Goal: Task Accomplishment & Management: Manage account settings

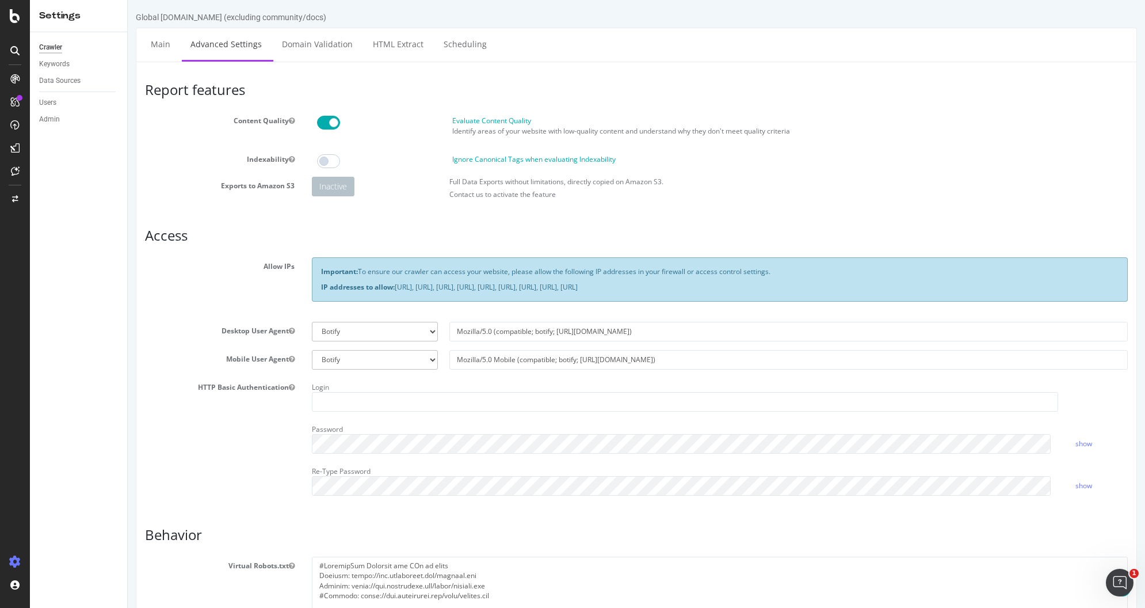
scroll to position [336, 0]
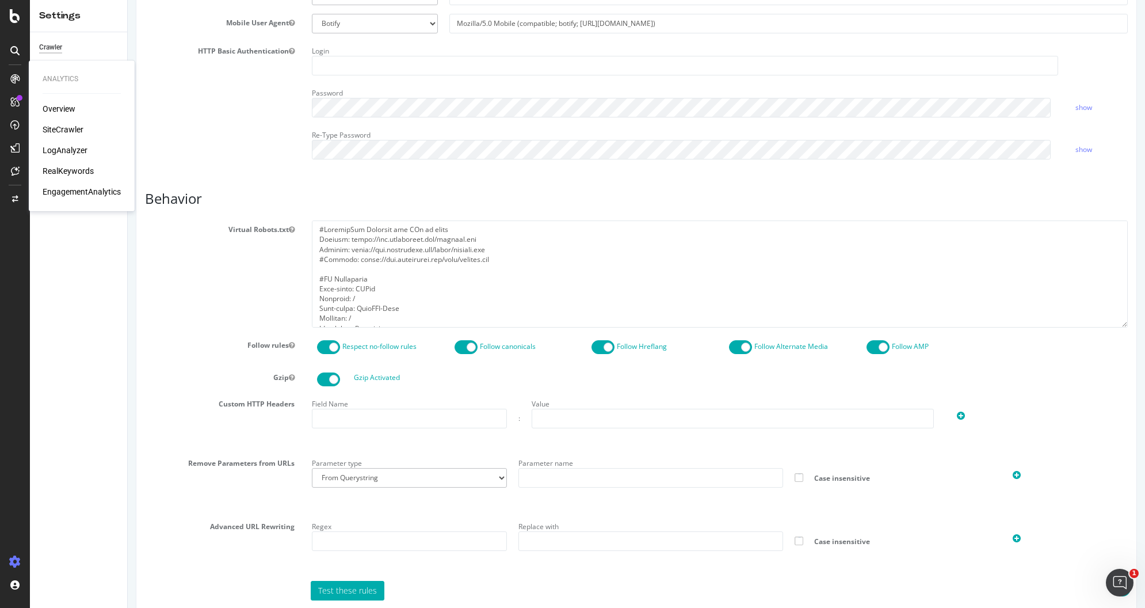
click at [68, 147] on div "LogAnalyzer" at bounding box center [65, 150] width 45 height 12
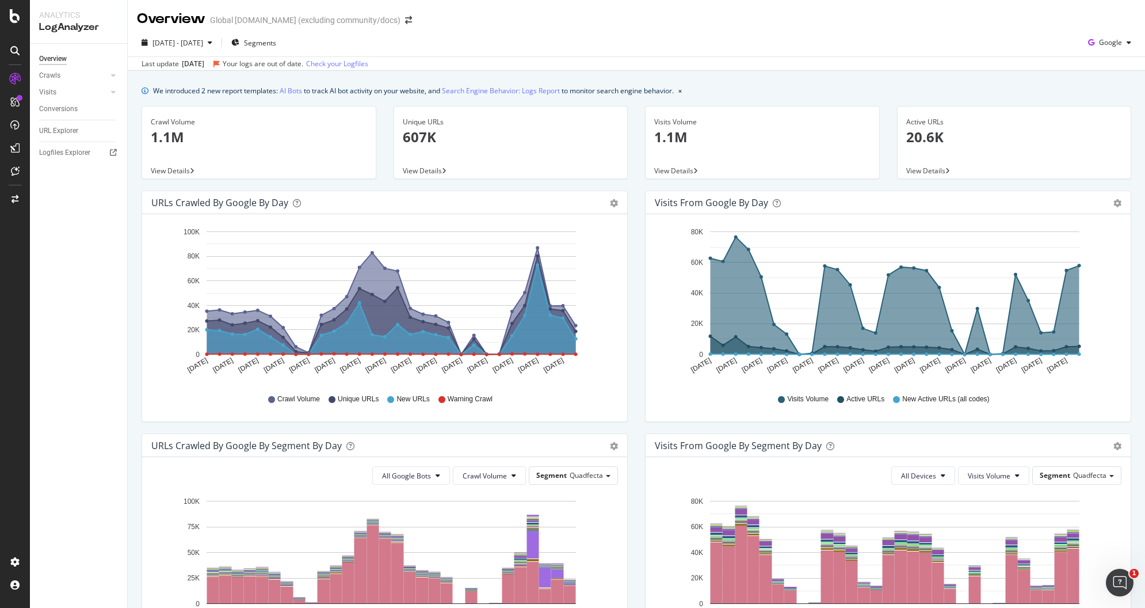
click at [265, 63] on div "Your logs are out of date." at bounding box center [263, 64] width 81 height 10
click at [367, 68] on link "Check your Logfiles" at bounding box center [337, 64] width 62 height 10
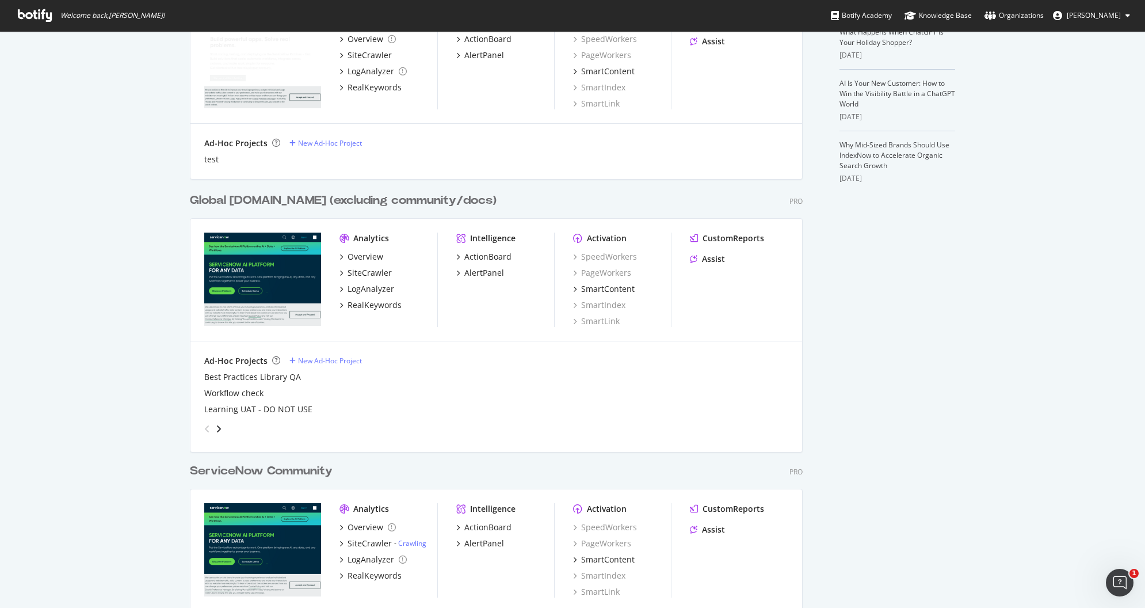
scroll to position [341, 0]
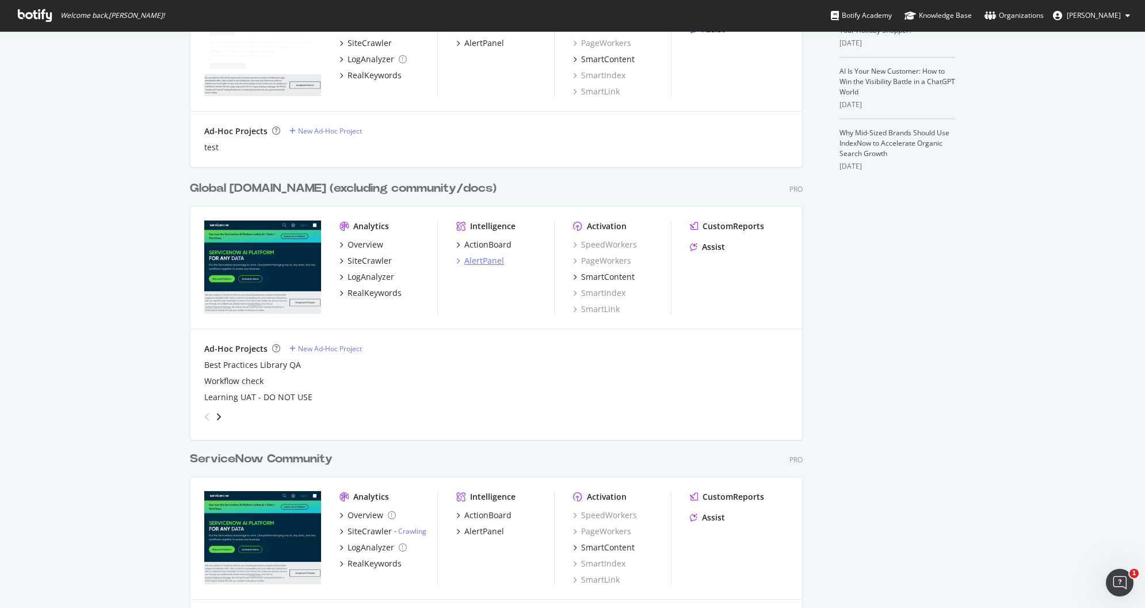
click at [486, 264] on div "AlertPanel" at bounding box center [484, 261] width 40 height 12
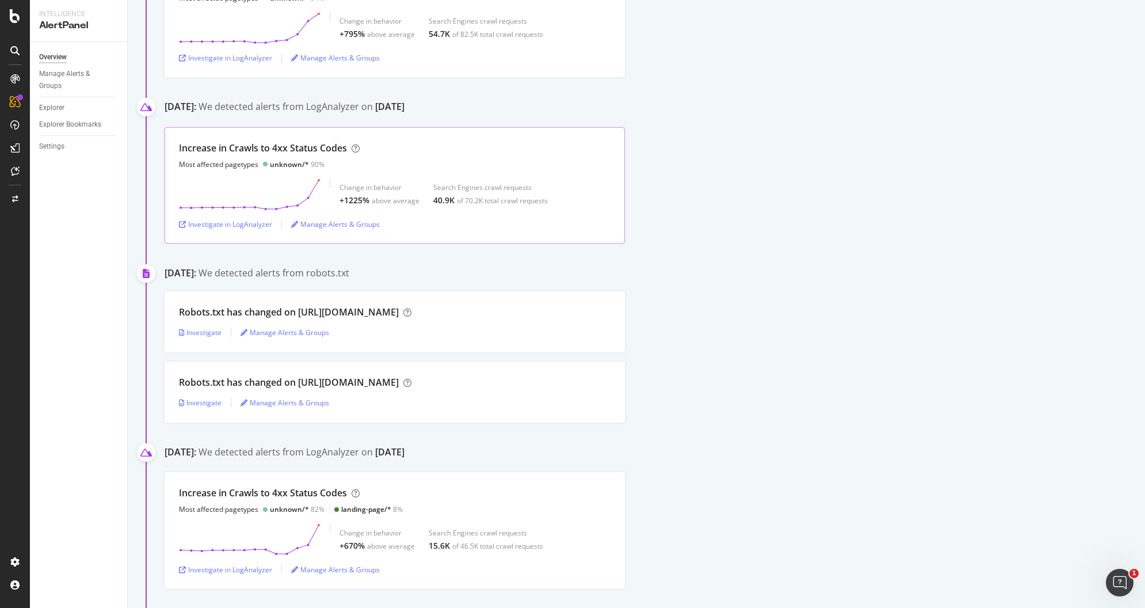
scroll to position [913, 0]
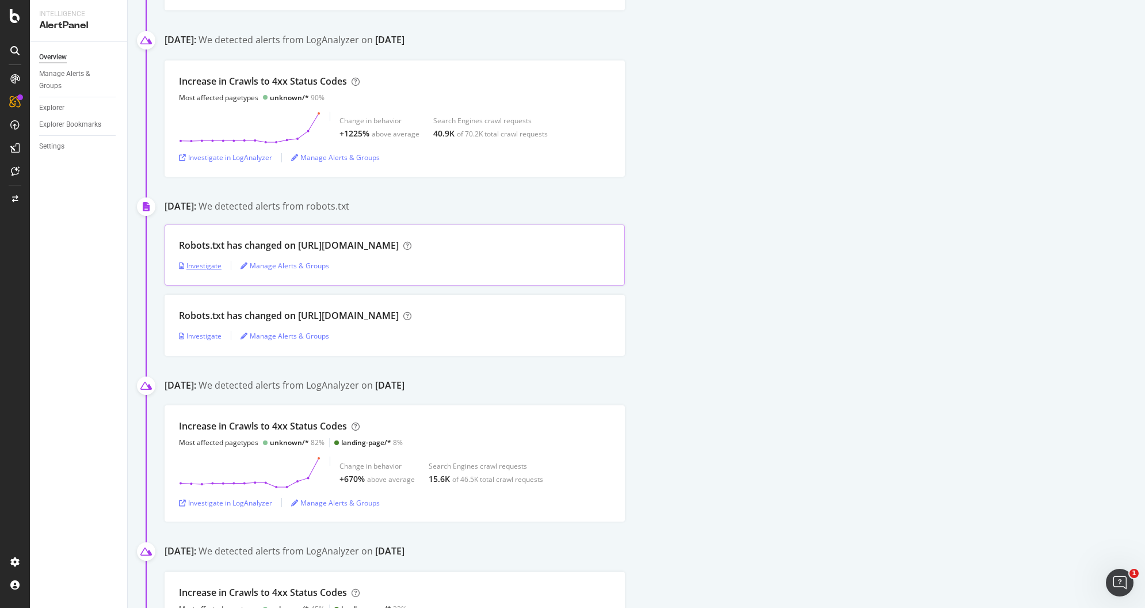
click at [206, 262] on div "Investigate" at bounding box center [200, 266] width 43 height 10
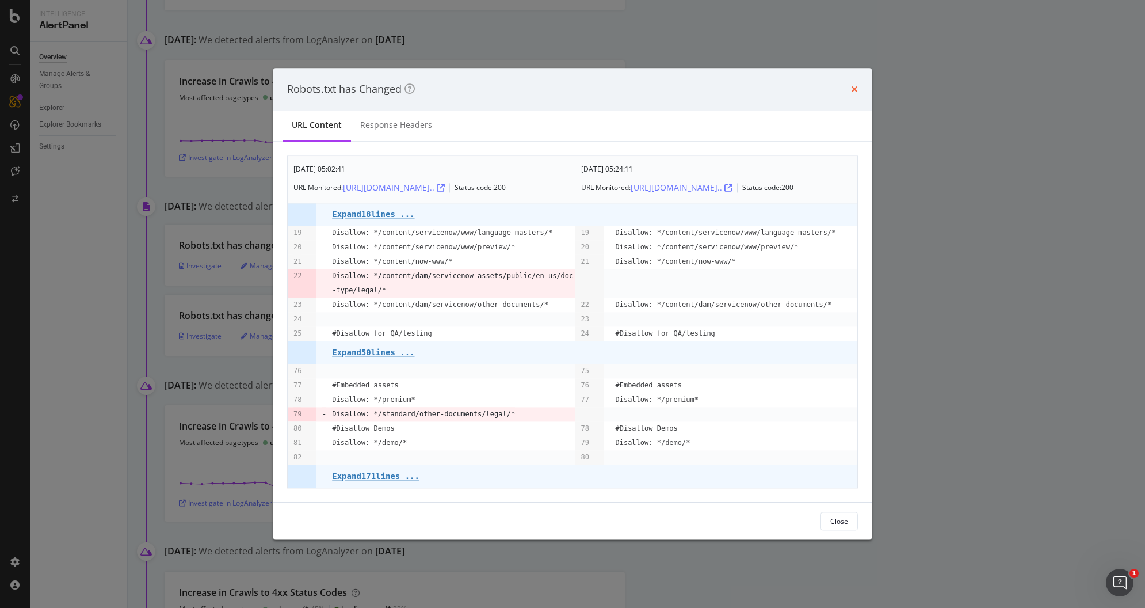
click at [853, 86] on icon "times" at bounding box center [854, 89] width 7 height 9
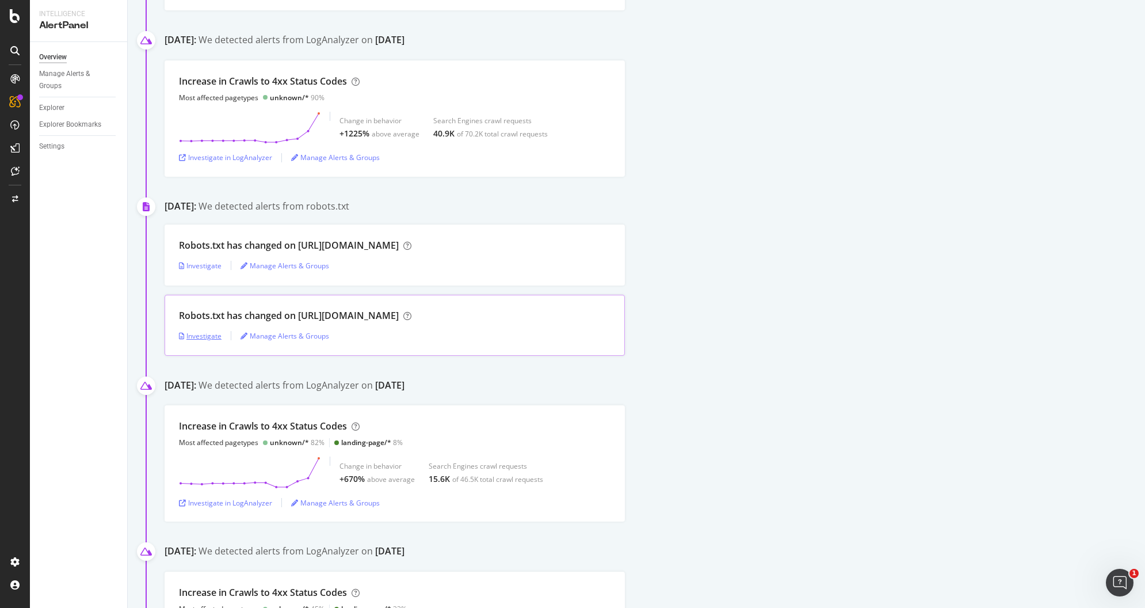
click at [205, 333] on div "Investigate" at bounding box center [200, 336] width 43 height 10
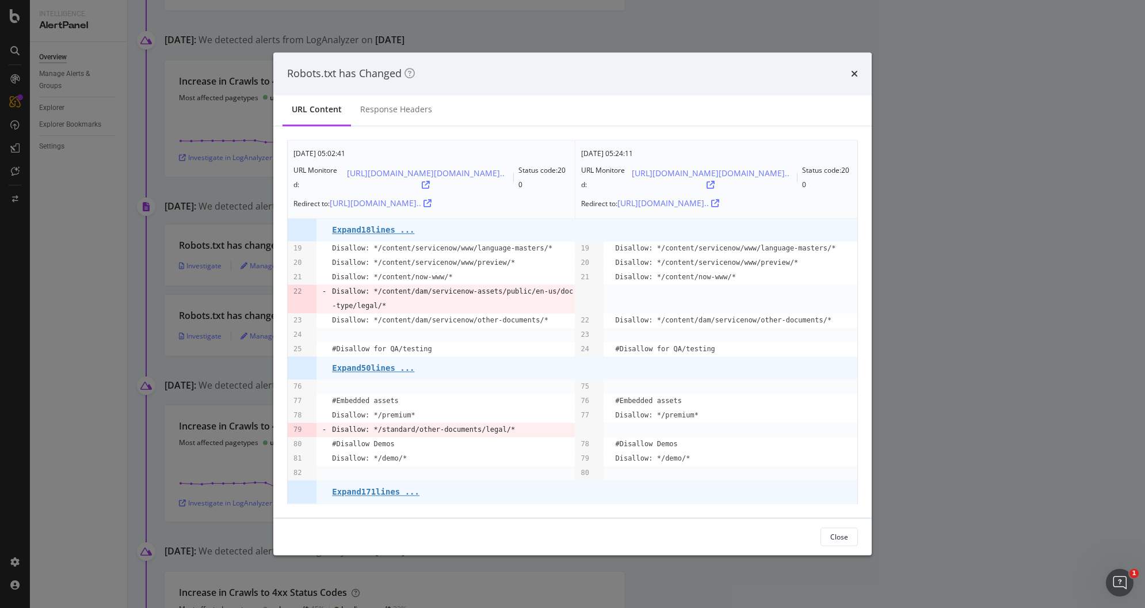
drag, startPoint x: 853, startPoint y: 74, endPoint x: 788, endPoint y: 93, distance: 67.7
click at [853, 74] on icon "times" at bounding box center [854, 73] width 7 height 9
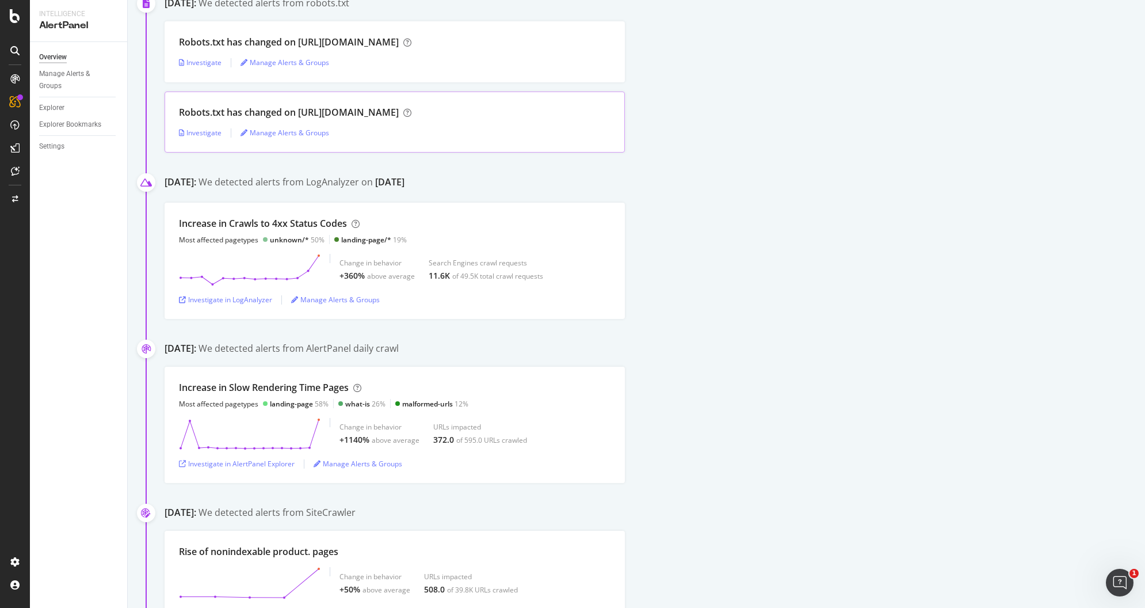
scroll to position [2510, 0]
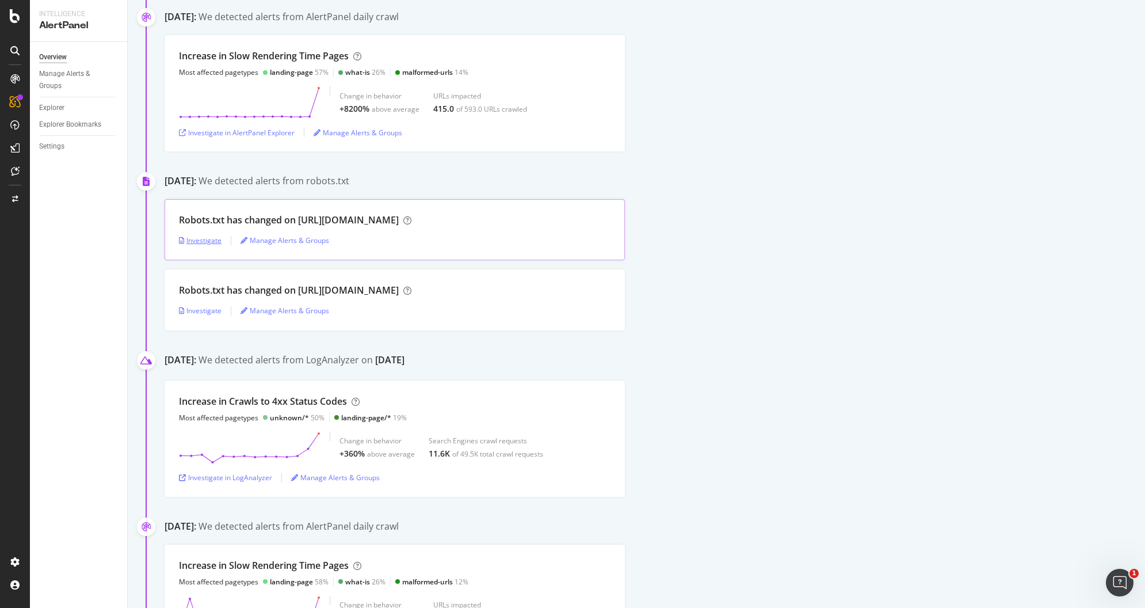
click at [200, 235] on div "Investigate" at bounding box center [200, 240] width 43 height 10
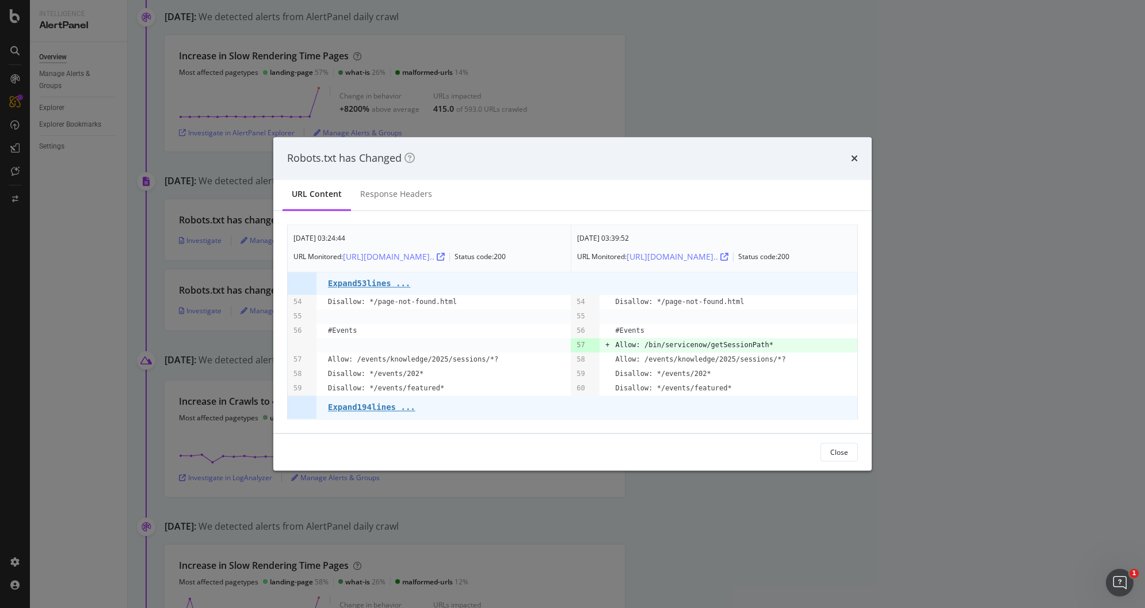
click at [868, 158] on div "Robots.txt has Changed" at bounding box center [572, 158] width 598 height 43
click at [852, 154] on icon "times" at bounding box center [854, 158] width 7 height 9
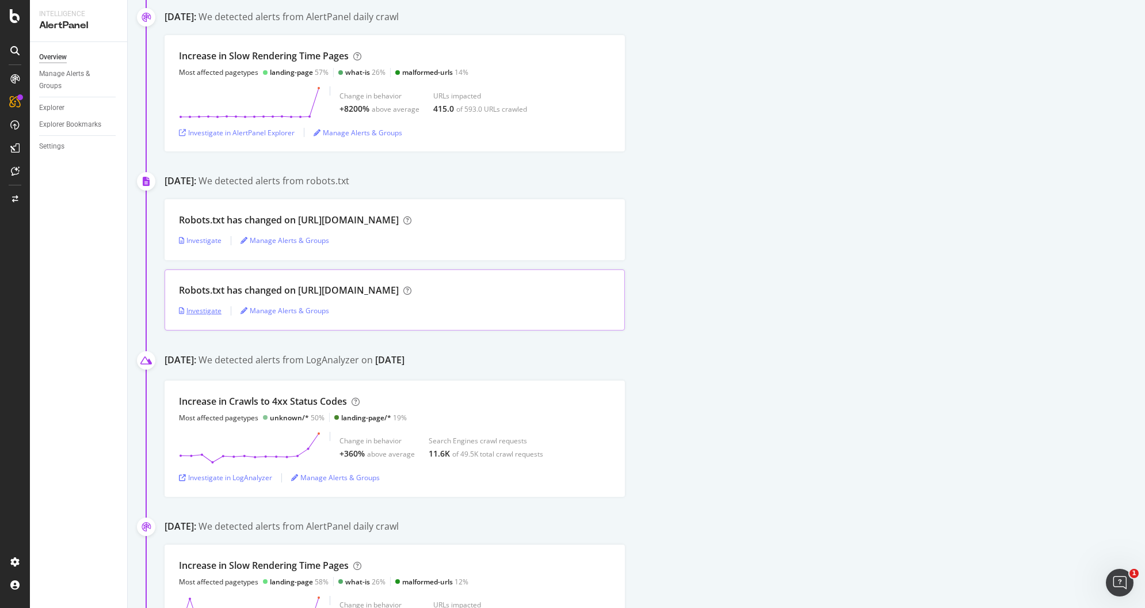
click at [202, 308] on div "Investigate" at bounding box center [200, 310] width 43 height 17
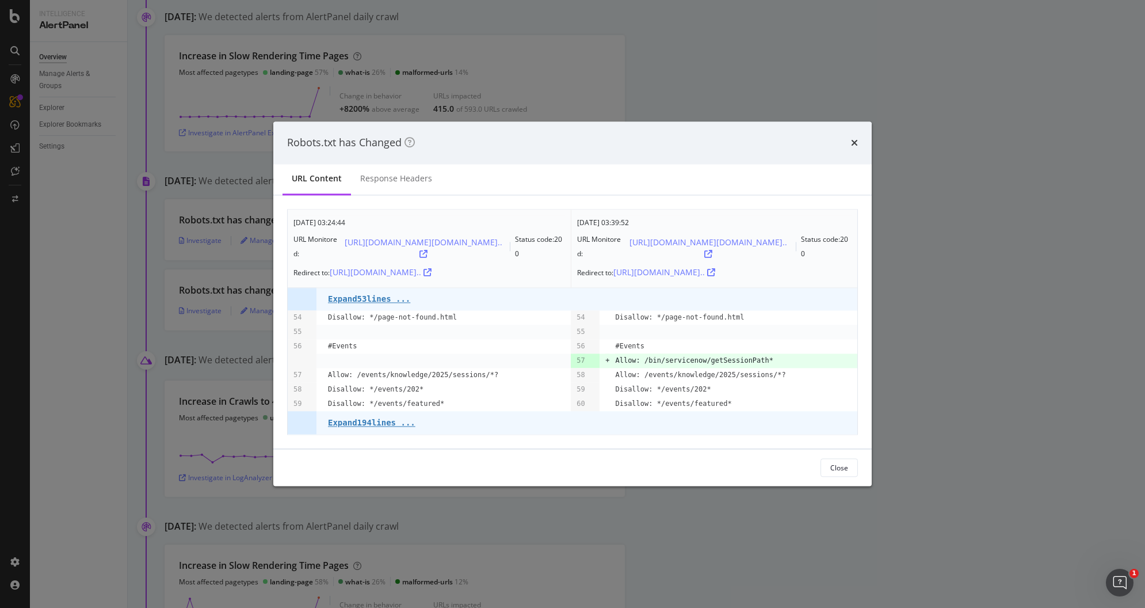
click at [867, 143] on div "Robots.txt has Changed" at bounding box center [572, 142] width 598 height 43
click at [853, 140] on icon "times" at bounding box center [854, 142] width 7 height 9
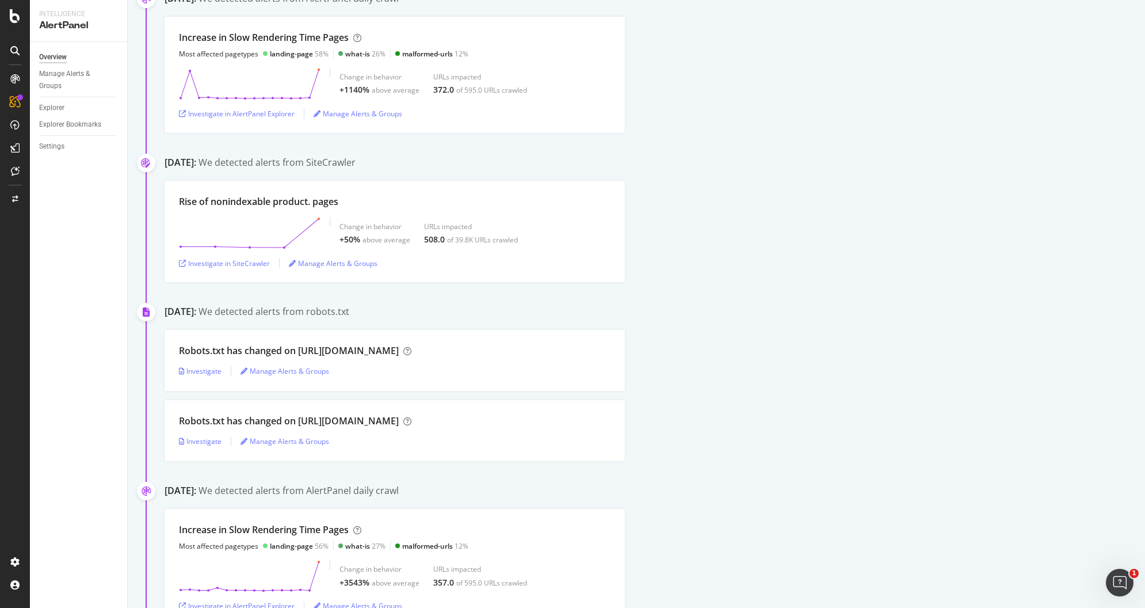
scroll to position [3041, 0]
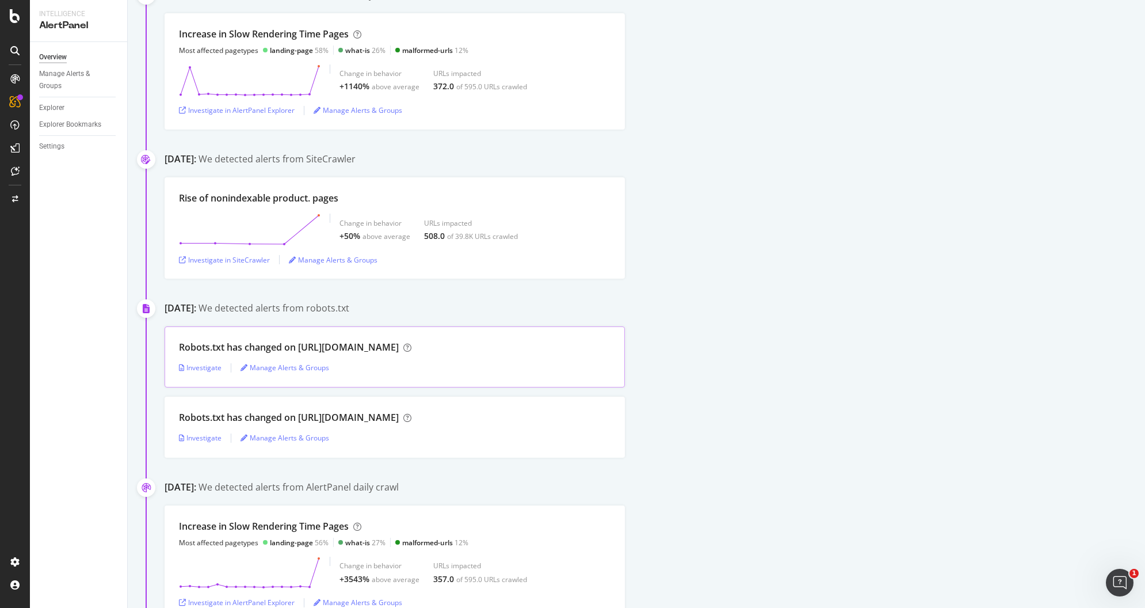
click at [223, 352] on div "Robots.txt has changed on https://www.servicenow.com/ Investigate Manage Alerts…" at bounding box center [395, 356] width 460 height 61
click at [205, 363] on div "Investigate" at bounding box center [200, 368] width 43 height 10
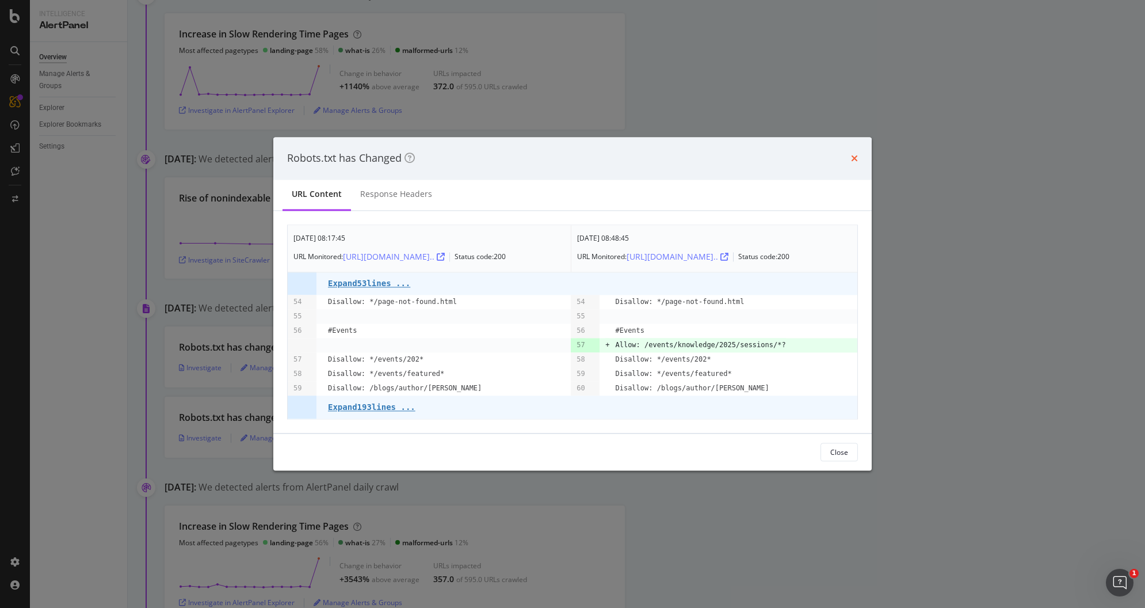
click at [855, 154] on icon "times" at bounding box center [854, 158] width 7 height 9
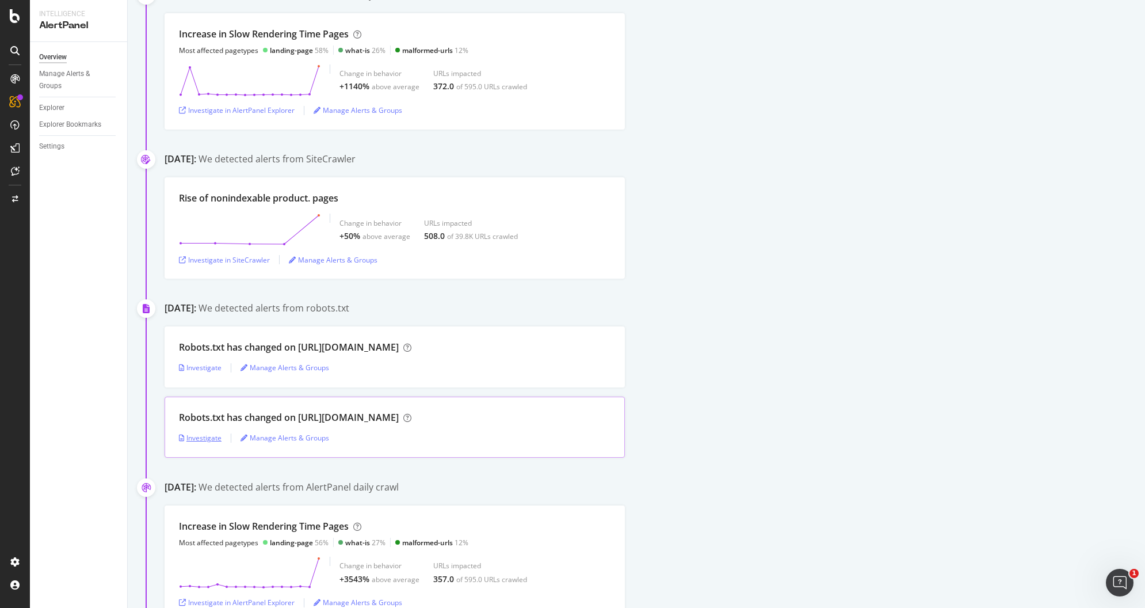
click at [209, 433] on div "Investigate" at bounding box center [200, 438] width 43 height 10
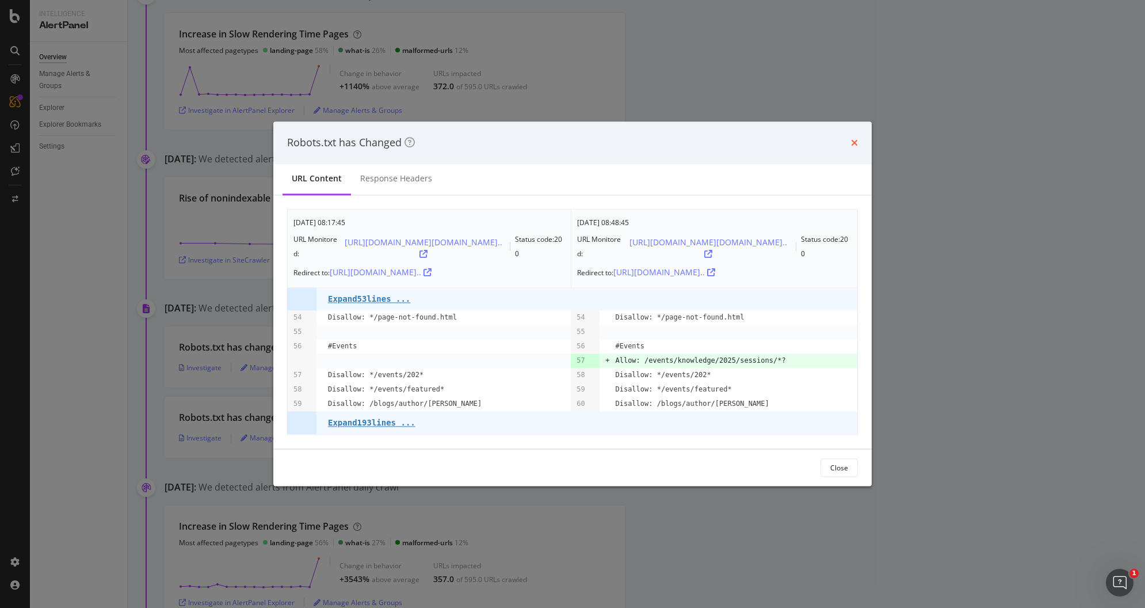
click at [853, 139] on icon "times" at bounding box center [854, 142] width 7 height 9
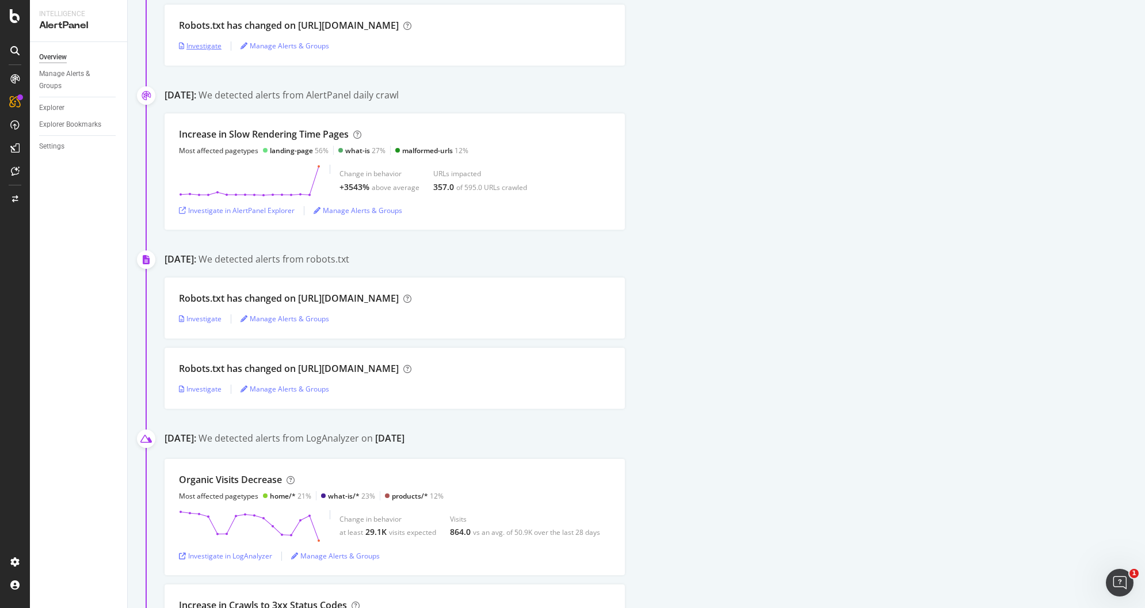
scroll to position [3438, 0]
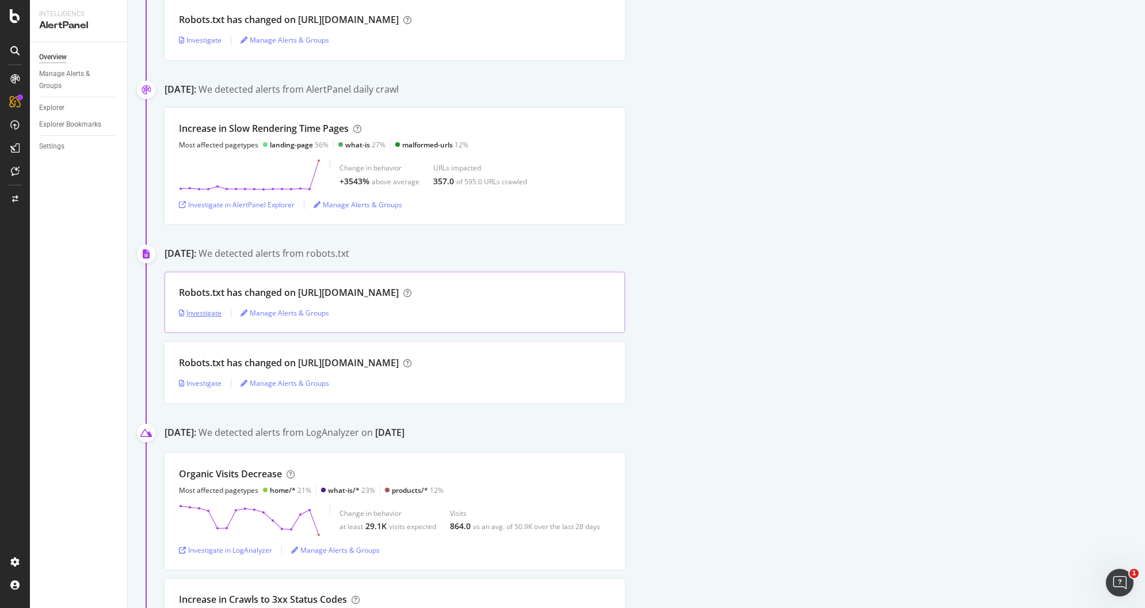
click at [205, 308] on div "Investigate" at bounding box center [200, 313] width 43 height 10
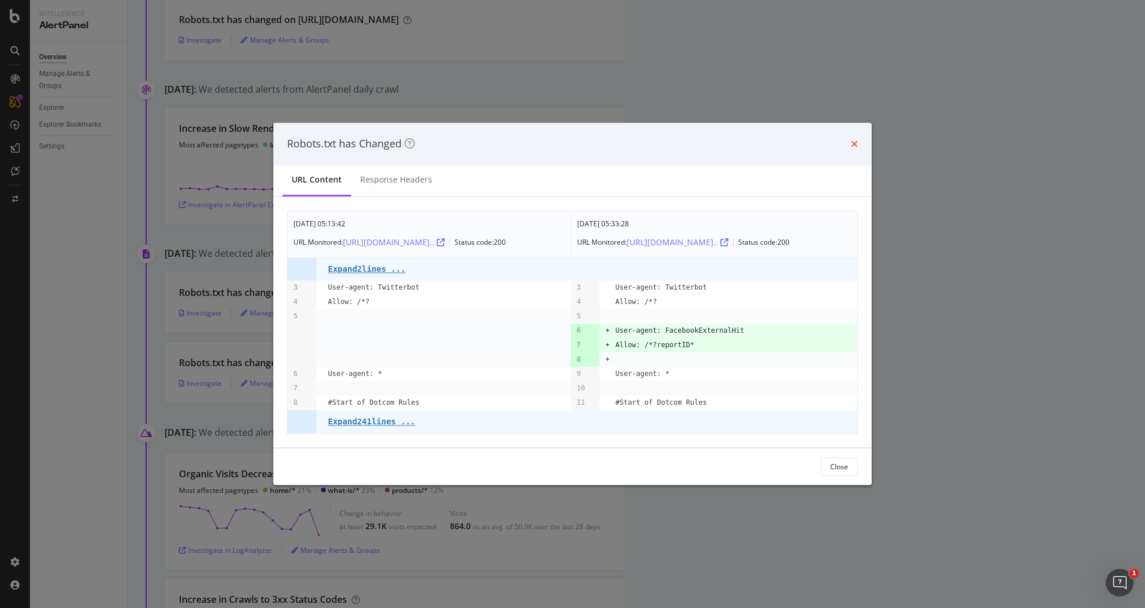
click at [855, 139] on icon "times" at bounding box center [854, 143] width 7 height 9
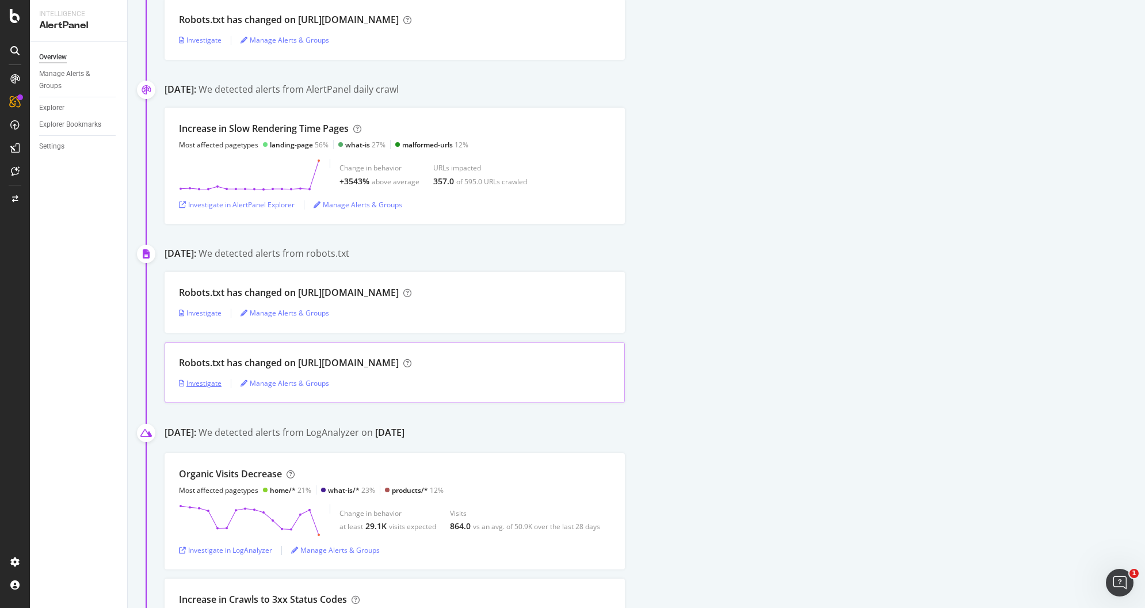
click at [205, 378] on div "Investigate" at bounding box center [200, 383] width 43 height 10
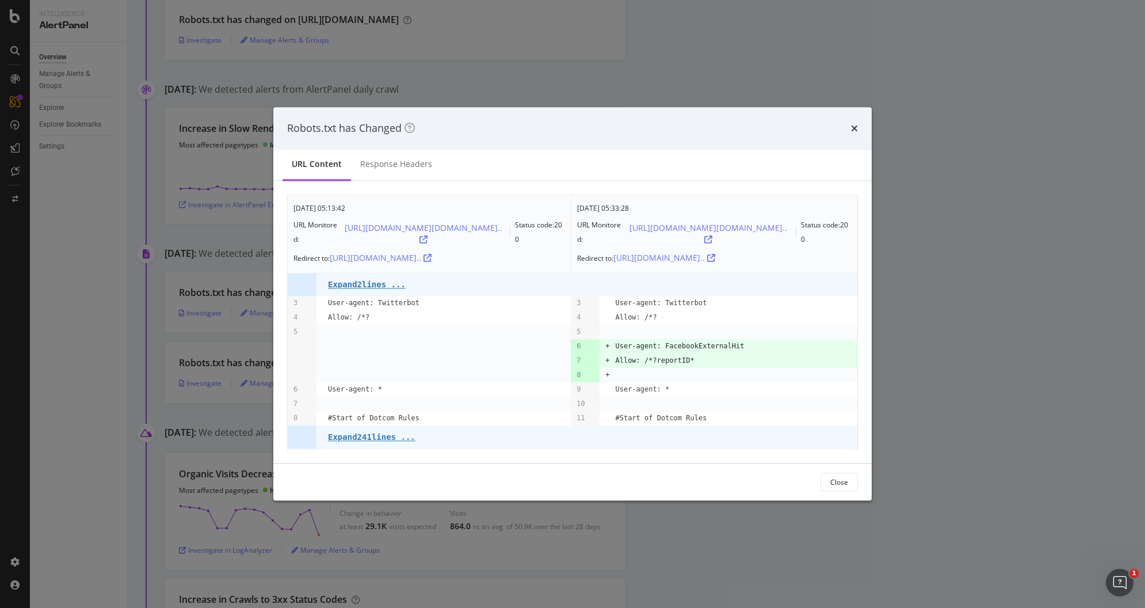
click at [862, 141] on div "Robots.txt has Changed" at bounding box center [572, 128] width 598 height 43
click at [856, 126] on icon "times" at bounding box center [854, 128] width 7 height 9
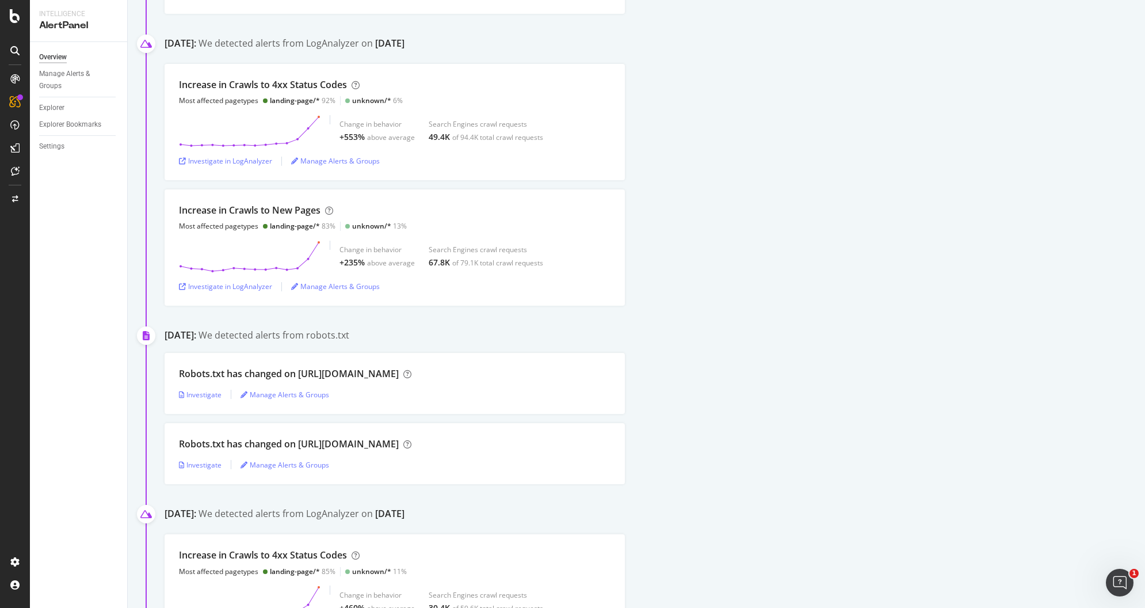
scroll to position [4161, 0]
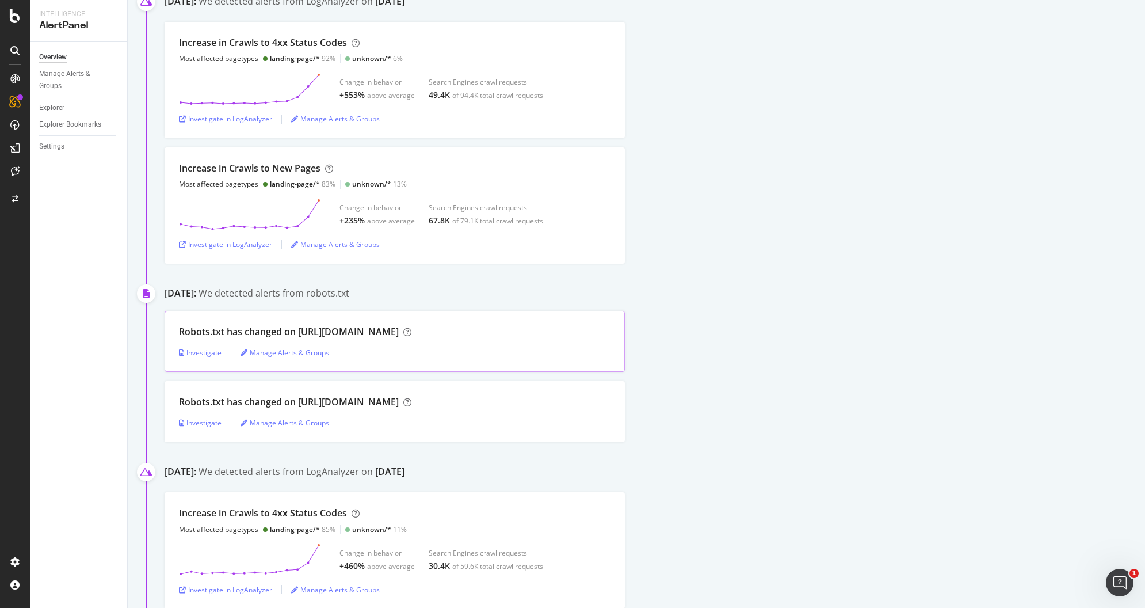
click at [203, 348] on div "Investigate" at bounding box center [200, 353] width 43 height 10
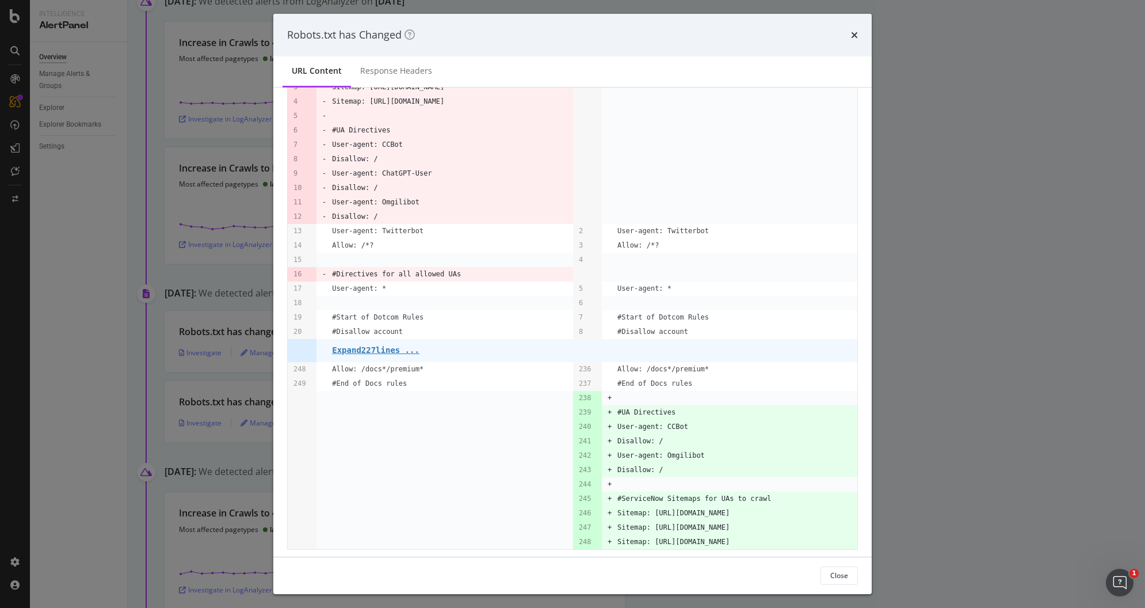
scroll to position [114, 0]
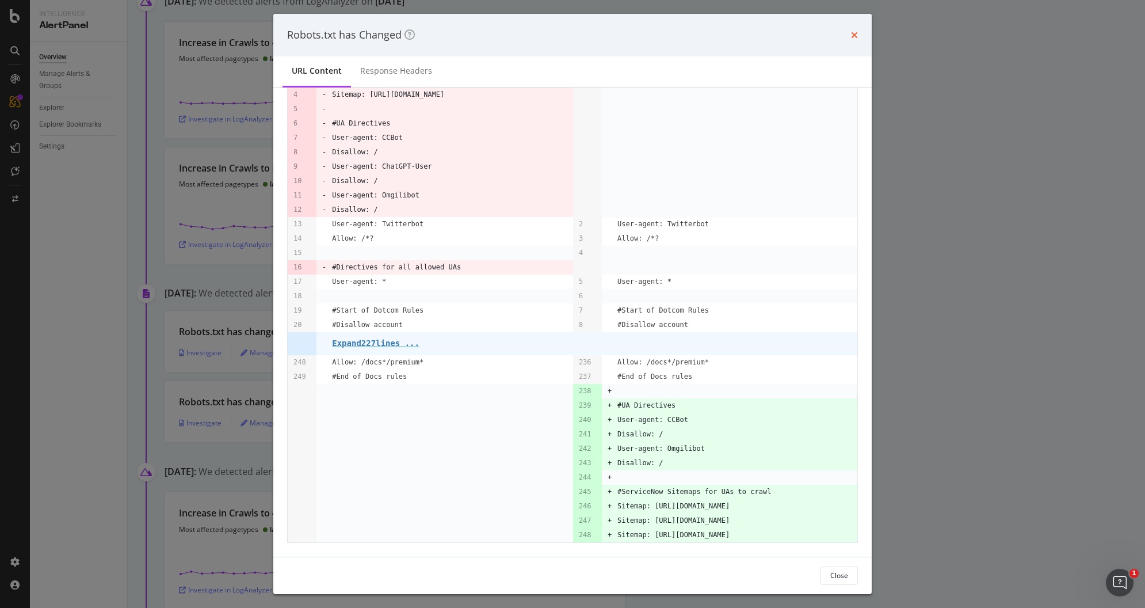
click at [854, 35] on icon "times" at bounding box center [854, 34] width 7 height 9
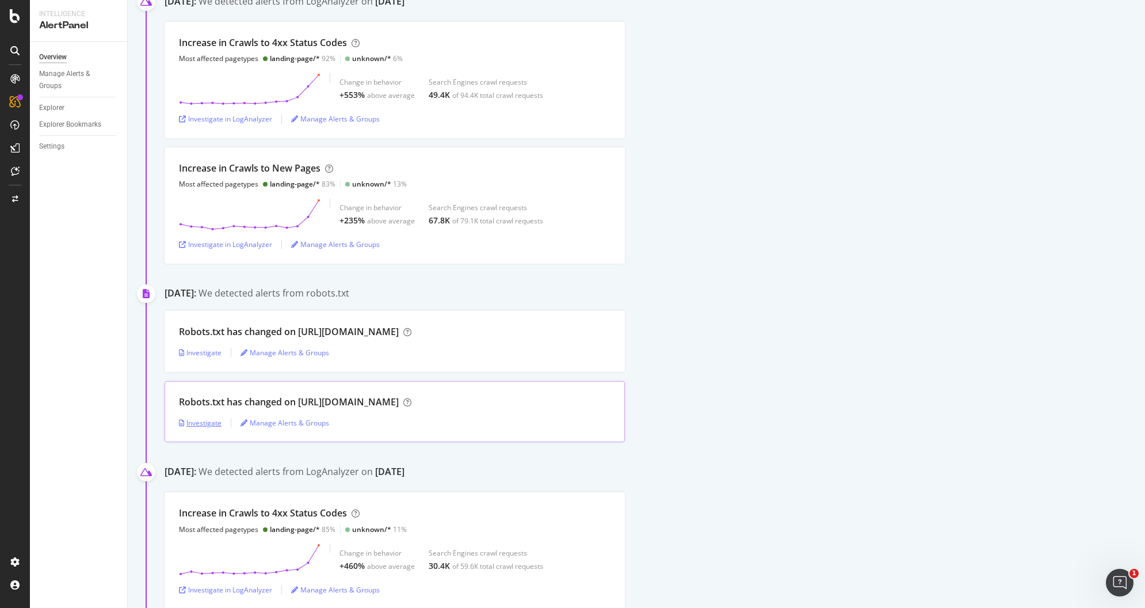
click at [198, 418] on div "Investigate" at bounding box center [200, 423] width 43 height 10
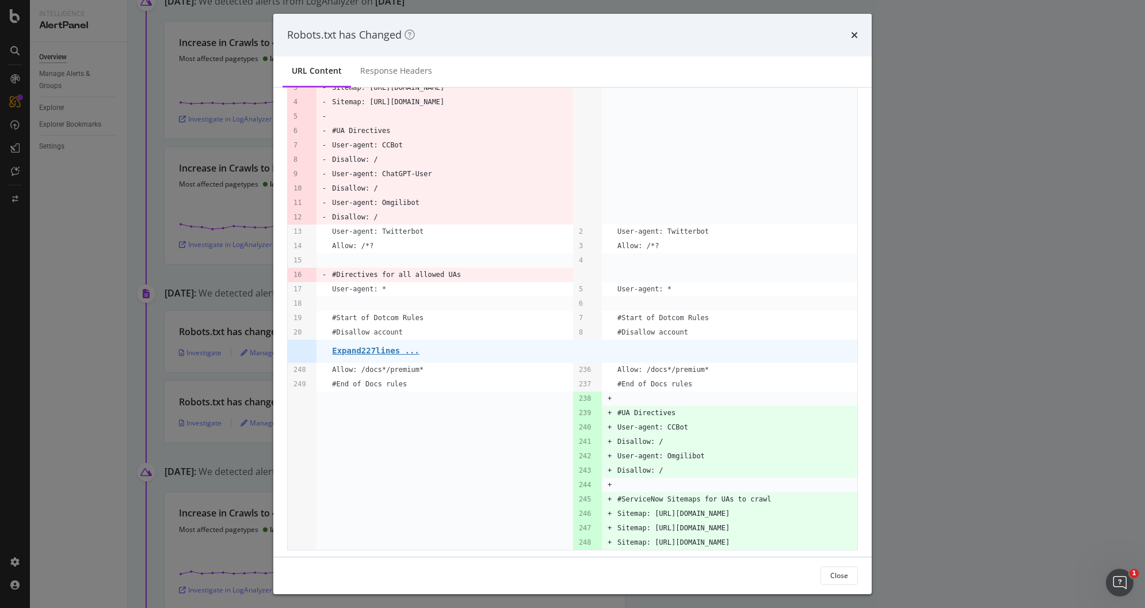
scroll to position [135, 0]
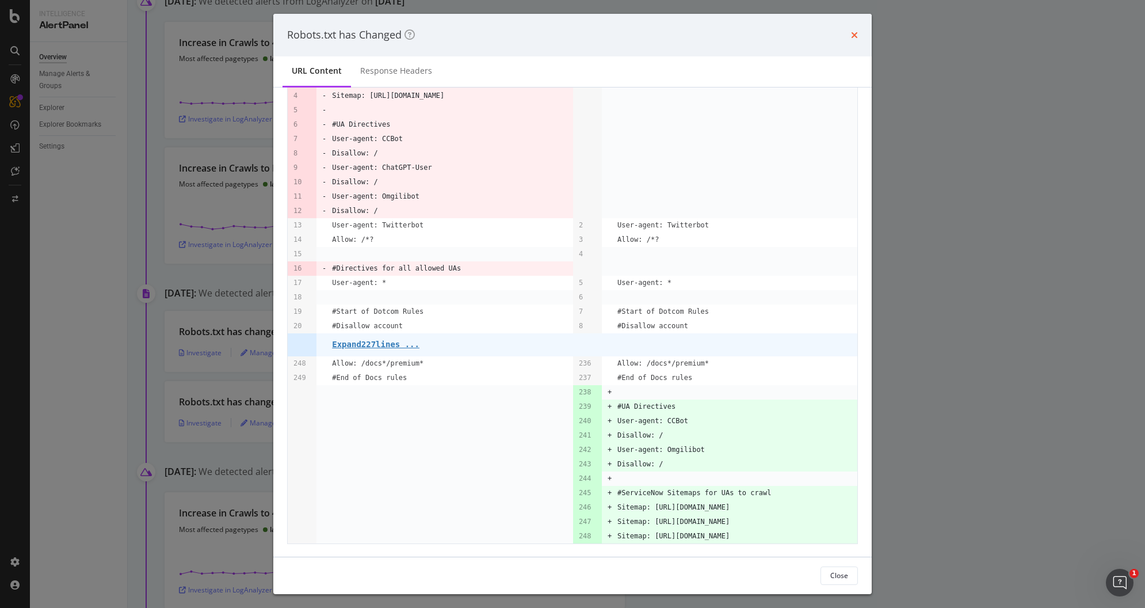
click at [855, 36] on icon "times" at bounding box center [854, 34] width 7 height 9
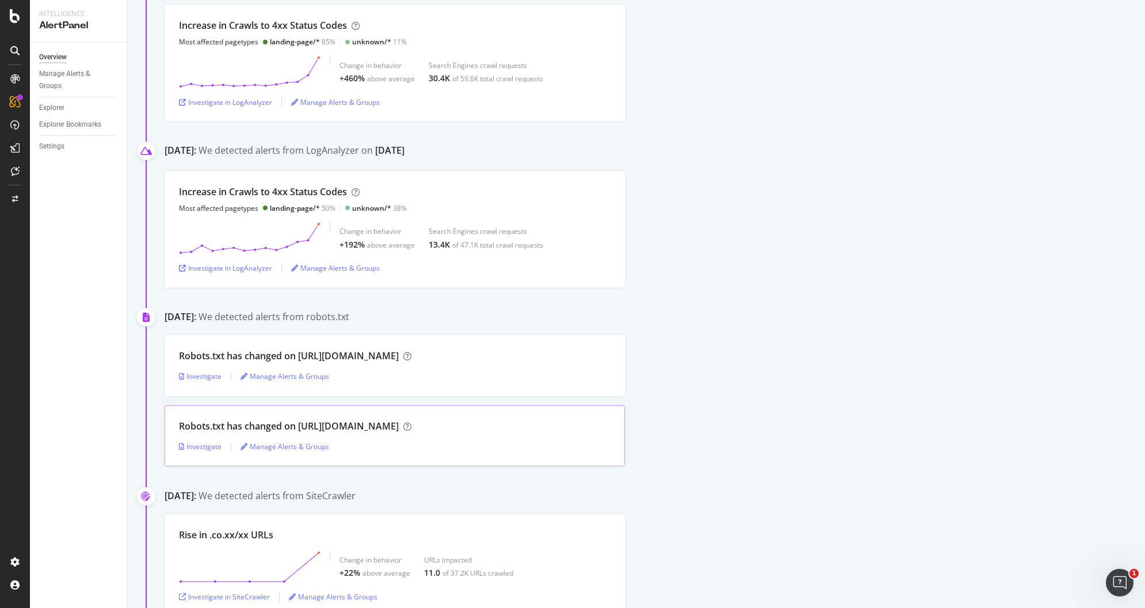
scroll to position [4650, 0]
click at [196, 369] on div "Investigate" at bounding box center [200, 374] width 43 height 10
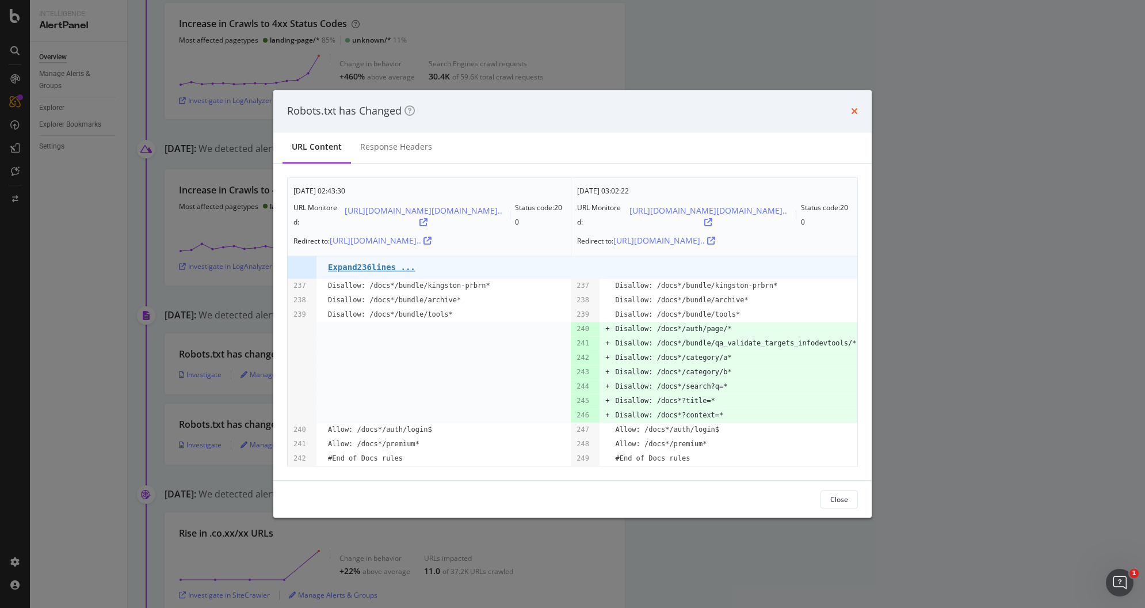
click at [856, 109] on icon "times" at bounding box center [854, 110] width 7 height 9
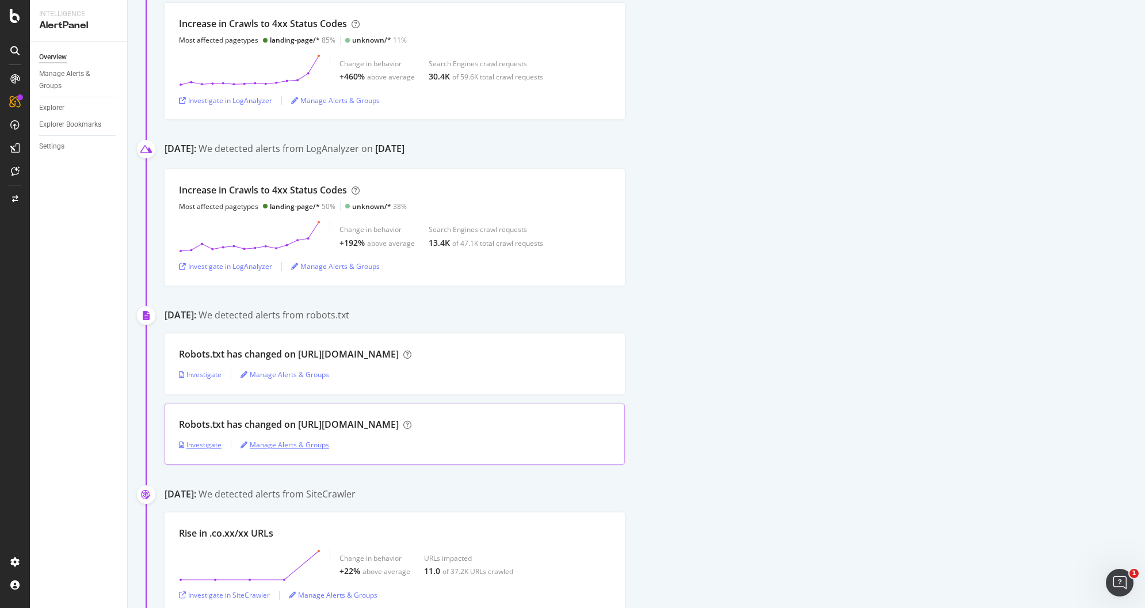
drag, startPoint x: 199, startPoint y: 435, endPoint x: 243, endPoint y: 425, distance: 44.8
click at [199, 440] on div "Investigate" at bounding box center [200, 445] width 43 height 10
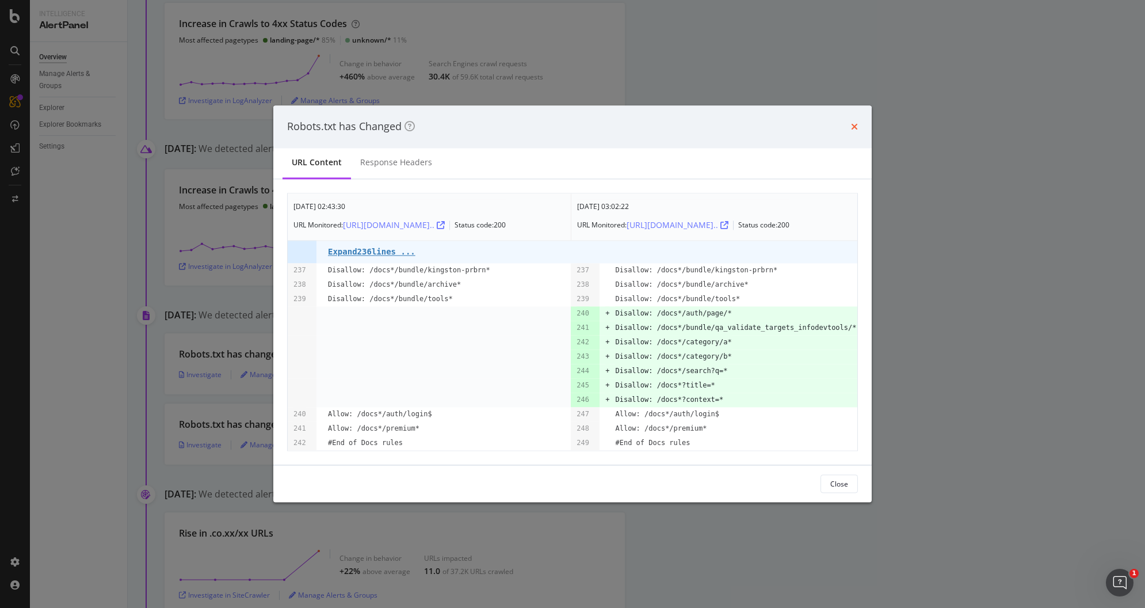
click at [852, 123] on icon "times" at bounding box center [854, 126] width 7 height 9
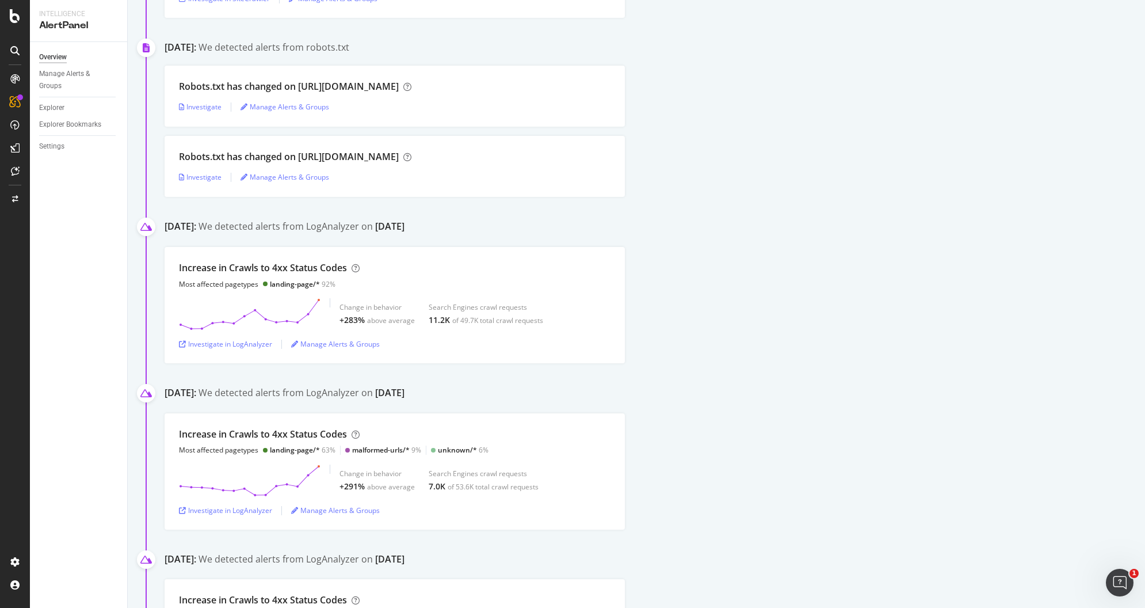
scroll to position [13170, 0]
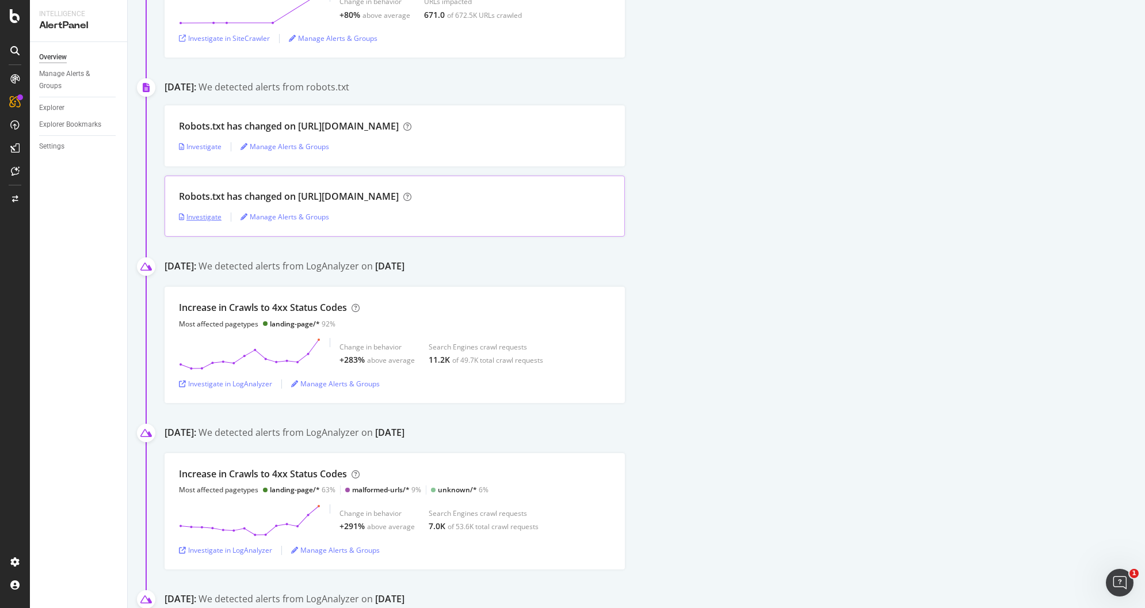
click at [196, 212] on div "Investigate" at bounding box center [200, 217] width 43 height 10
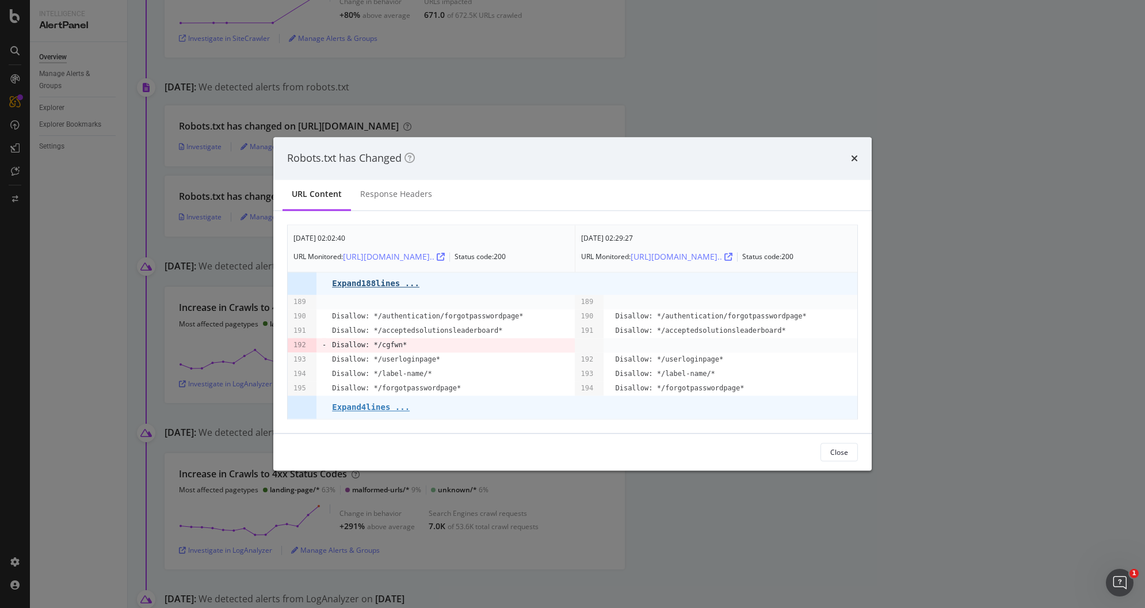
click at [397, 285] on pre "Expand 188 lines ..." at bounding box center [375, 283] width 87 height 9
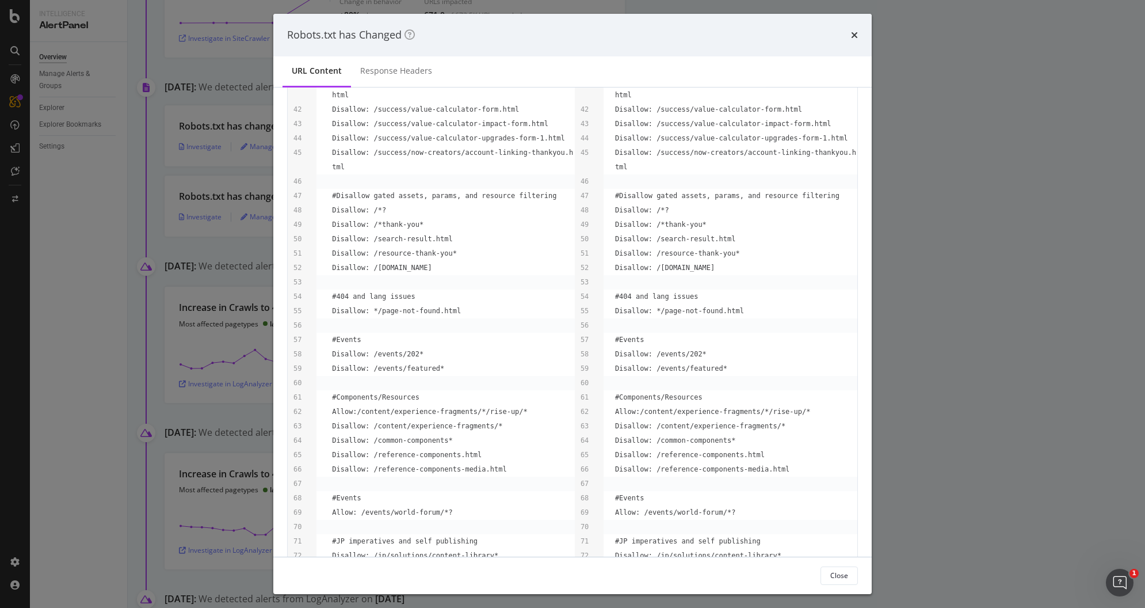
scroll to position [646, 0]
click at [140, 221] on div "Robots.txt has Changed URL Content Response Headers Oct. 4th 2024 02:02:40 URL …" at bounding box center [572, 304] width 1145 height 608
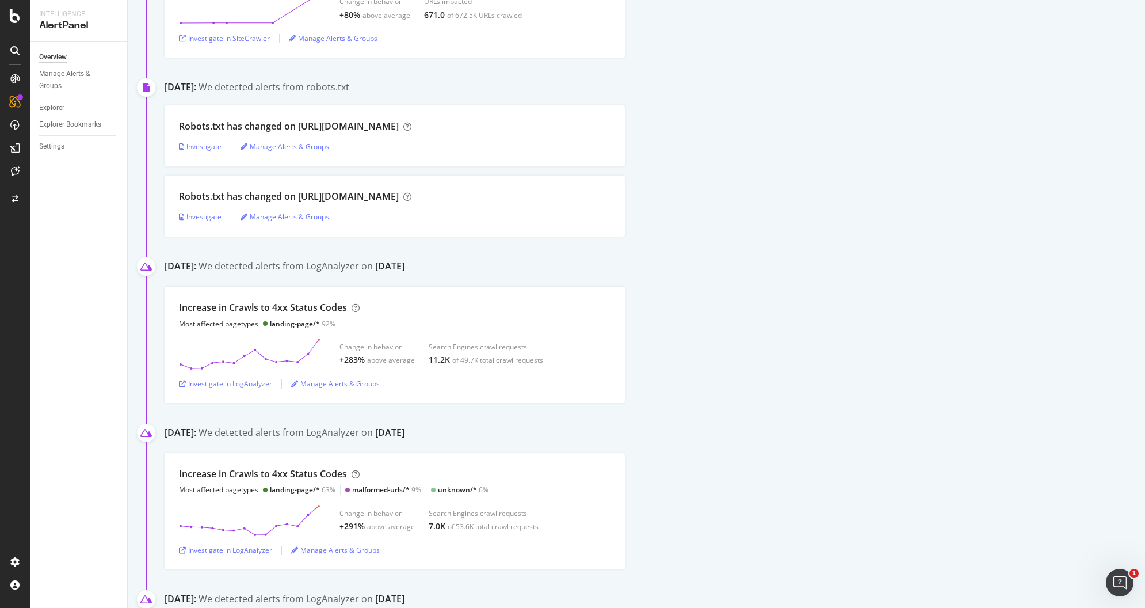
click at [107, 227] on div "Overview Manage Alerts & Groups Explorer Explorer Bookmarks Settings" at bounding box center [78, 325] width 97 height 566
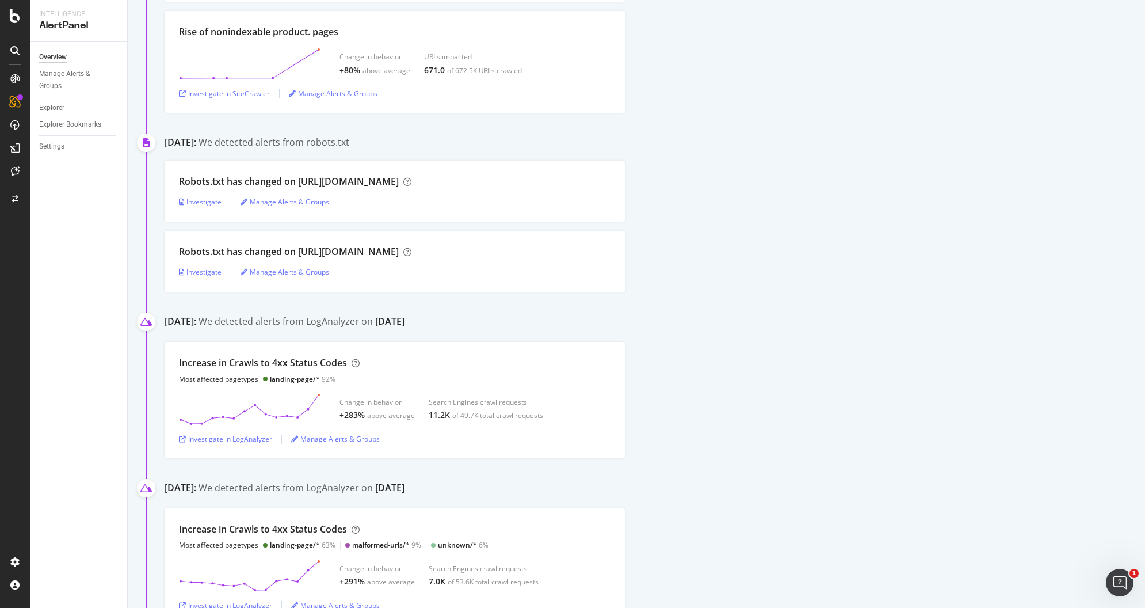
scroll to position [13109, 0]
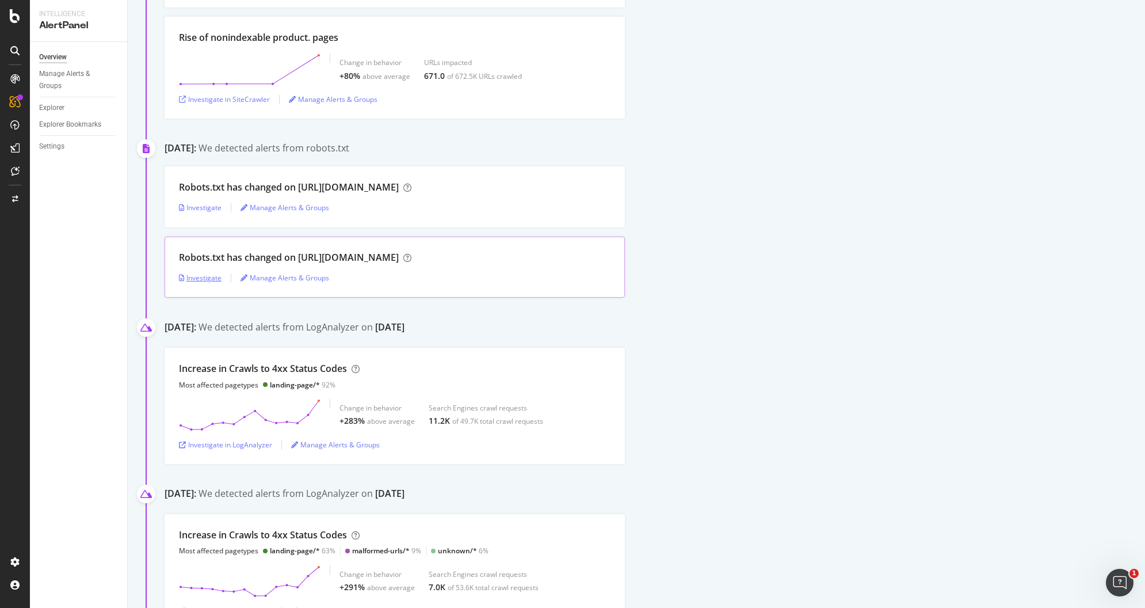
click at [203, 273] on div "Investigate" at bounding box center [200, 278] width 43 height 10
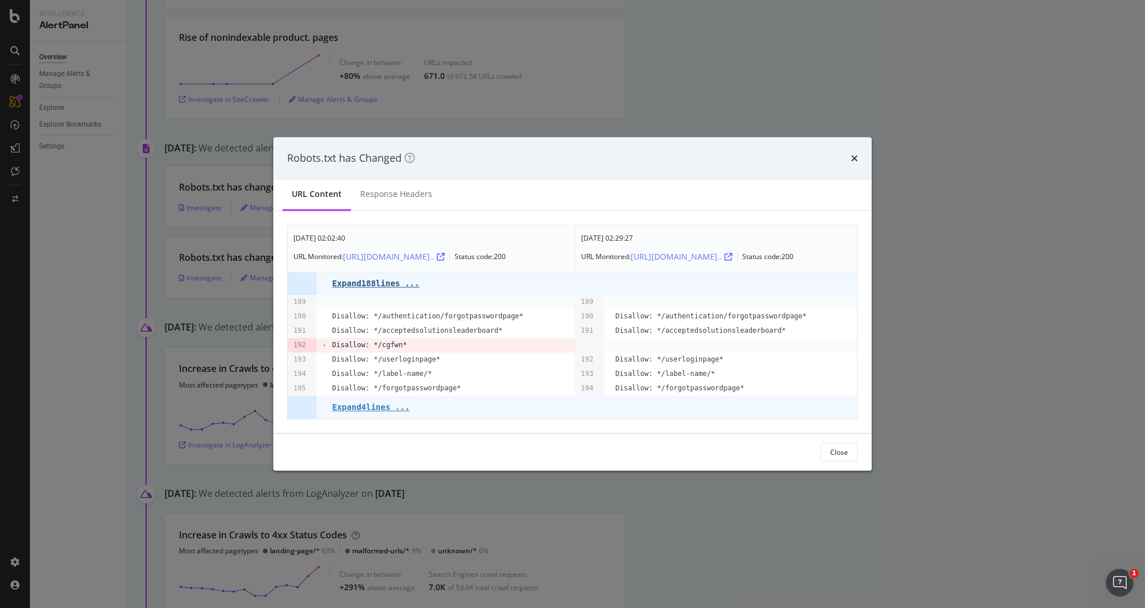
click at [394, 287] on pre "Expand 188 lines ..." at bounding box center [375, 283] width 87 height 9
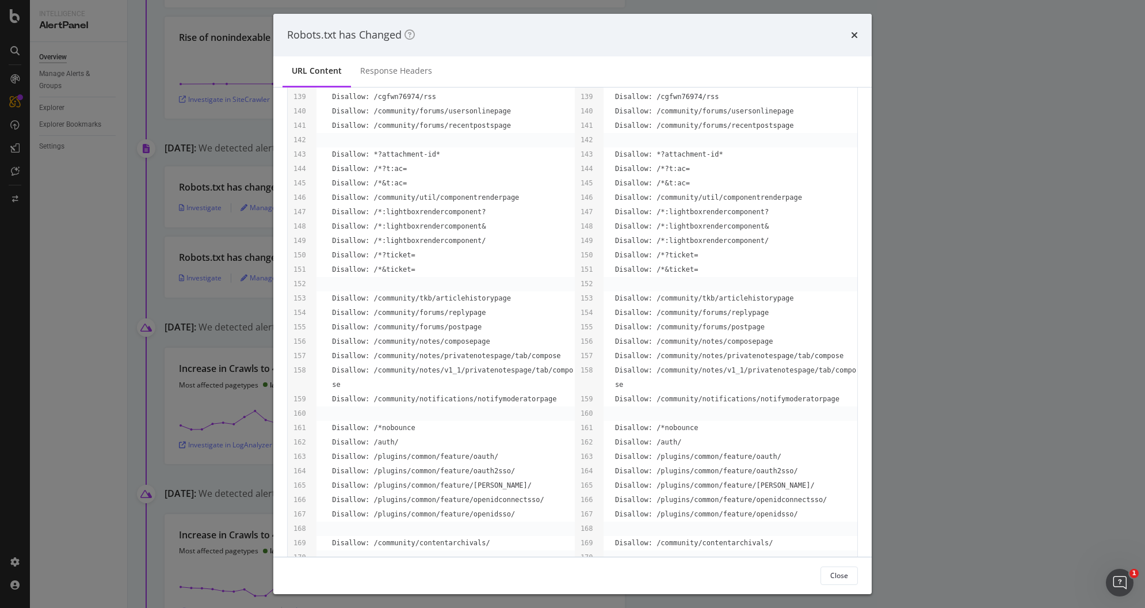
scroll to position [2229, 0]
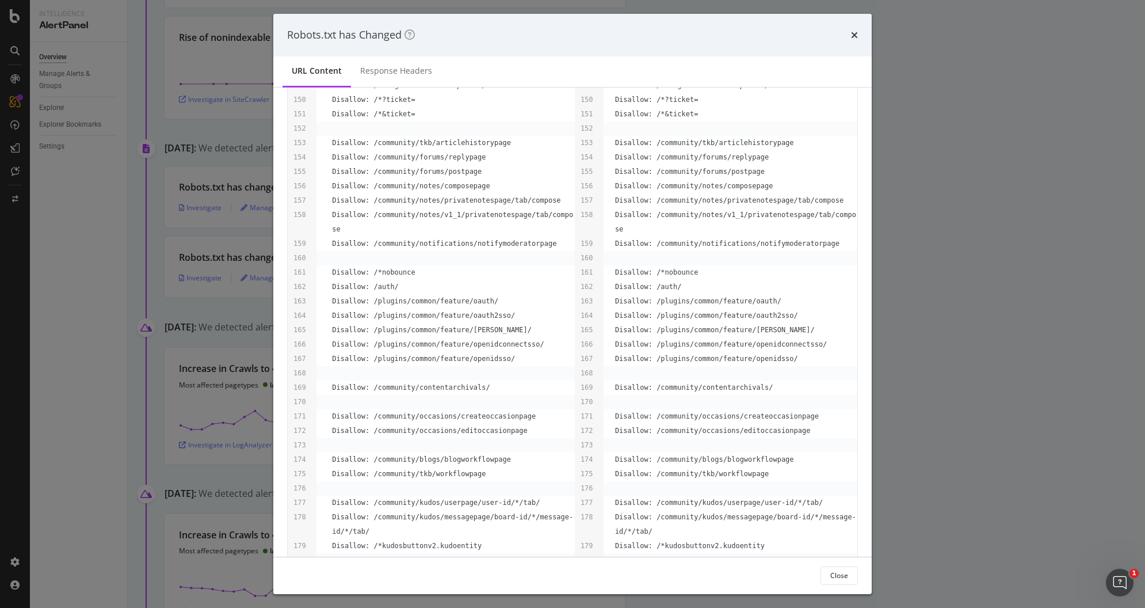
click at [851, 32] on icon "times" at bounding box center [854, 34] width 7 height 9
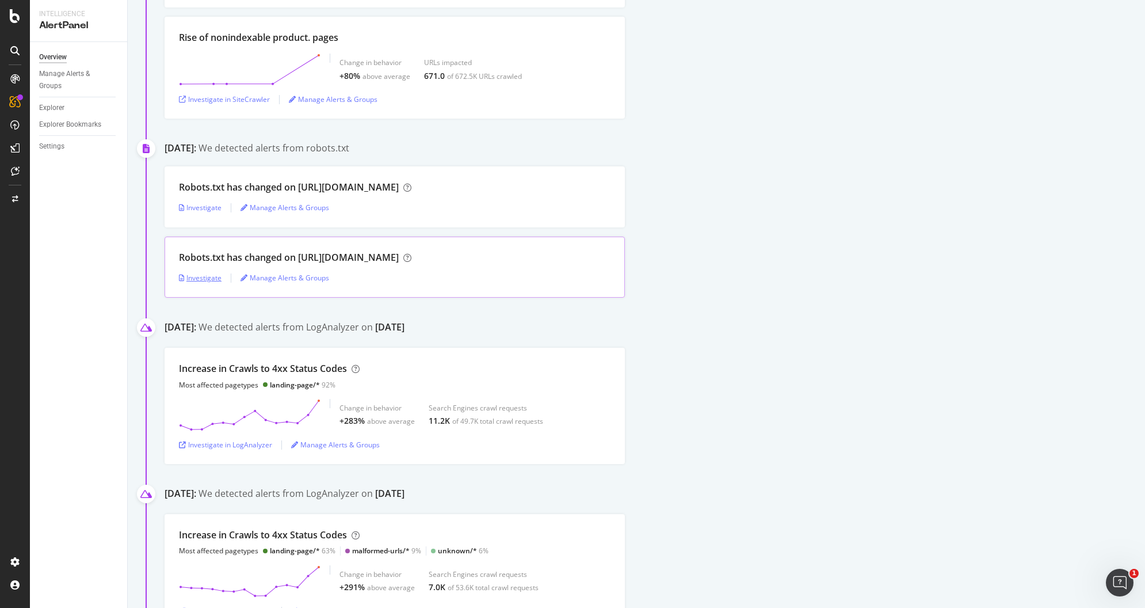
click at [198, 273] on div "Investigate" at bounding box center [200, 278] width 43 height 10
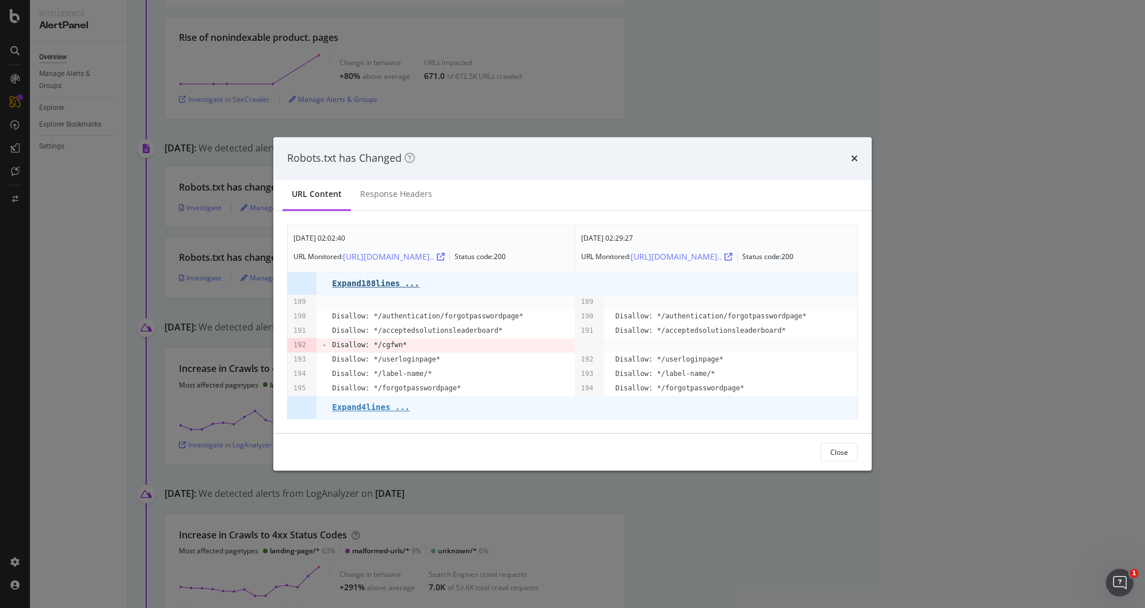
click at [395, 288] on pre "Expand 188 lines ..." at bounding box center [375, 283] width 87 height 9
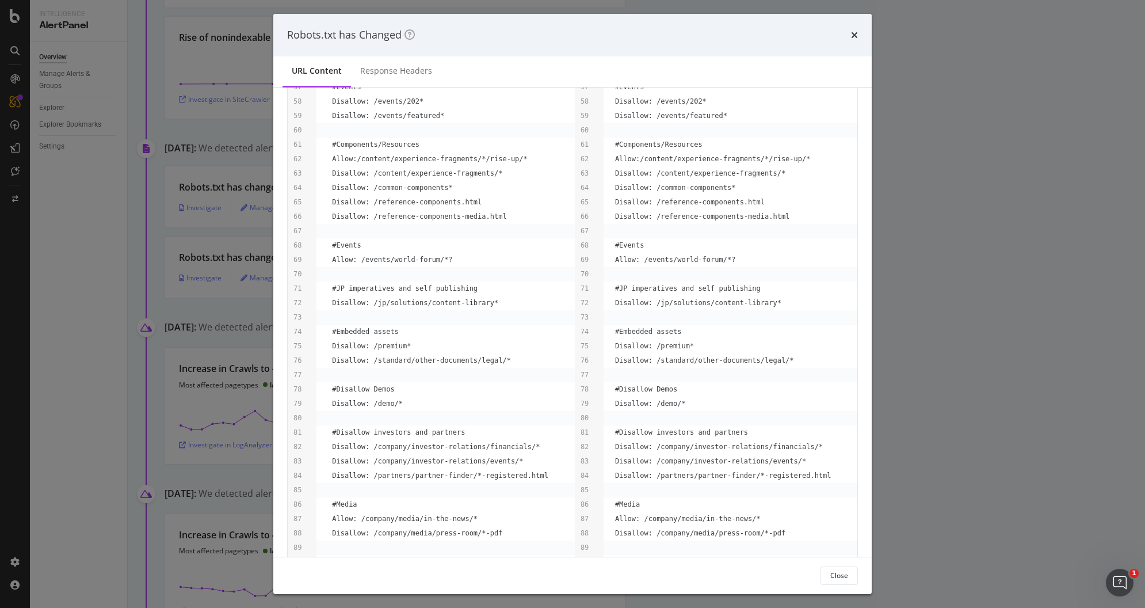
scroll to position [2502, 0]
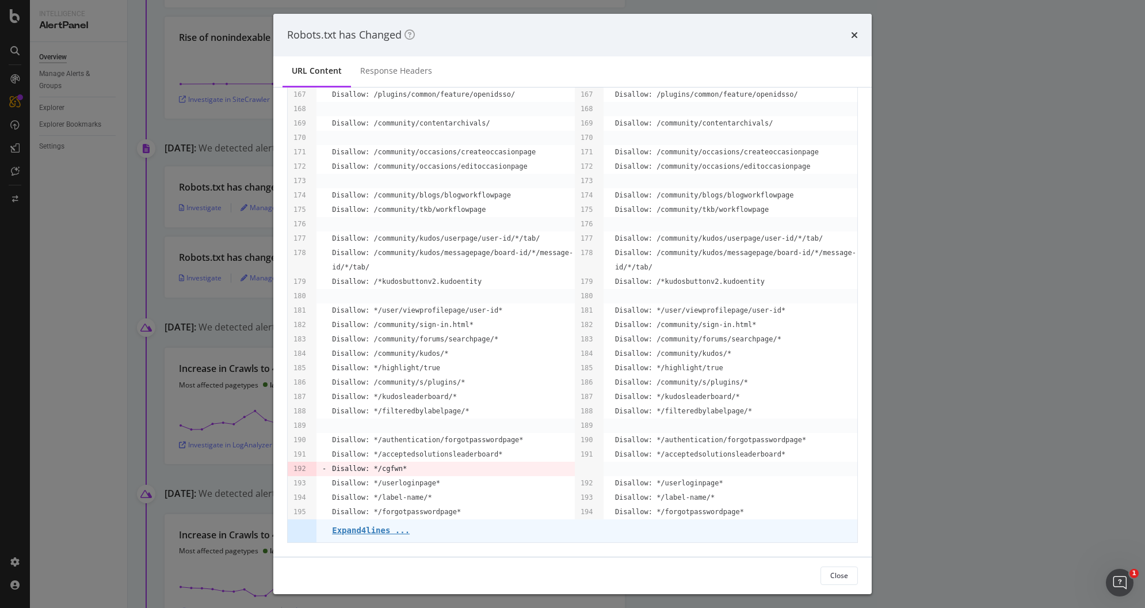
drag, startPoint x: 854, startPoint y: 35, endPoint x: 819, endPoint y: 53, distance: 39.6
click at [854, 34] on icon "times" at bounding box center [854, 34] width 7 height 9
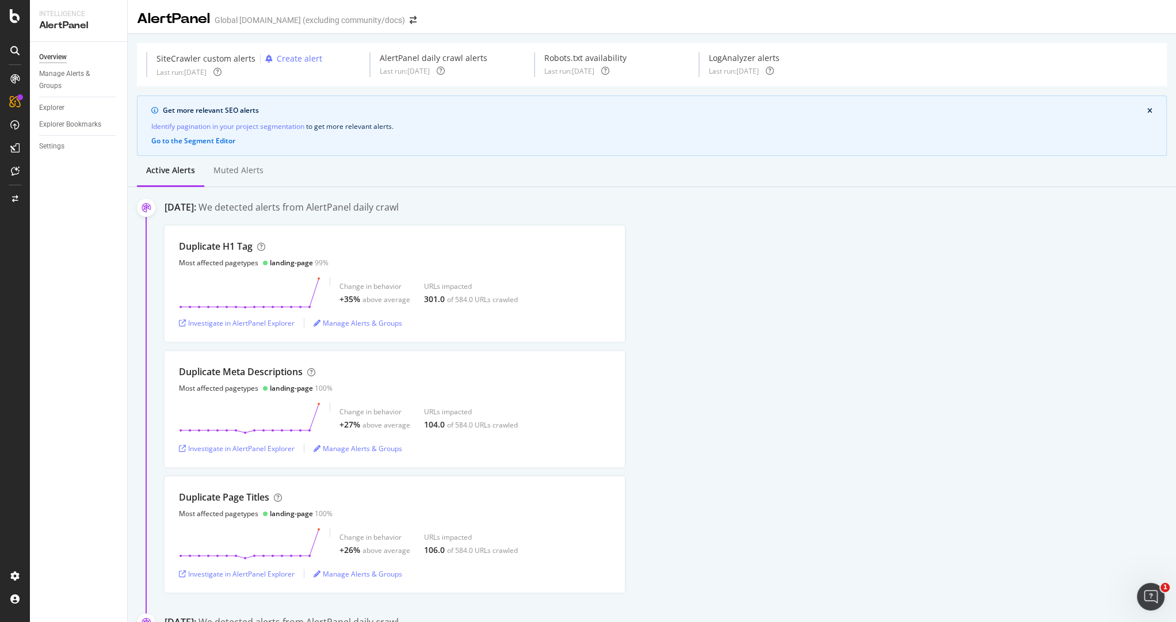
click at [14, 18] on icon at bounding box center [15, 16] width 10 height 14
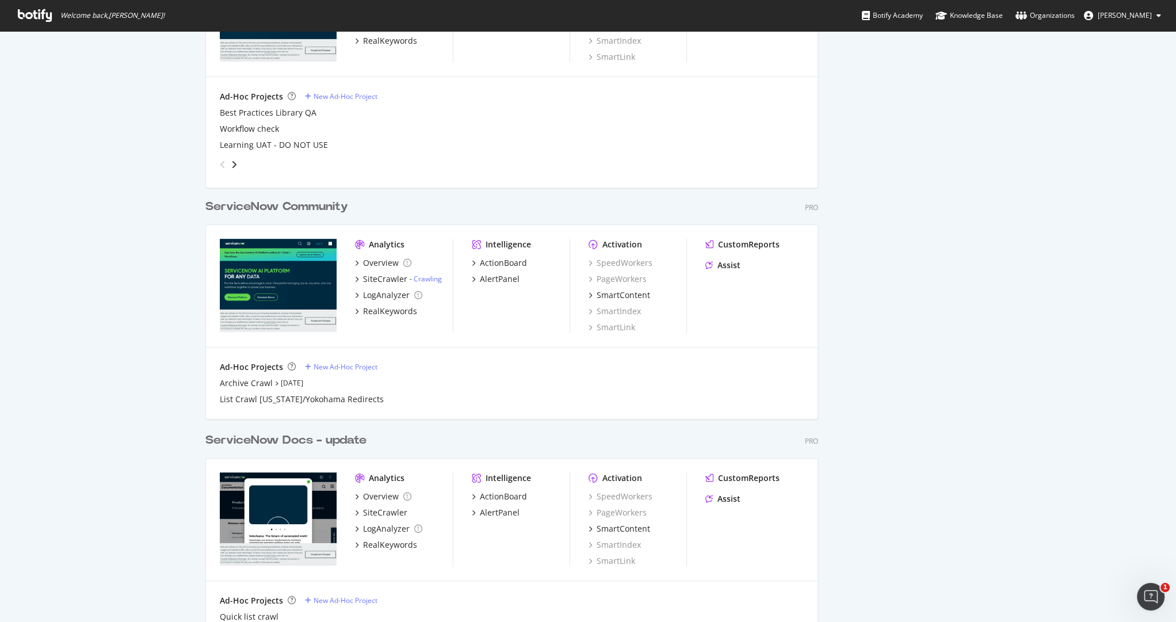
scroll to position [598, 0]
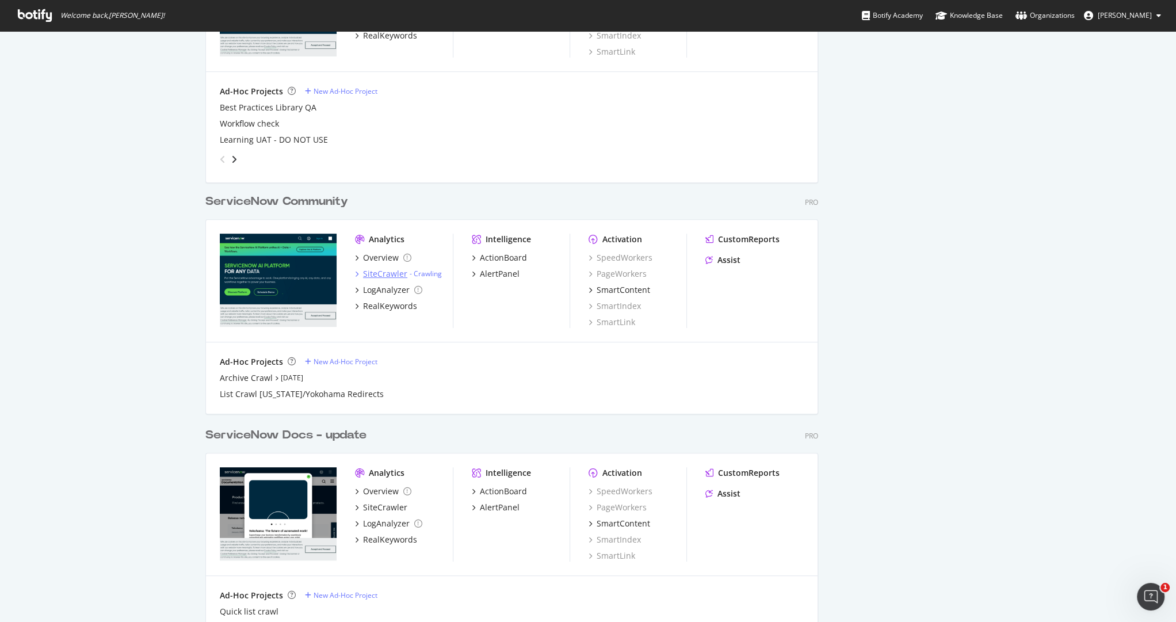
click at [376, 270] on div "SiteCrawler" at bounding box center [385, 274] width 44 height 12
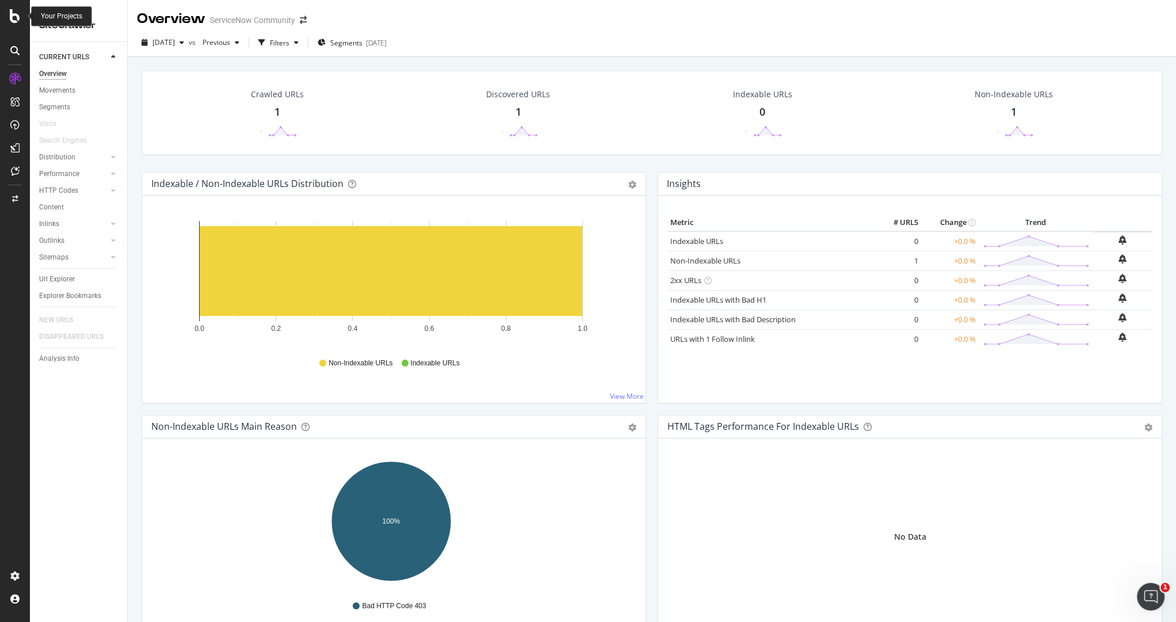
click at [19, 18] on icon at bounding box center [15, 16] width 10 height 14
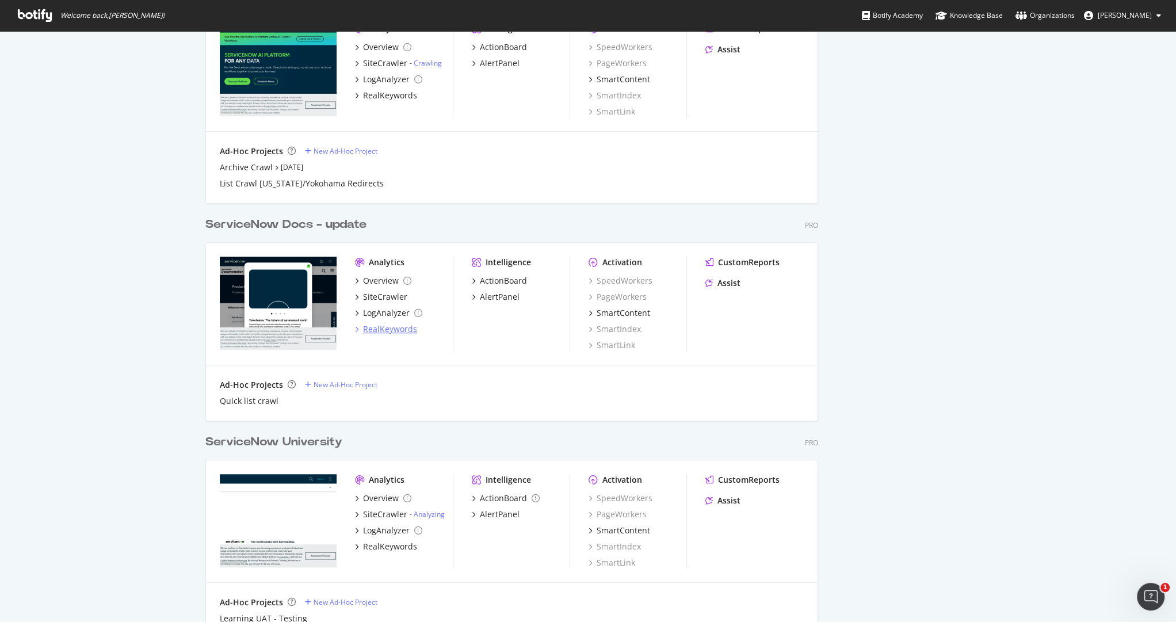
scroll to position [811, 0]
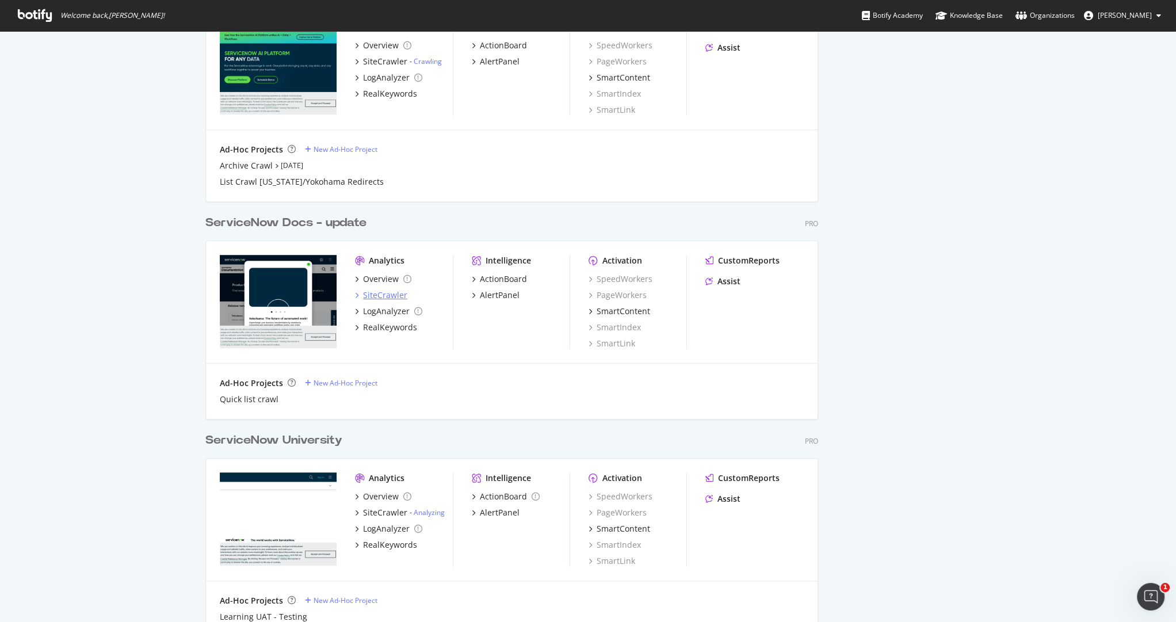
click at [383, 293] on div "SiteCrawler" at bounding box center [385, 295] width 44 height 12
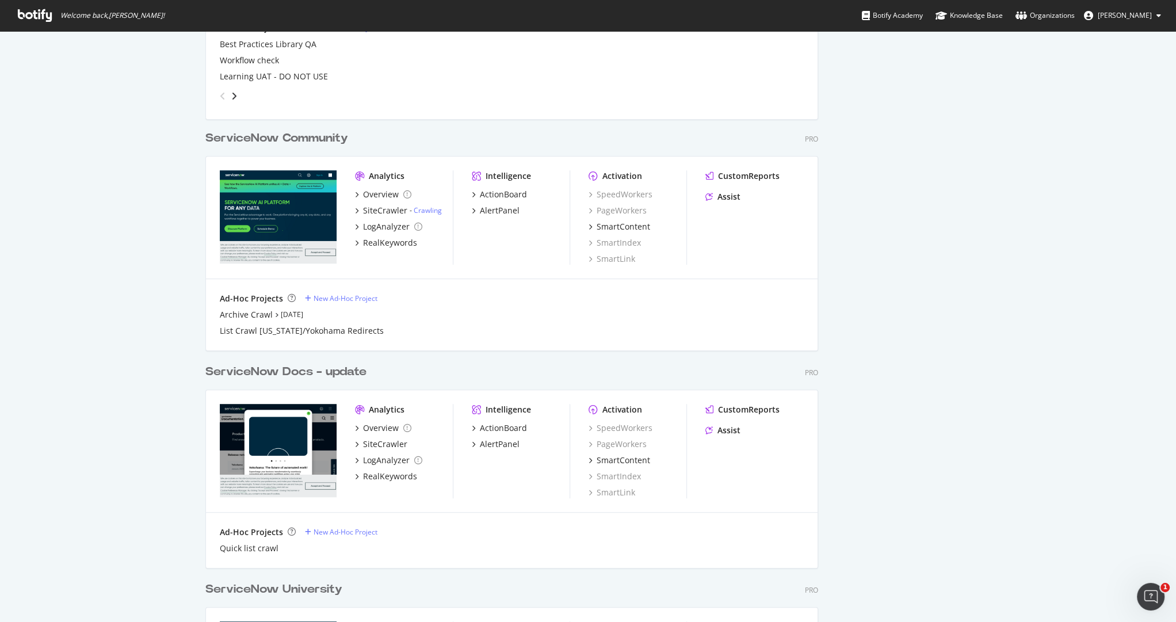
scroll to position [659, 0]
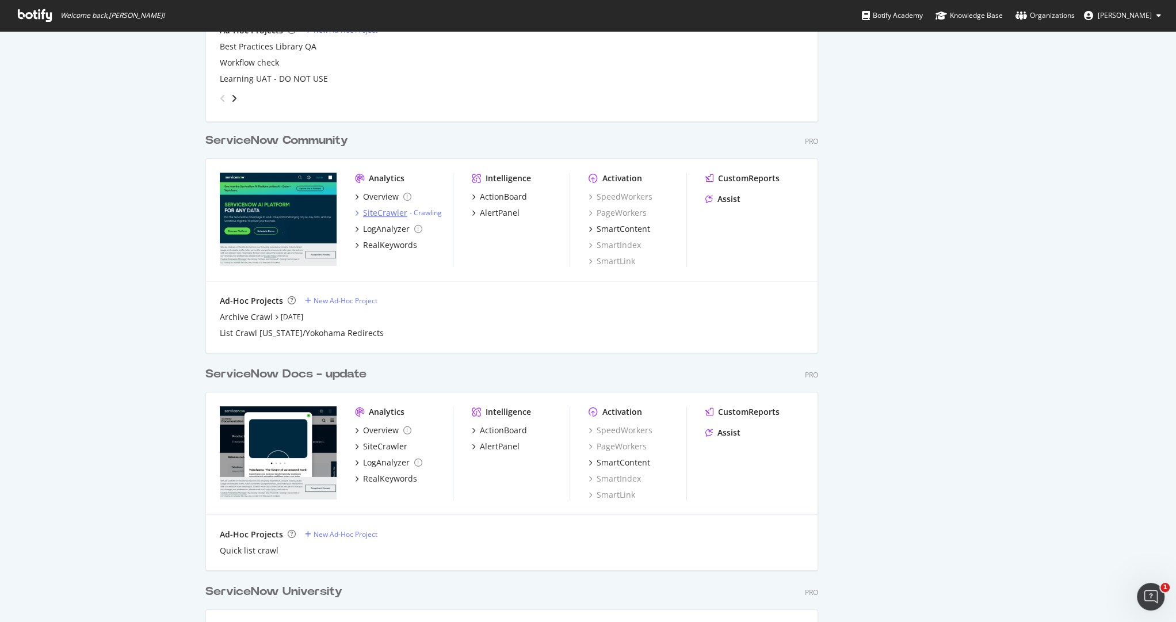
click at [378, 212] on div "SiteCrawler" at bounding box center [385, 213] width 44 height 12
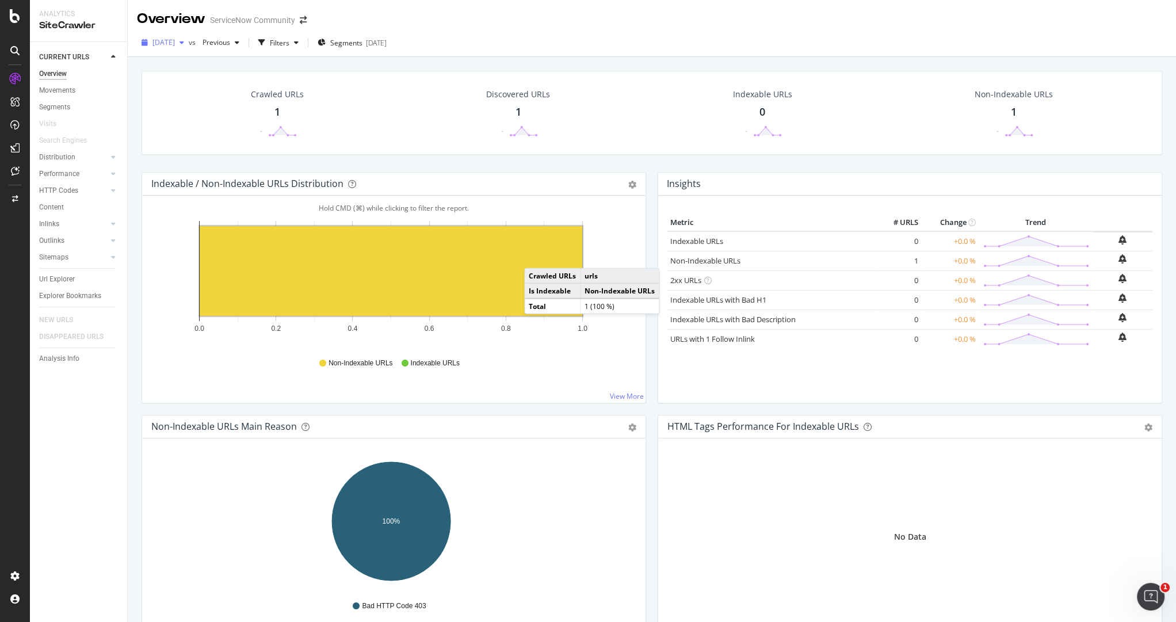
click at [175, 44] on span "2025 Aug. 30th" at bounding box center [163, 42] width 22 height 10
click at [210, 127] on div "2025 Aug. 16th" at bounding box center [185, 126] width 62 height 10
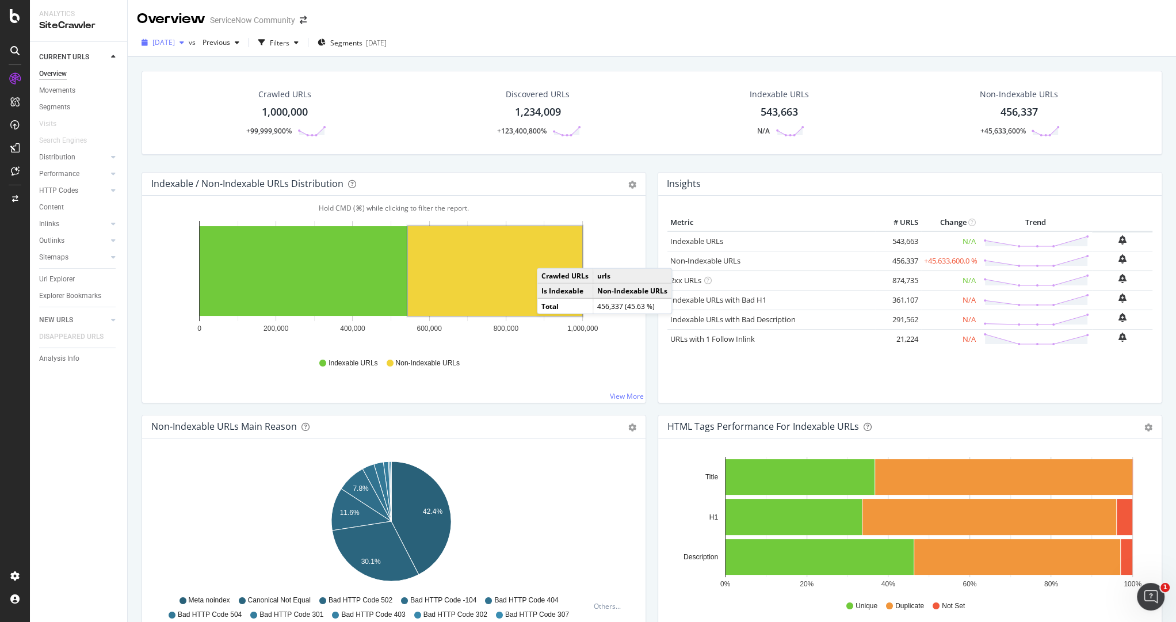
click at [175, 41] on span "2025 Aug. 16th" at bounding box center [163, 42] width 22 height 10
click at [230, 40] on span "Previous" at bounding box center [214, 42] width 32 height 10
click at [310, 117] on div "571K URLs" at bounding box center [310, 116] width 34 height 10
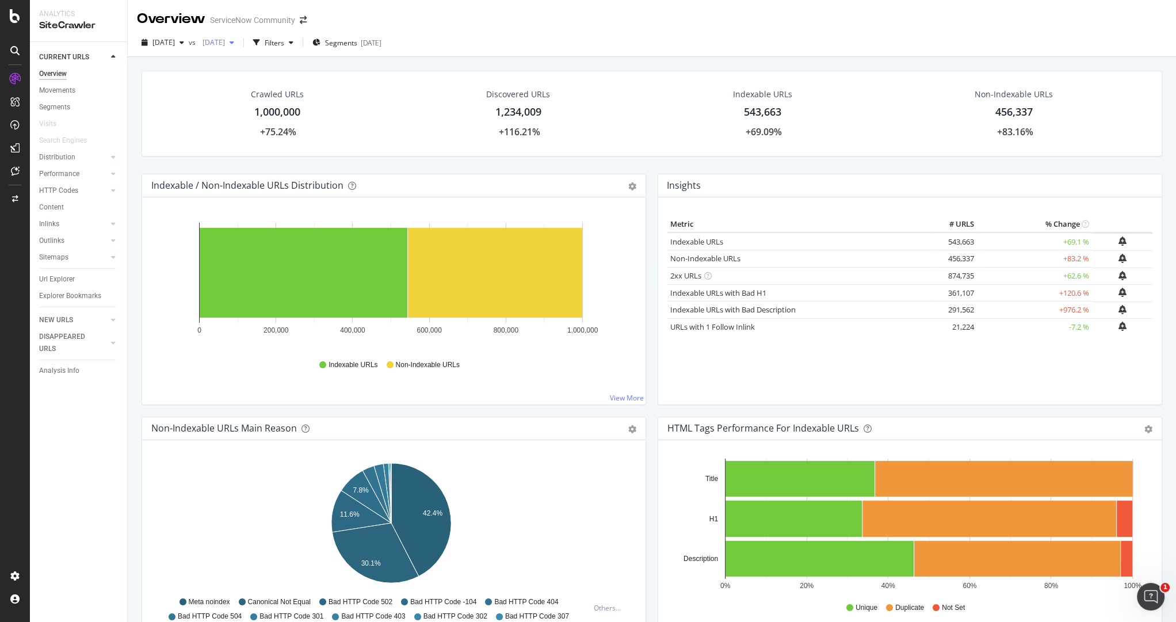
click at [225, 45] on span "2025 Jul. 26th" at bounding box center [211, 42] width 27 height 10
click at [458, 159] on div "Crawled URLs 1,000,000 +75.24% Discovered URLs 1,234,009 +116.21% Indexable URL…" at bounding box center [652, 122] width 1032 height 103
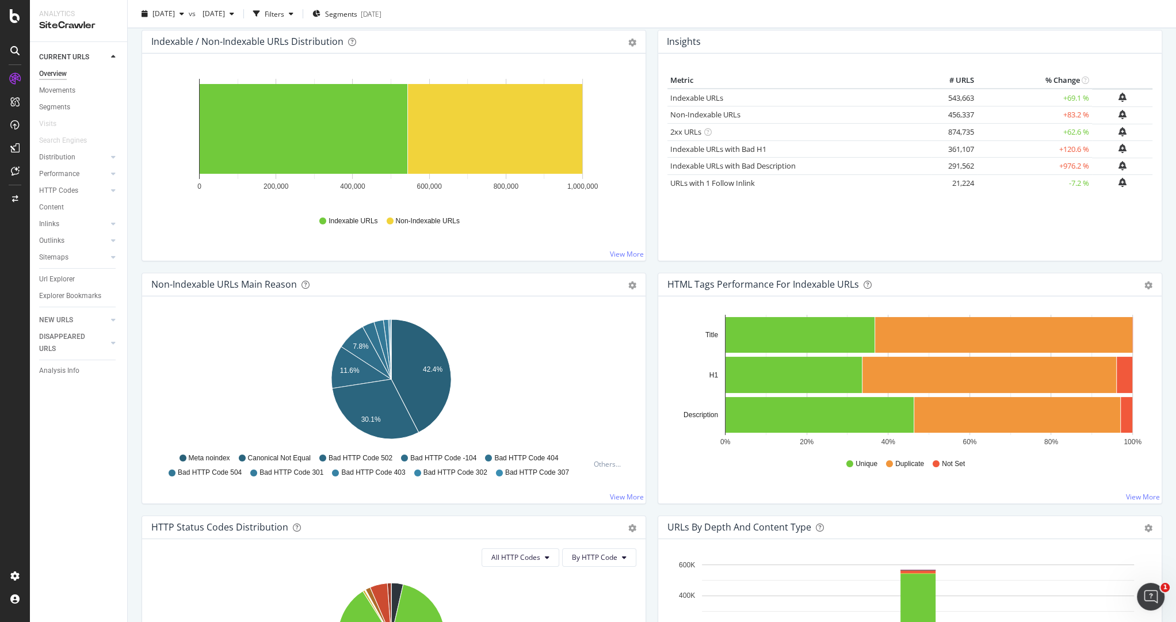
scroll to position [130, 0]
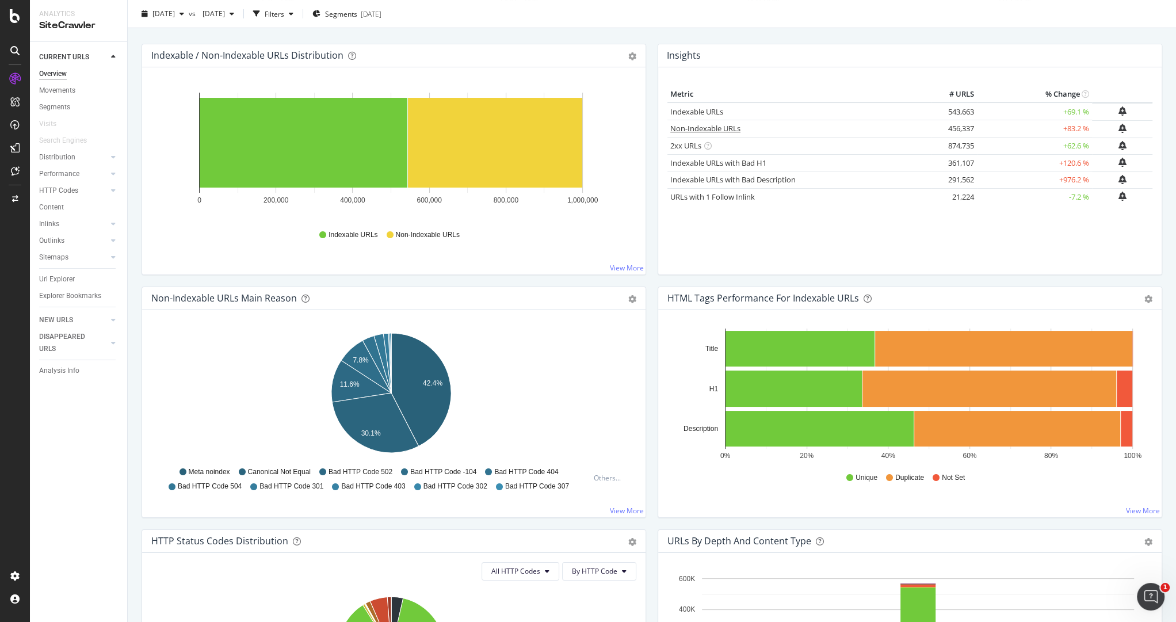
click at [707, 125] on link "Non-Indexable URLs" at bounding box center [705, 128] width 70 height 10
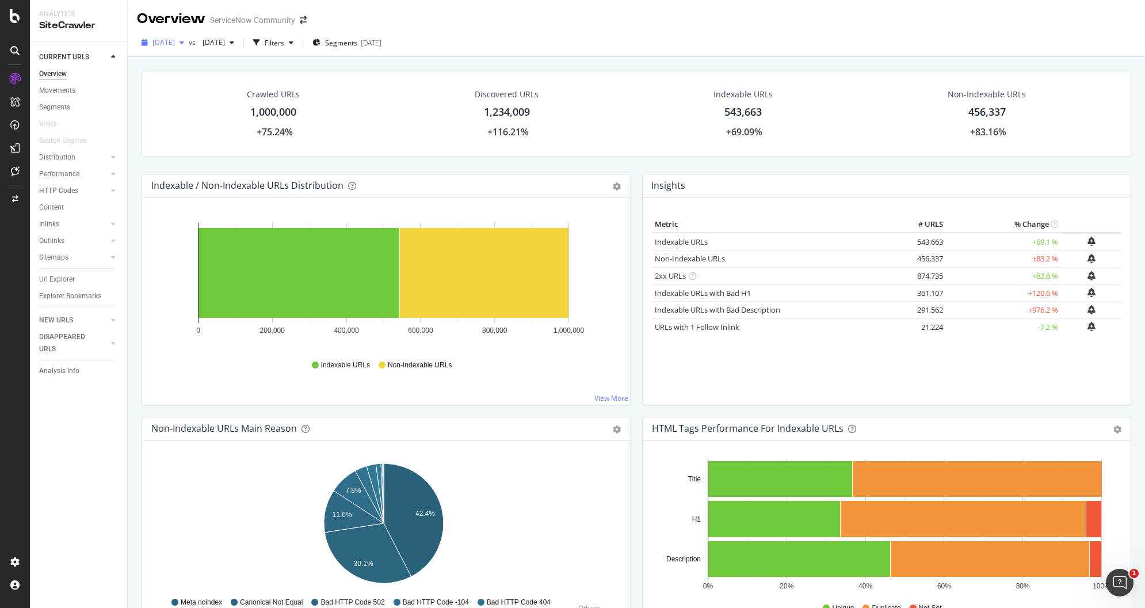
click at [175, 43] on span "2025 Aug. 16th" at bounding box center [163, 42] width 22 height 10
click at [225, 40] on span "2025 Jul. 26th" at bounding box center [211, 42] width 27 height 10
click at [615, 173] on div "Crawled URLs 1,000,000 +75.24% Discovered URLs 1,234,009 +116.21% Indexable URL…" at bounding box center [636, 122] width 1001 height 103
drag, startPoint x: 1012, startPoint y: 262, endPoint x: 677, endPoint y: 257, distance: 335.0
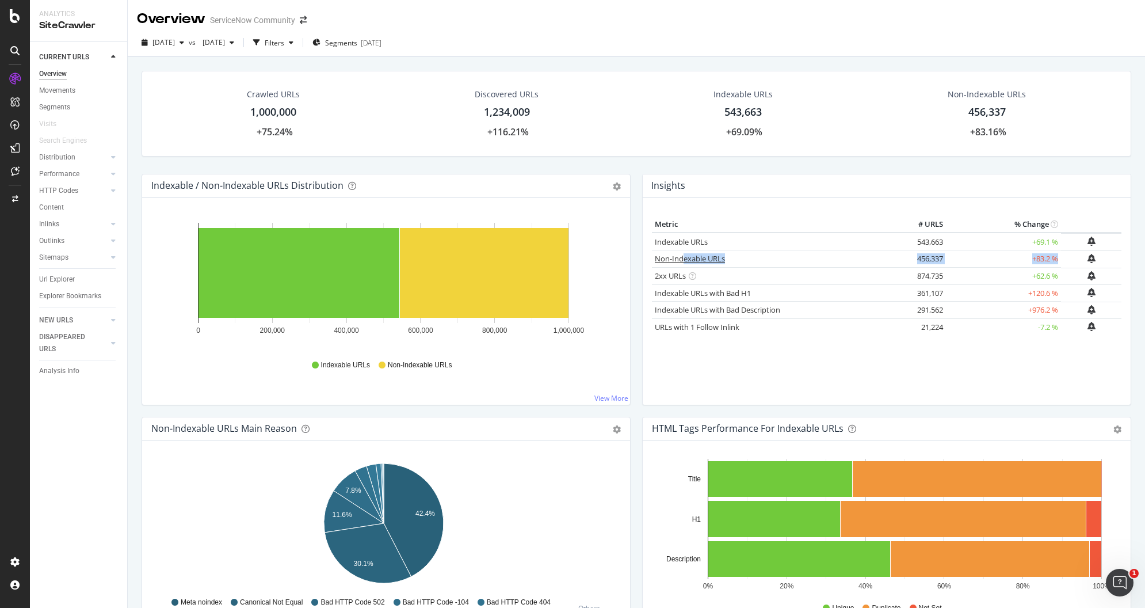
click at [677, 257] on tr "Non-Indexable URLs 456,337 +83.2 %" at bounding box center [887, 258] width 470 height 17
click at [684, 261] on link "Non-Indexable URLs" at bounding box center [690, 258] width 70 height 10
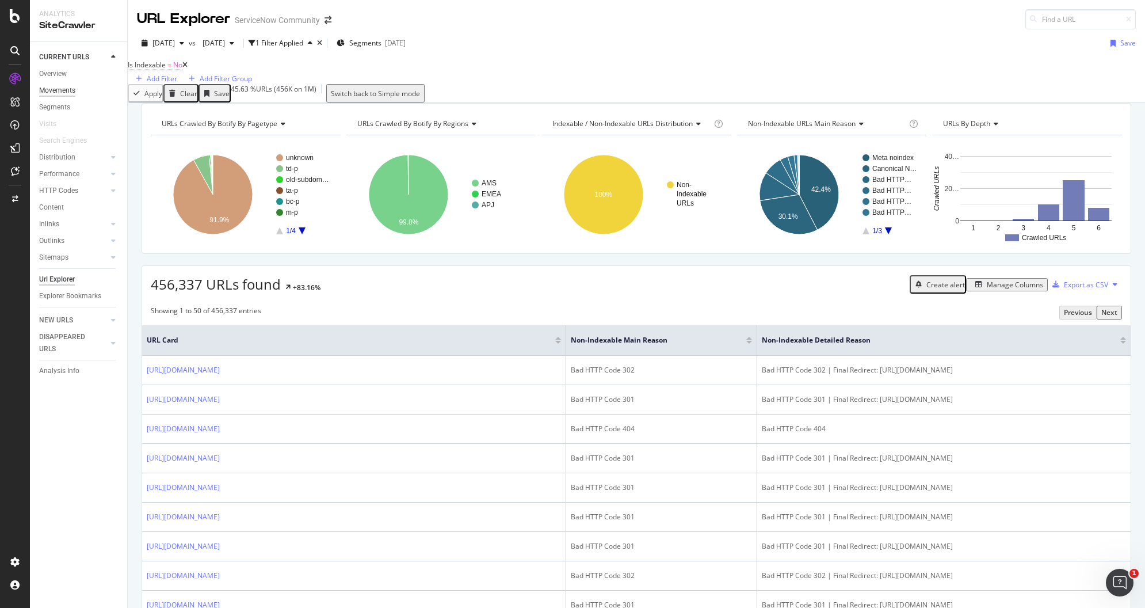
click at [59, 89] on div "Movements" at bounding box center [57, 91] width 36 height 12
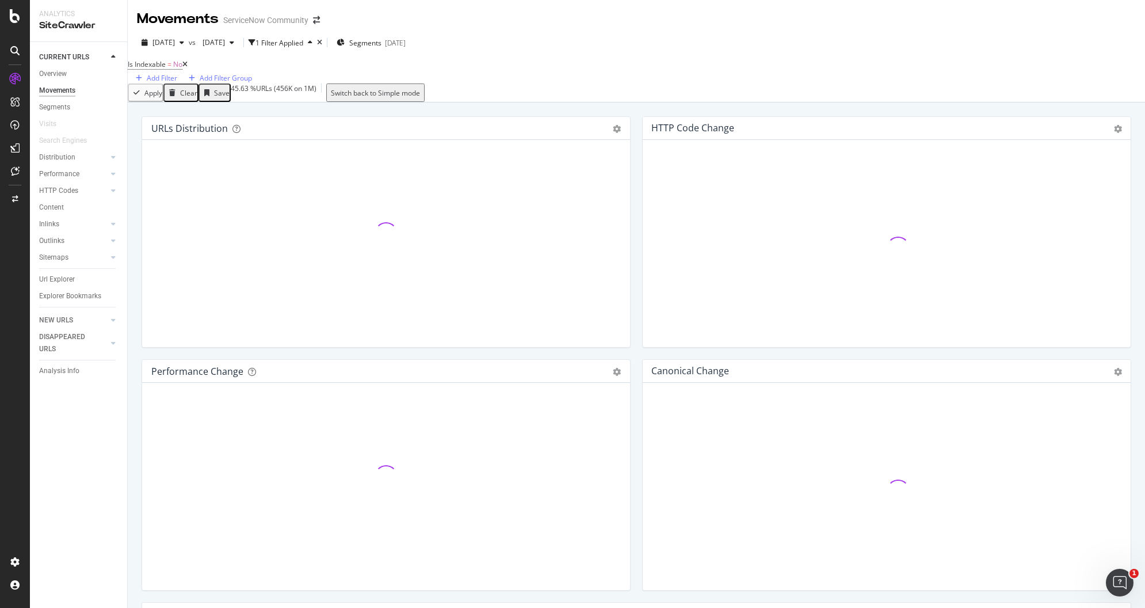
click at [188, 68] on icon at bounding box center [184, 64] width 5 height 7
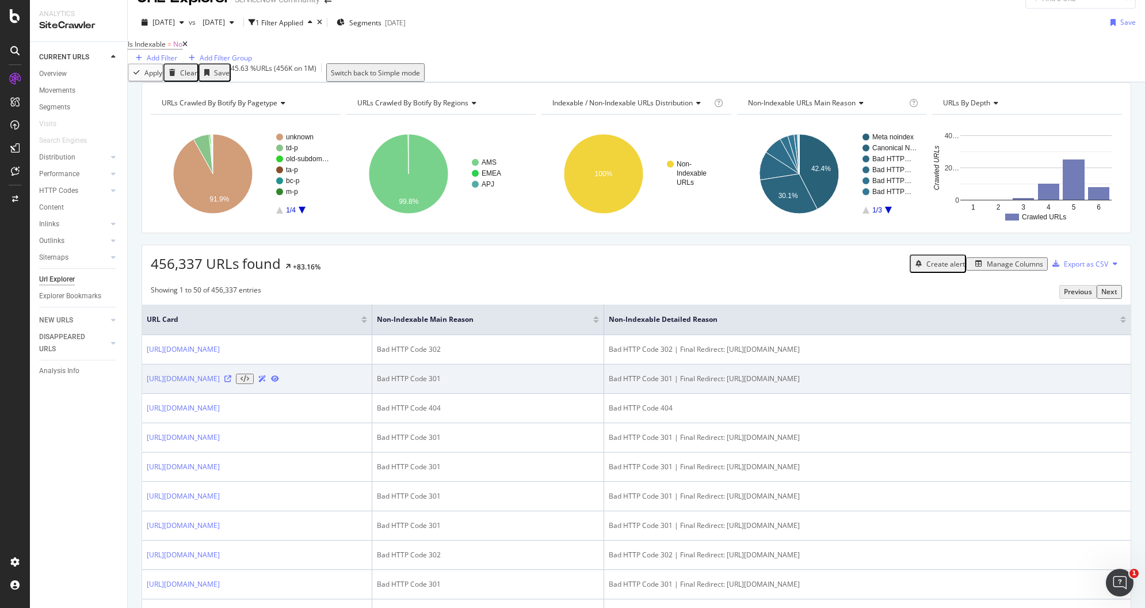
scroll to position [48, 0]
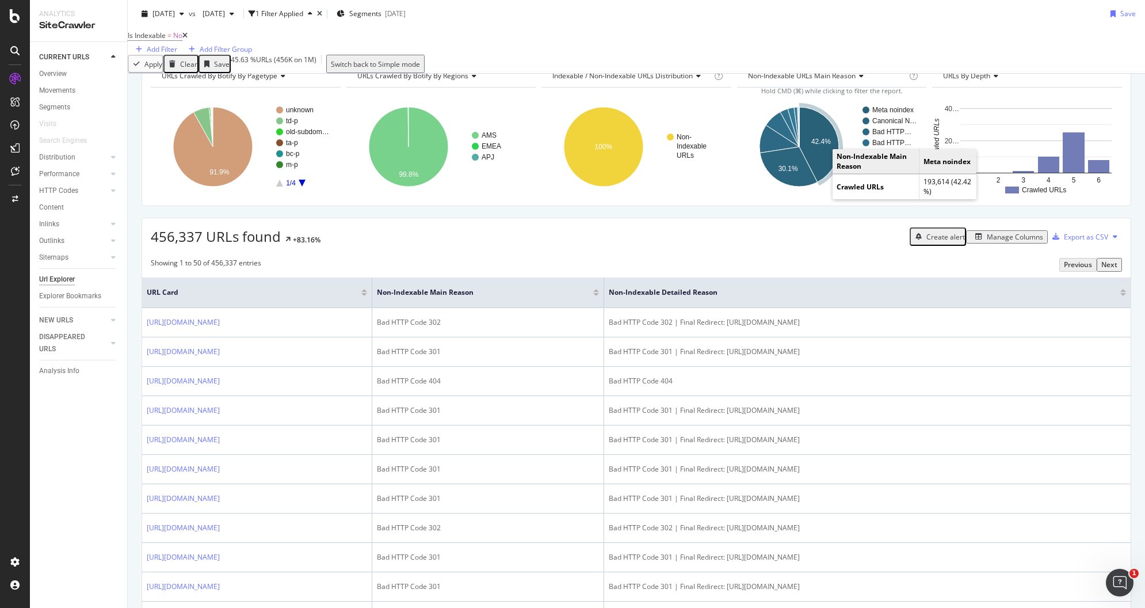
click at [808, 158] on icon "A chart." at bounding box center [819, 144] width 40 height 75
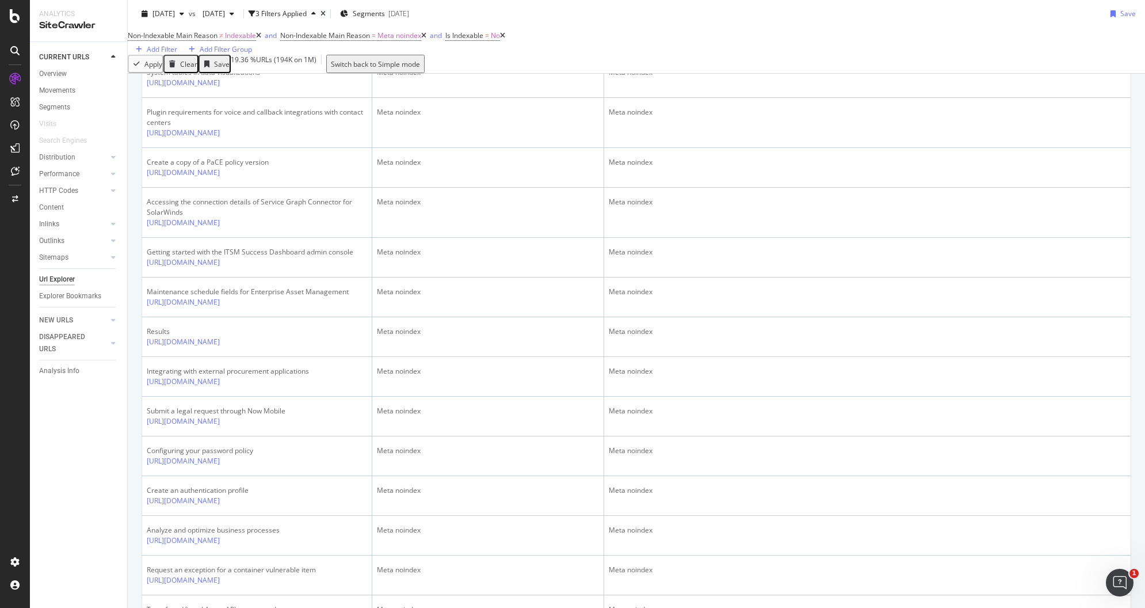
scroll to position [386, 0]
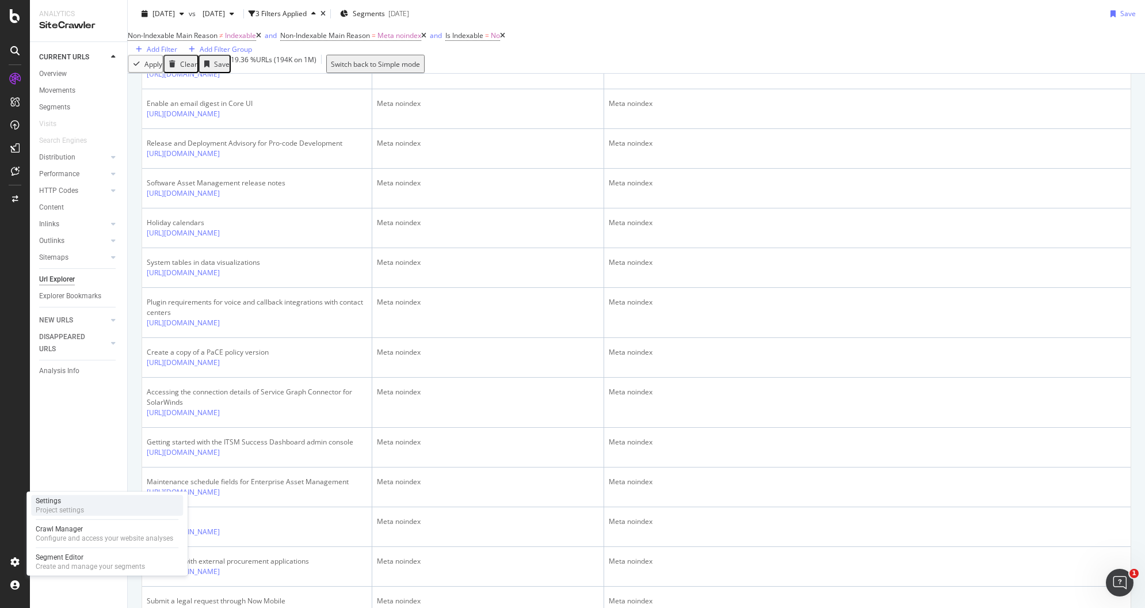
click at [65, 505] on div "Project settings" at bounding box center [60, 509] width 48 height 9
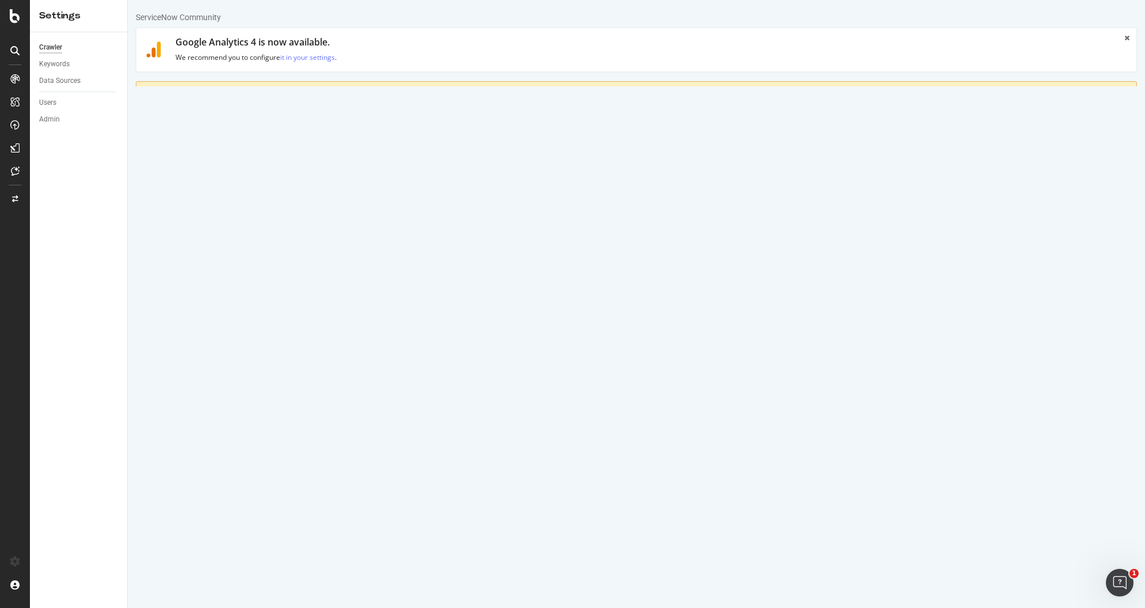
click at [218, 156] on link "Advanced Settings" at bounding box center [226, 155] width 89 height 32
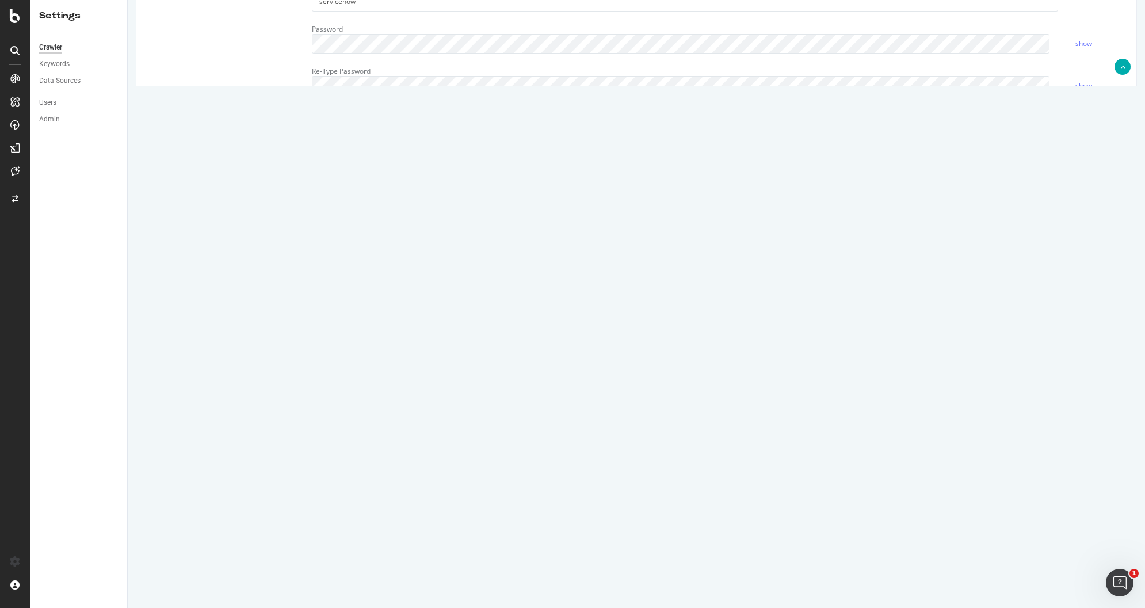
scroll to position [2148, 0]
click at [589, 212] on textarea at bounding box center [720, 210] width 816 height 106
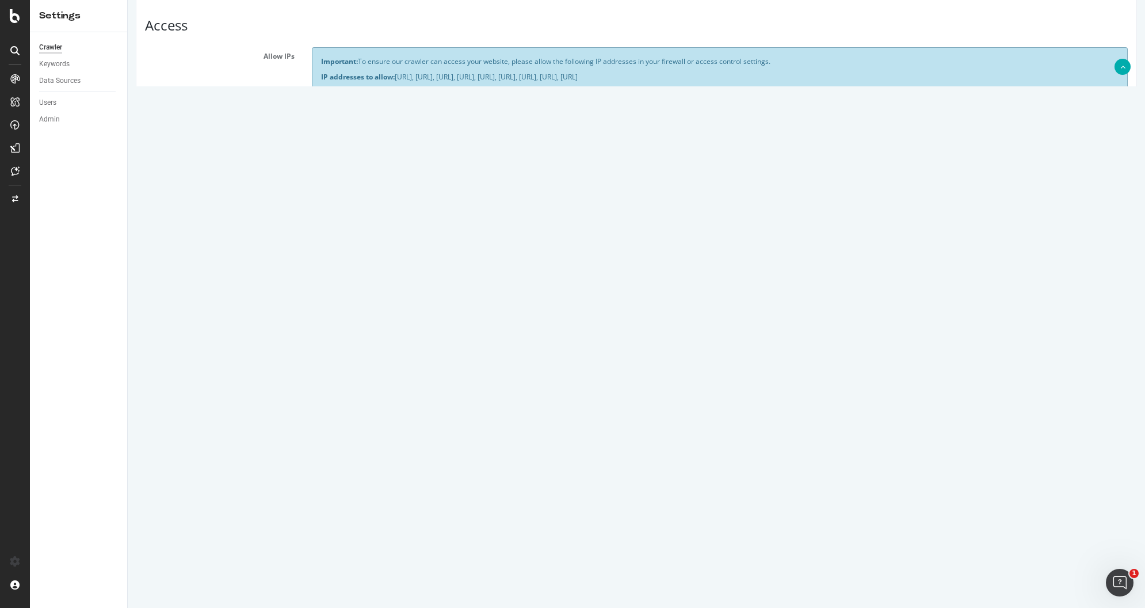
scroll to position [457, 0]
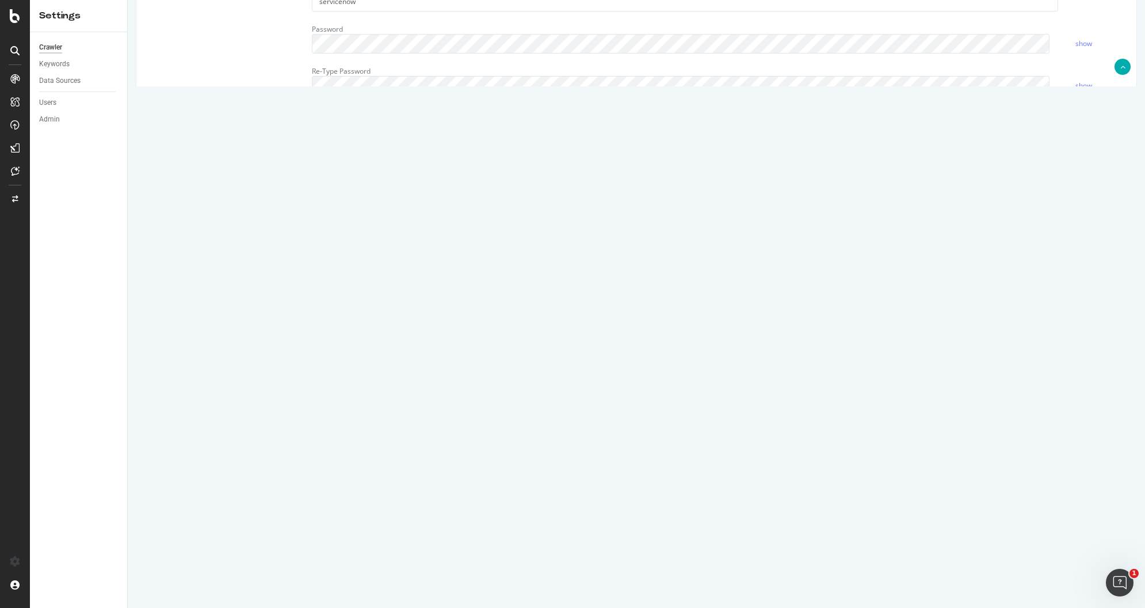
paste textarea "Community rules Disallow: /community/forums/forumtopicprintpage Disallow: /comm…"
click at [315, 167] on textarea at bounding box center [720, 210] width 816 height 106
click at [382, 166] on textarea at bounding box center [720, 210] width 816 height 106
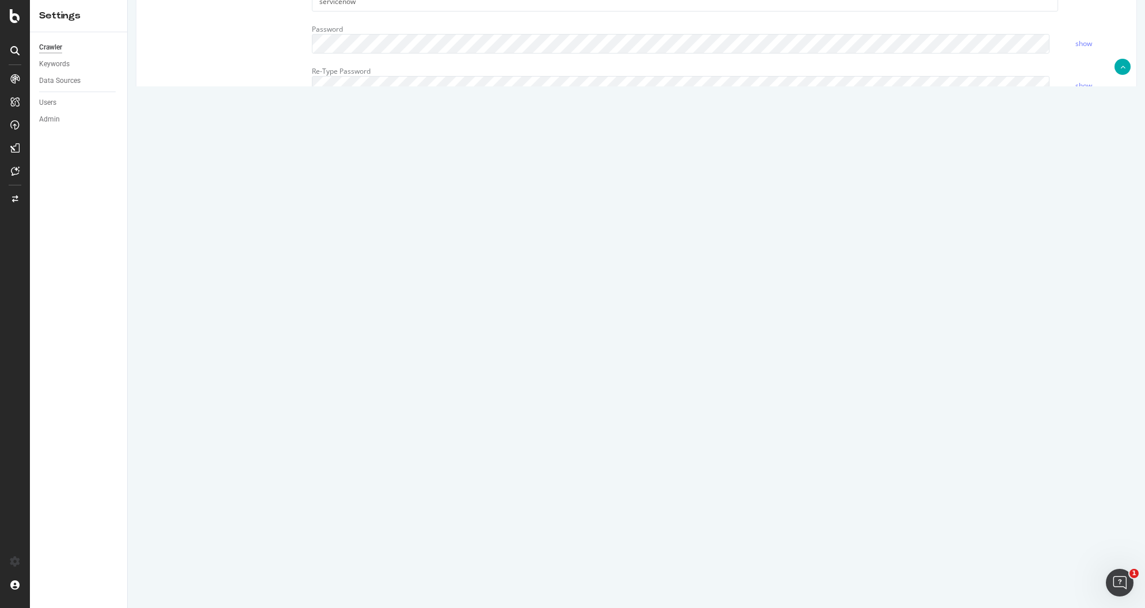
type textarea "#Botify Disallow: / Allow: /community* #Community rules Disallow: /community/fo…"
click at [586, 574] on button "Save" at bounding box center [592, 567] width 28 height 17
click at [318, 159] on textarea at bounding box center [720, 200] width 816 height 106
type textarea "User-Agent: * #Botify Disallow: / Allow: /community* #Community rules Disallow:…"
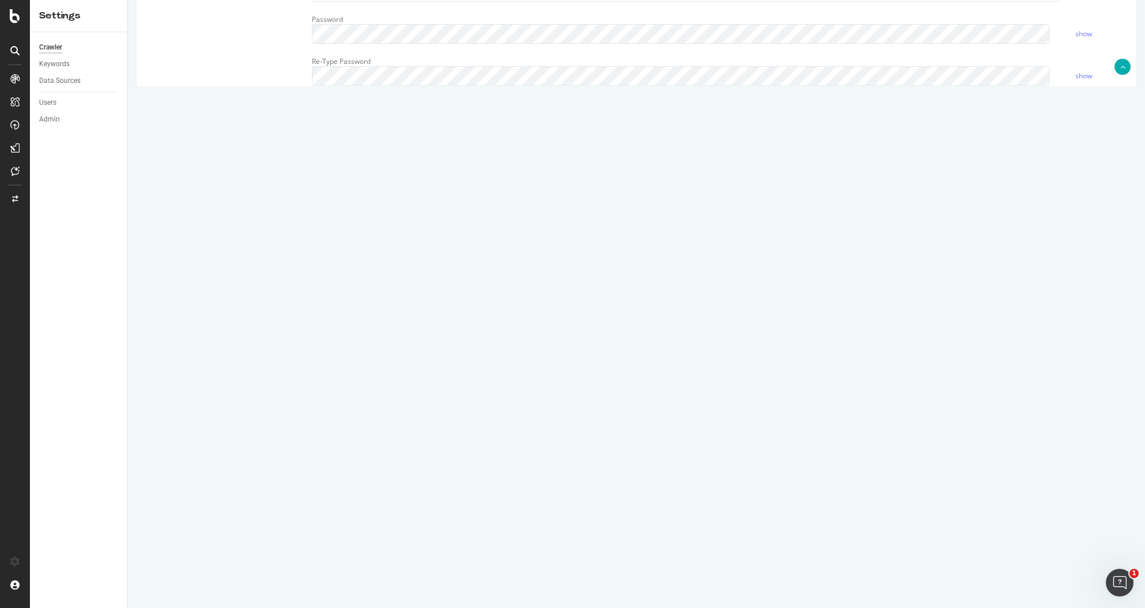
click at [584, 568] on button "Save" at bounding box center [592, 568] width 28 height 17
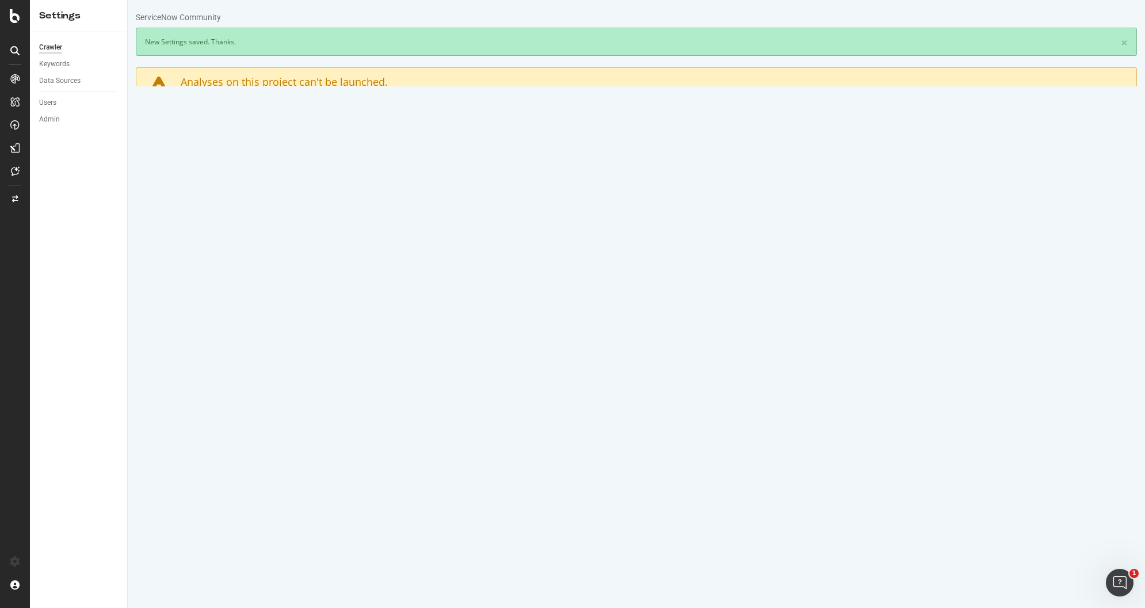
scroll to position [0, 0]
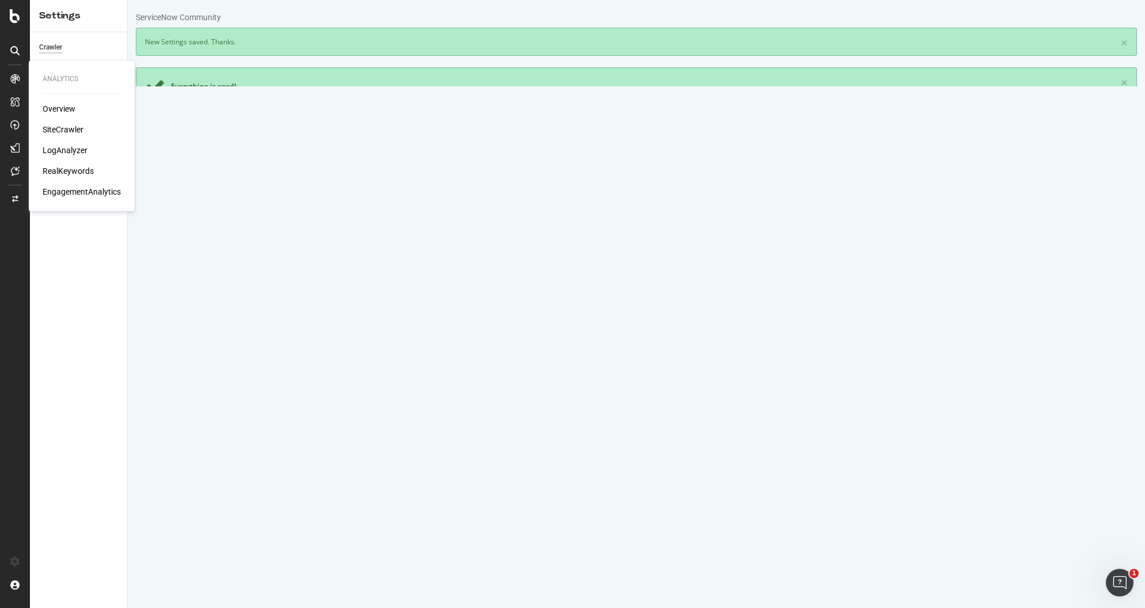
click at [64, 172] on div "RealKeywords" at bounding box center [68, 171] width 51 height 12
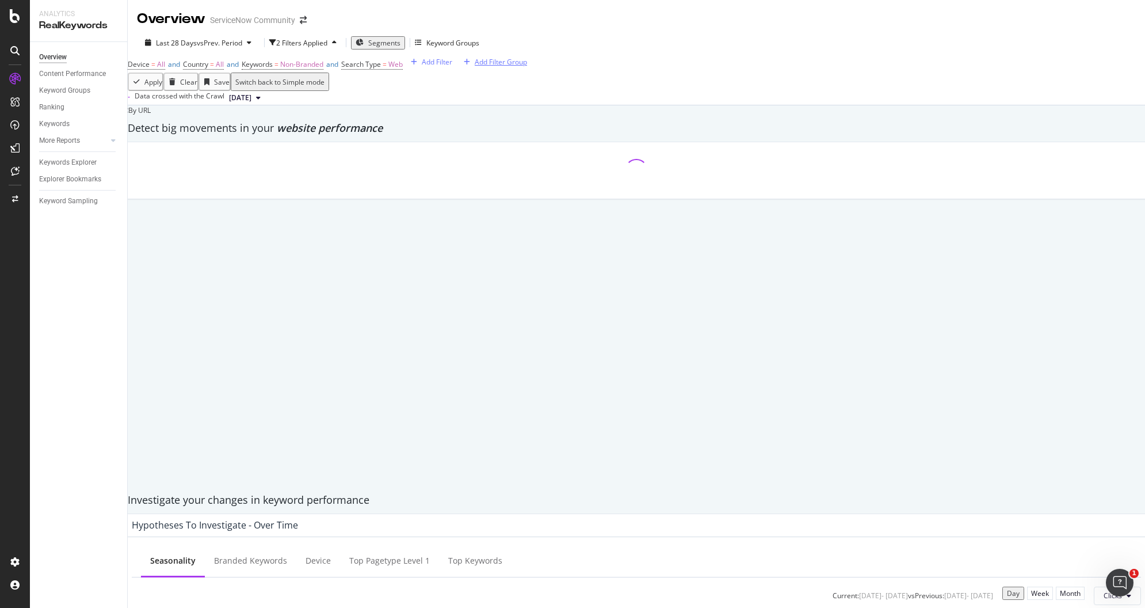
click at [475, 67] on div "Add Filter Group" at bounding box center [501, 62] width 52 height 10
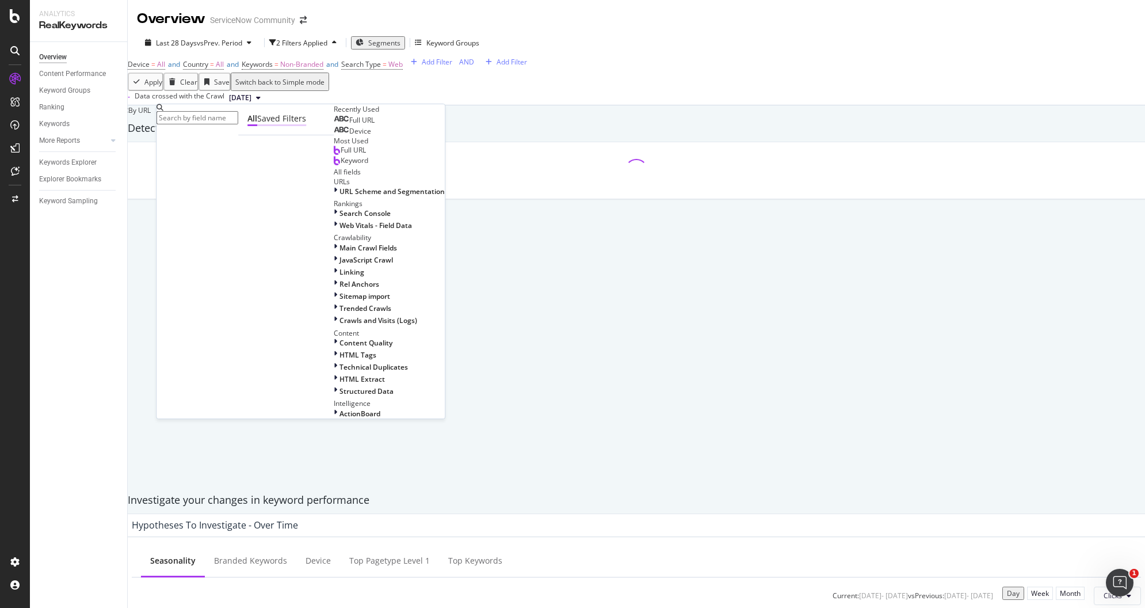
click at [257, 124] on div "Saved Filters" at bounding box center [281, 119] width 49 height 12
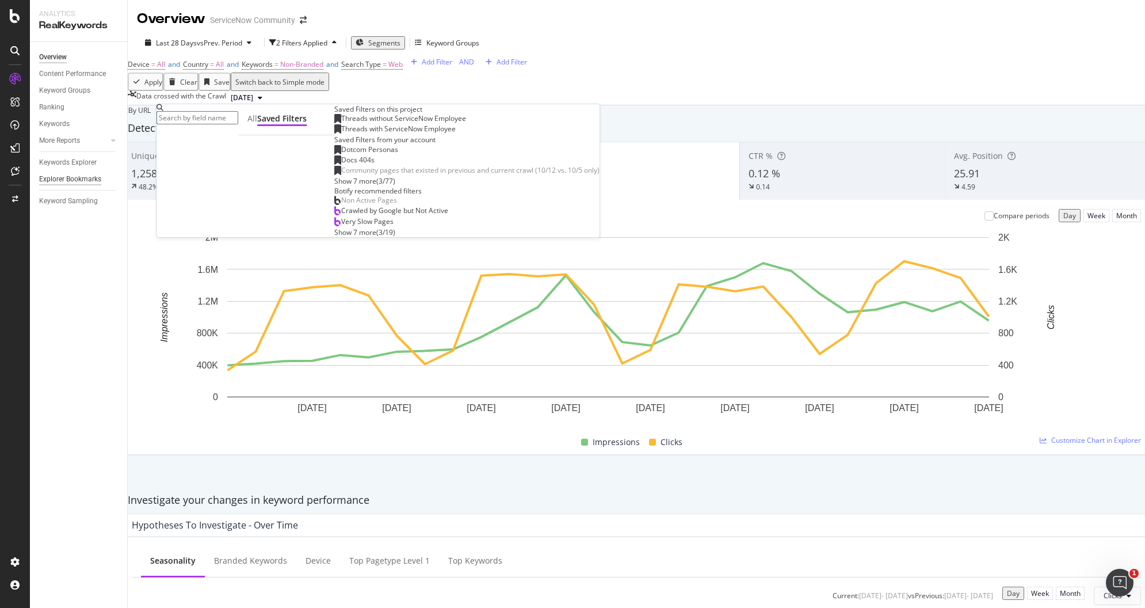
click at [63, 181] on div "Explorer Bookmarks" at bounding box center [70, 179] width 62 height 12
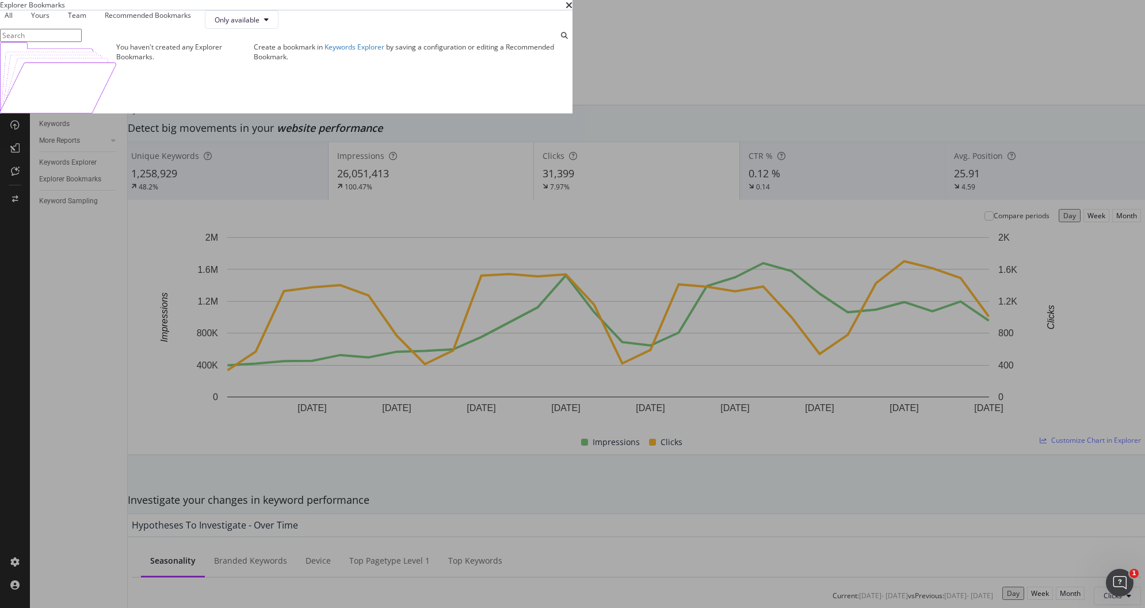
click at [86, 20] on div "Team" at bounding box center [74, 15] width 23 height 10
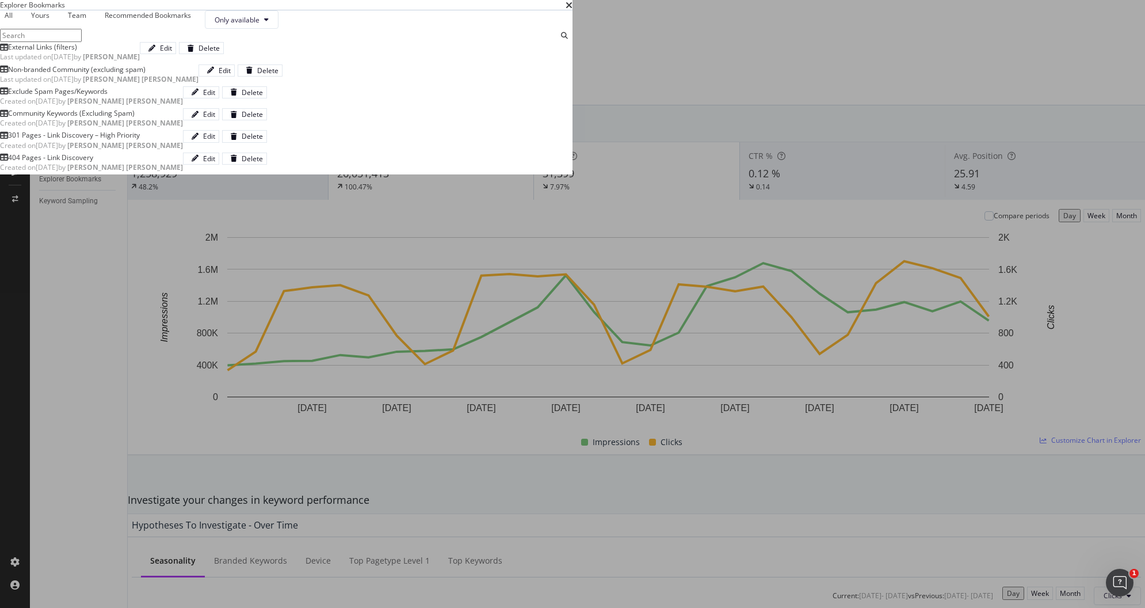
click at [199, 84] on div "Last updated on 2024 Jul 30th by Jon Eric Dela Cruz" at bounding box center [99, 79] width 199 height 10
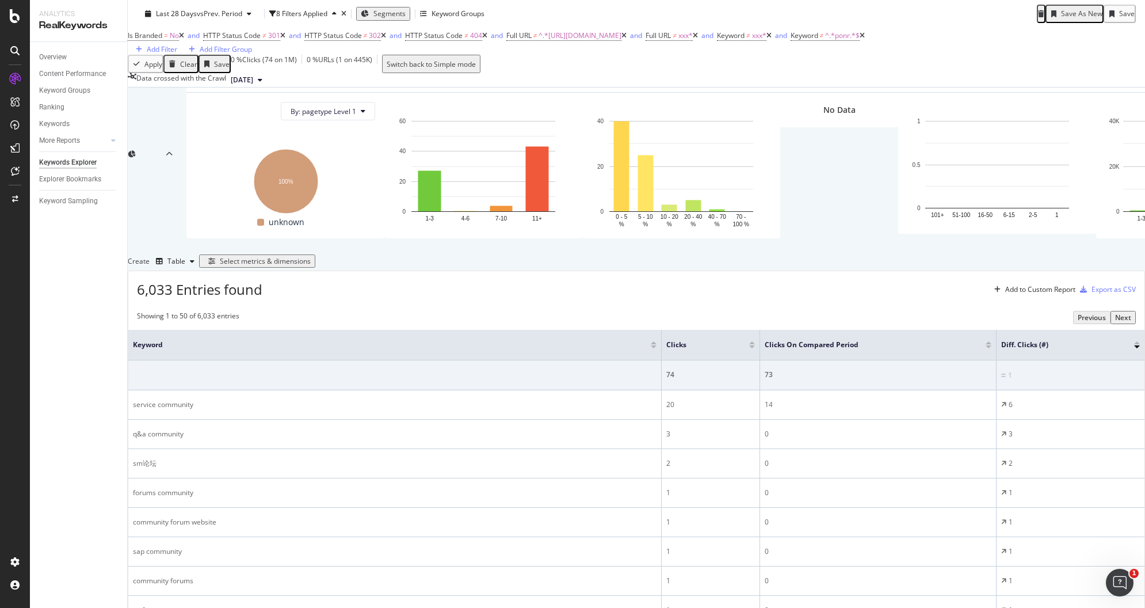
scroll to position [69, 0]
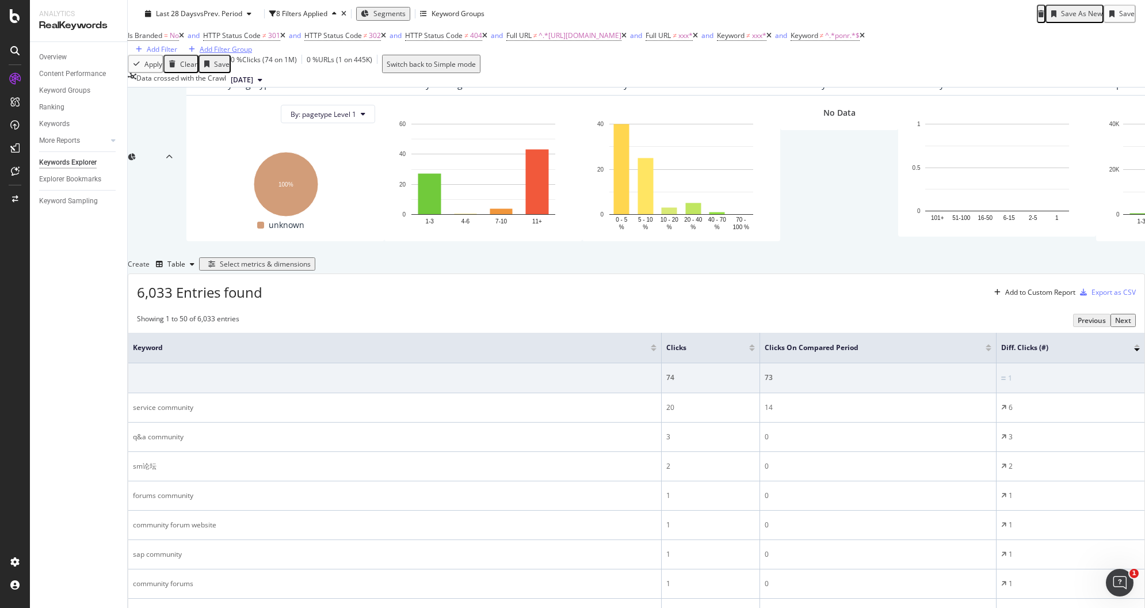
click at [252, 54] on div "Add Filter Group" at bounding box center [226, 49] width 52 height 10
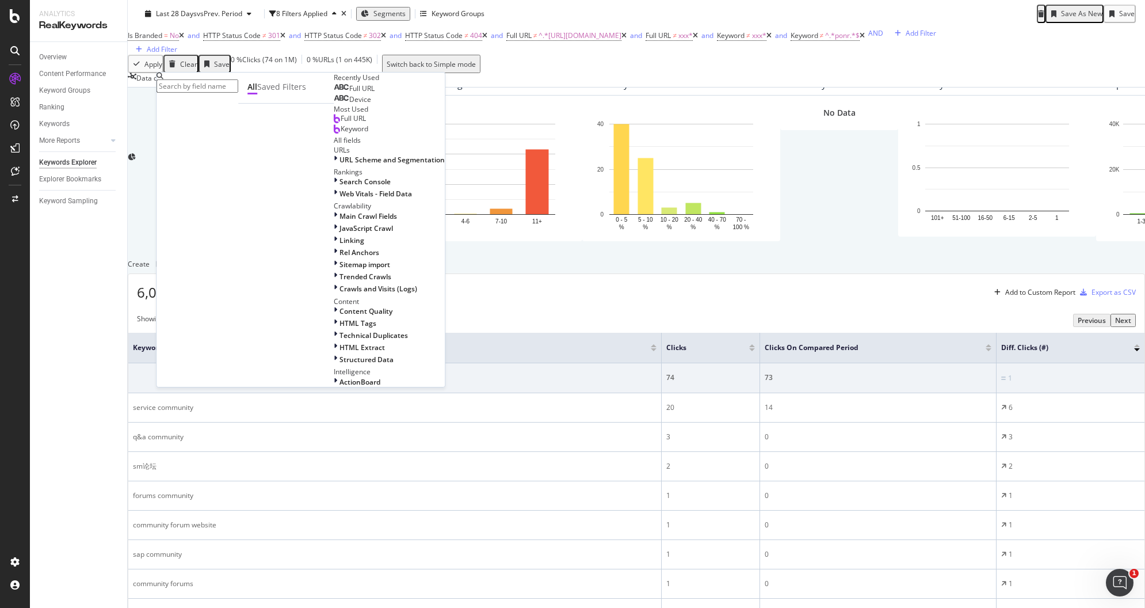
click at [483, 87] on div "Last 28 Days vs Prev. Period 8 Filters Applied Segments Keyword Groups Save As …" at bounding box center [636, 43] width 1017 height 87
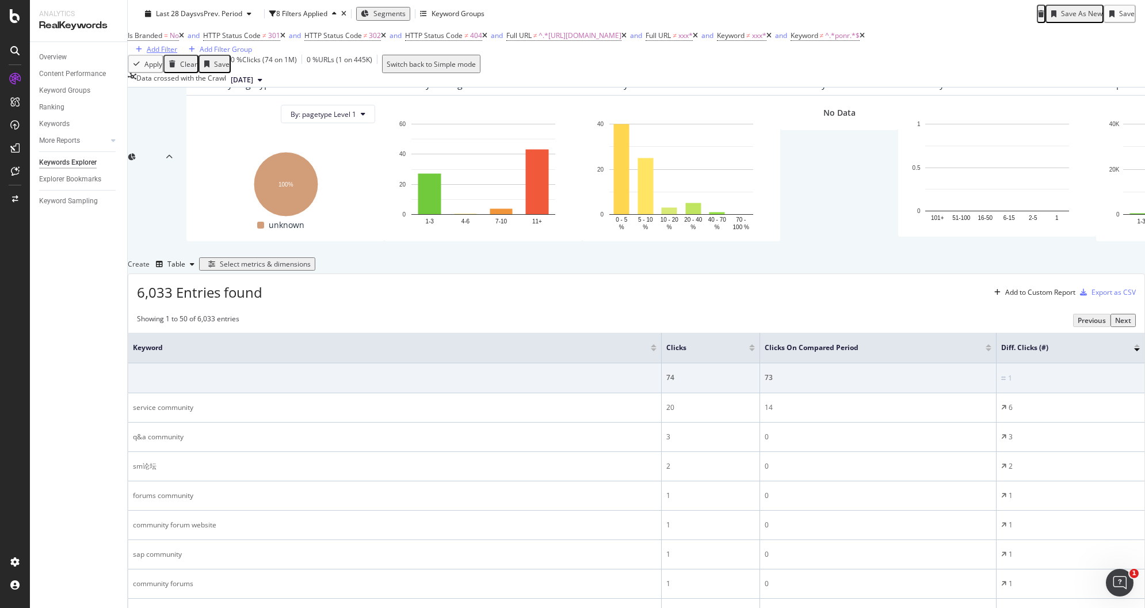
click at [177, 54] on div "Add Filter" at bounding box center [162, 49] width 30 height 10
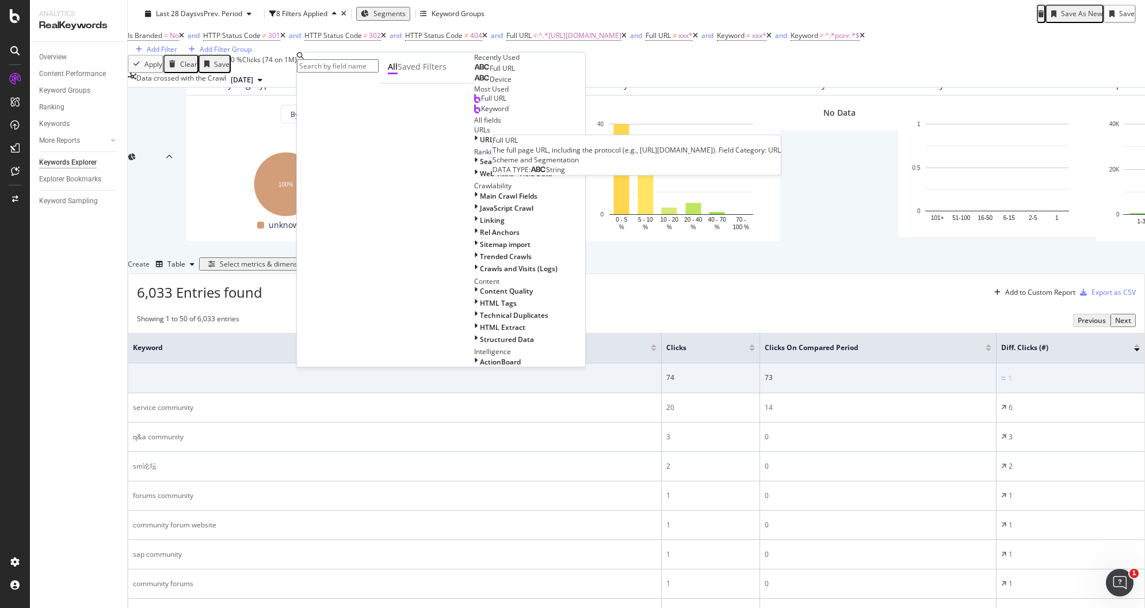
drag, startPoint x: 342, startPoint y: 138, endPoint x: 495, endPoint y: 192, distance: 162.5
click at [490, 73] on span "Full URL" at bounding box center [502, 68] width 25 height 10
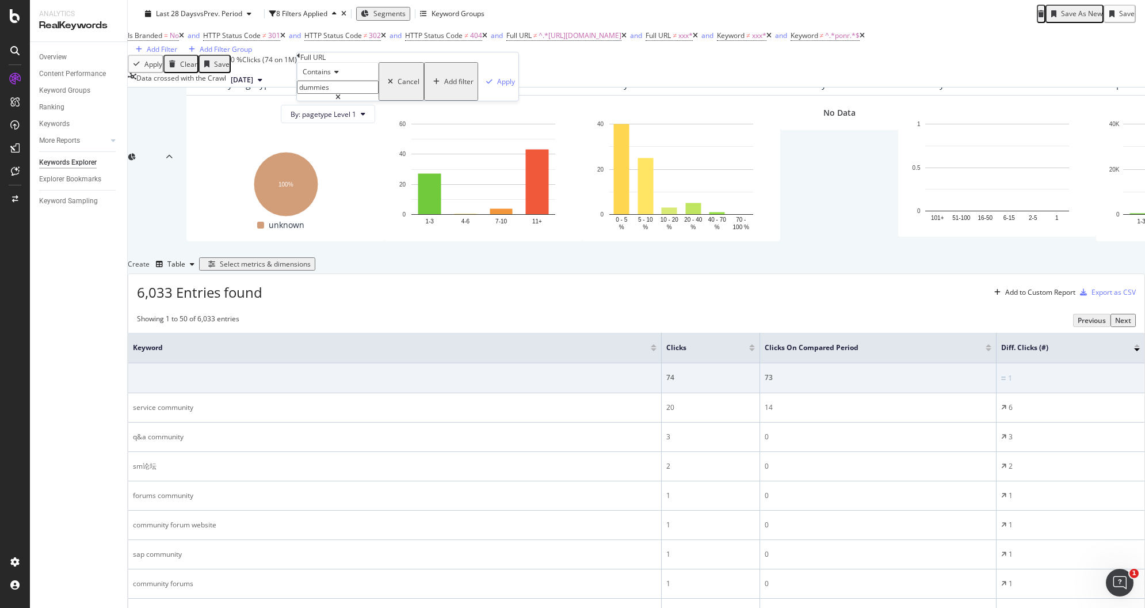
click at [354, 94] on input "dummies" at bounding box center [338, 87] width 82 height 13
type input "/docs/"
click at [497, 86] on div "Apply" at bounding box center [506, 82] width 18 height 10
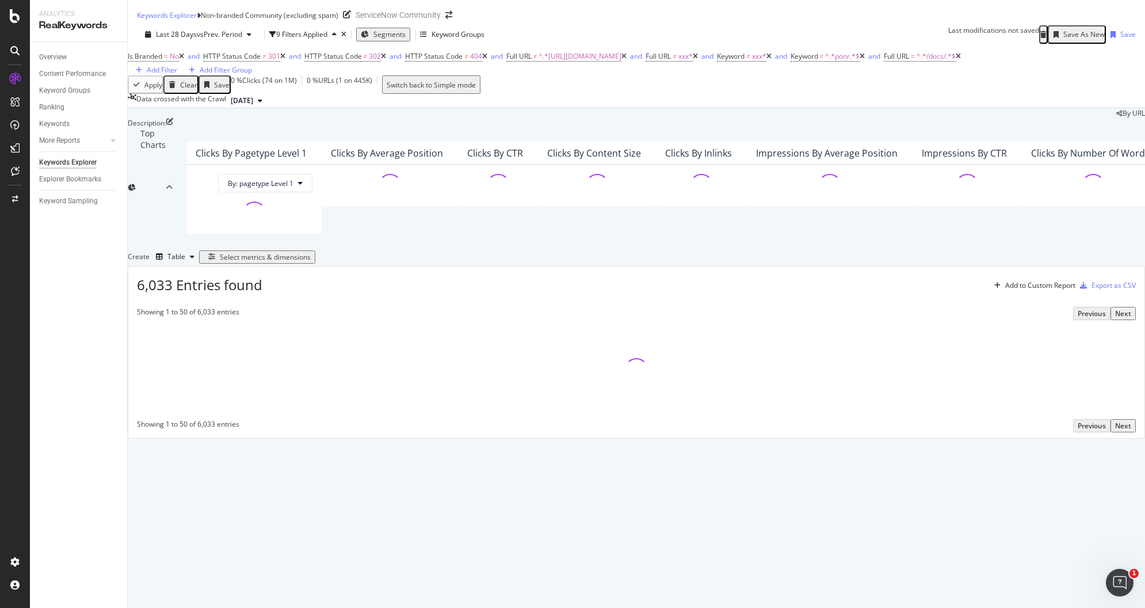
click at [311, 262] on div "Select metrics & dimensions" at bounding box center [265, 257] width 91 height 10
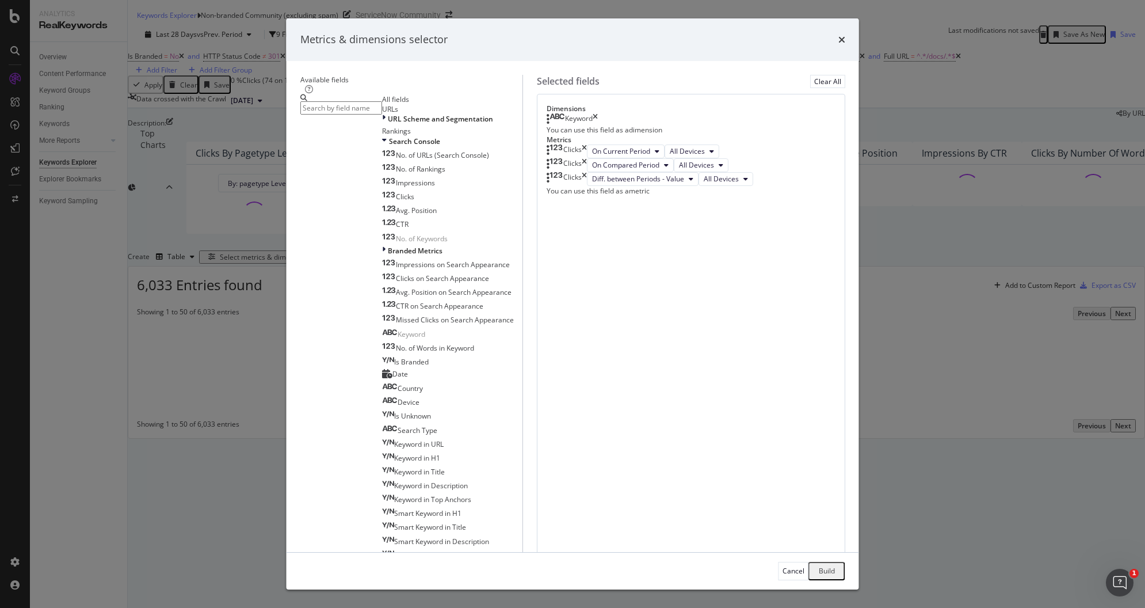
click at [805, 128] on div "Available fields All fields URLs URL Scheme and Segmentation Rankings Search Co…" at bounding box center [573, 306] width 573 height 491
click at [814, 86] on div "Clear All" at bounding box center [827, 82] width 27 height 10
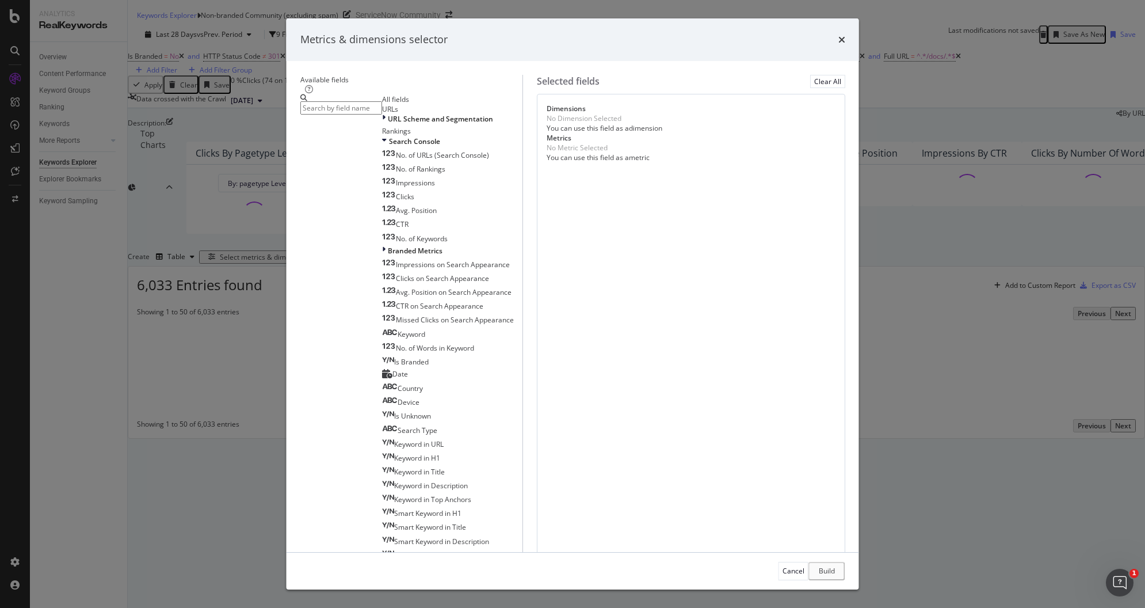
click at [382, 115] on input "modal" at bounding box center [341, 107] width 82 height 13
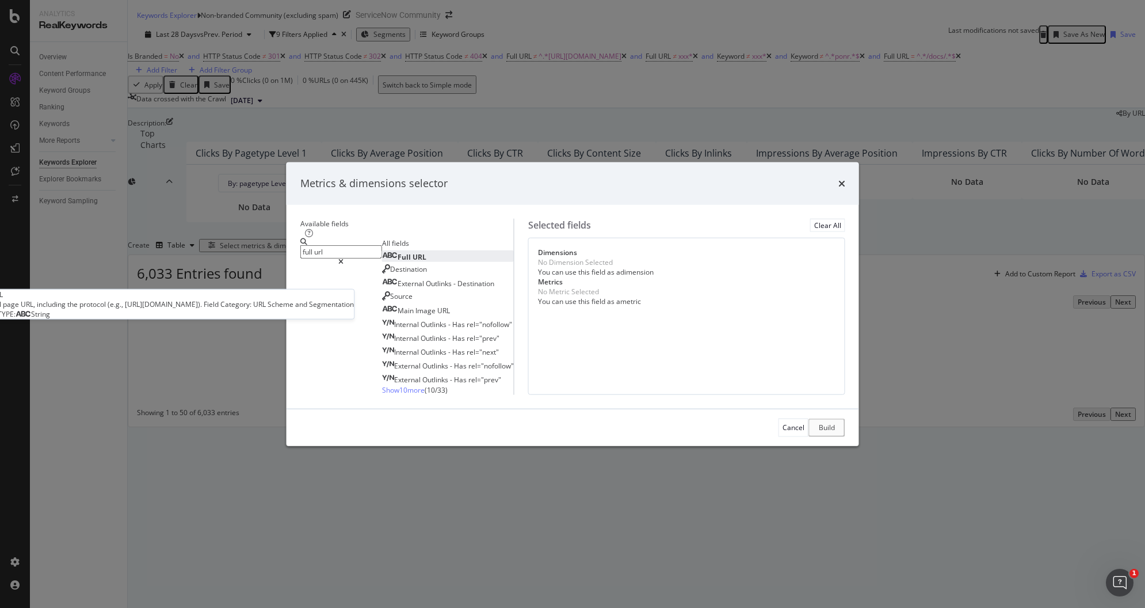
type input "full url"
click at [402, 252] on div "Full URL" at bounding box center [404, 257] width 44 height 10
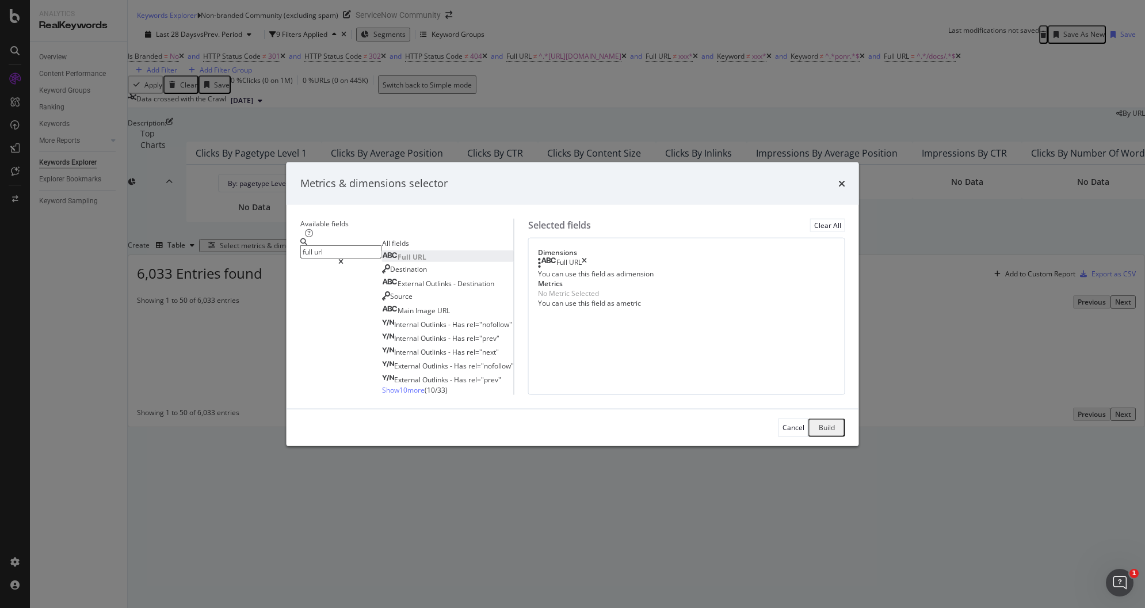
click at [819, 432] on div "Build" at bounding box center [827, 427] width 16 height 10
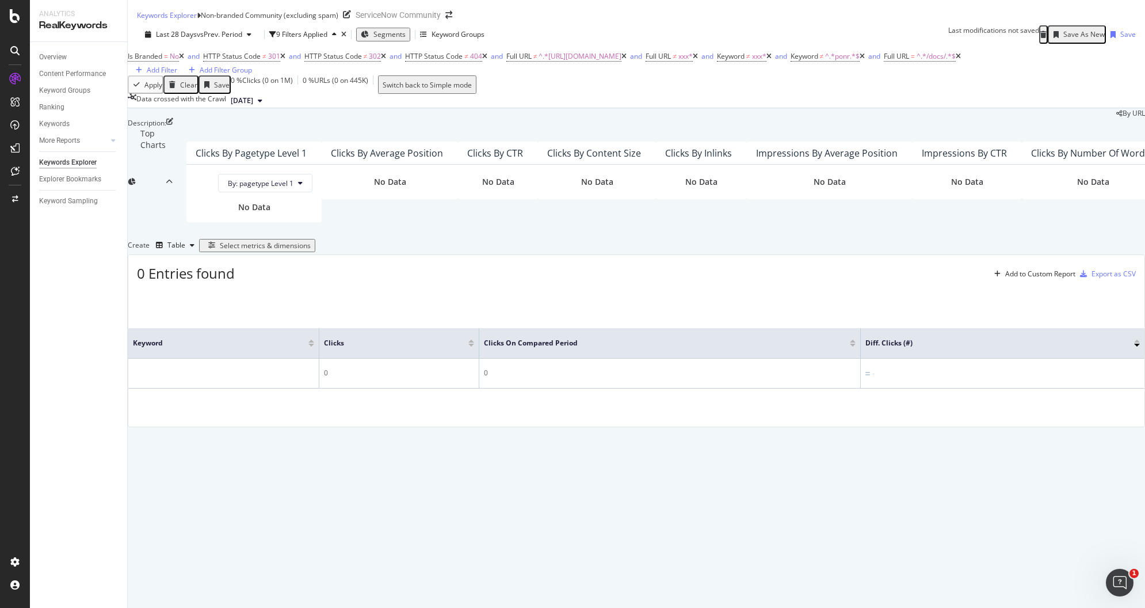
click at [253, 105] on span "2025 Aug. 30th" at bounding box center [242, 101] width 22 height 10
click at [280, 187] on div "2025 Aug. 16th" at bounding box center [264, 187] width 33 height 10
click at [16, 22] on icon at bounding box center [15, 16] width 10 height 14
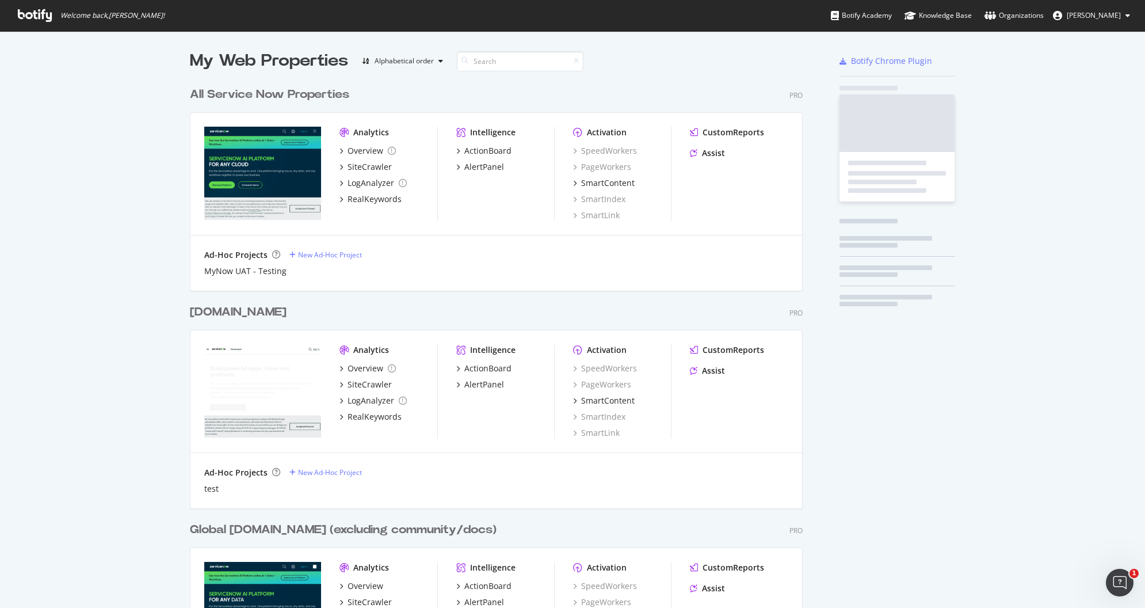
scroll to position [597, 1123]
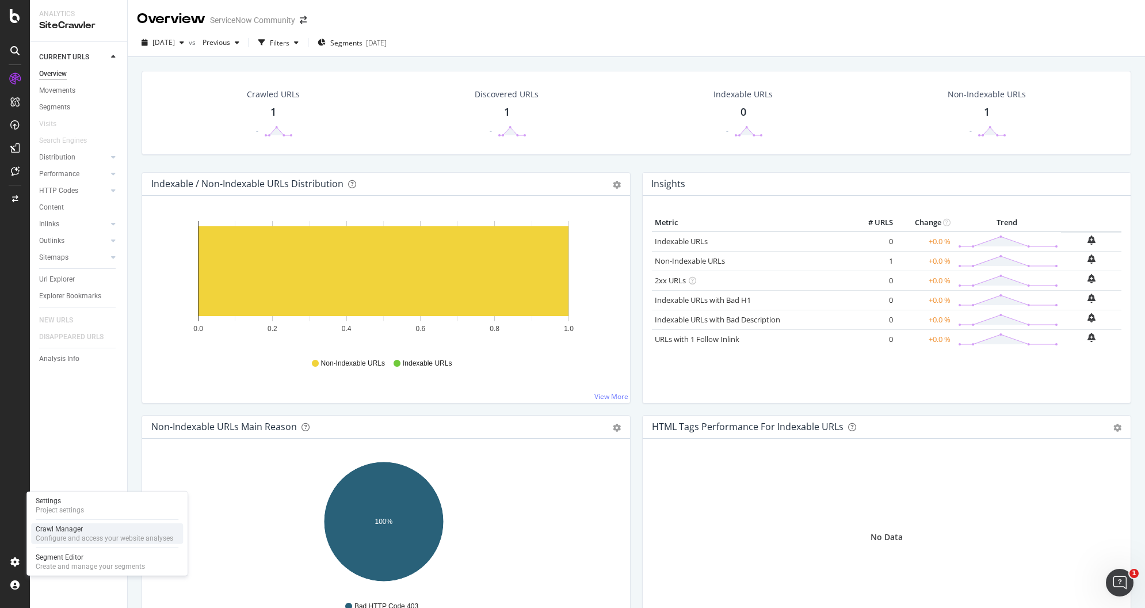
click at [68, 537] on div "Configure and access your website analyses" at bounding box center [105, 537] width 138 height 9
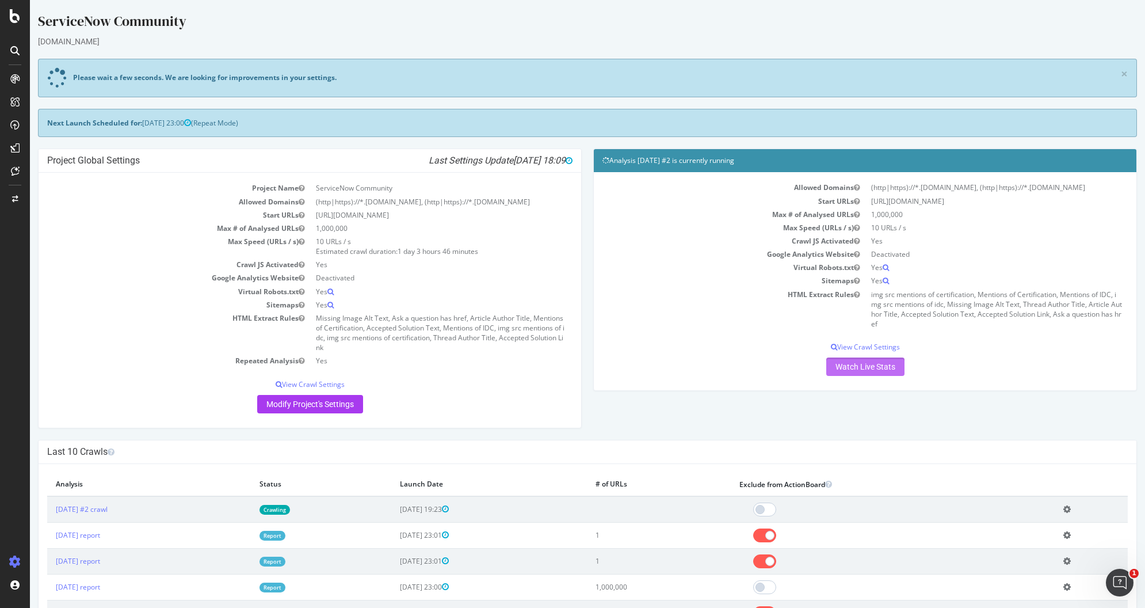
click at [858, 376] on link "Watch Live Stats" at bounding box center [865, 366] width 78 height 18
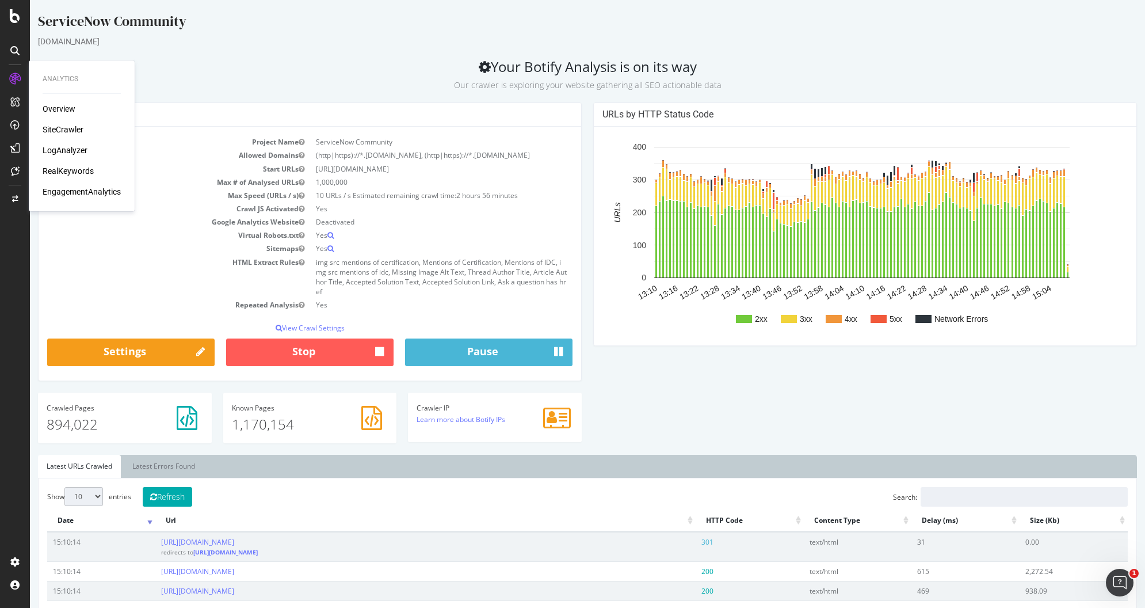
click at [66, 130] on div "SiteCrawler" at bounding box center [63, 130] width 41 height 12
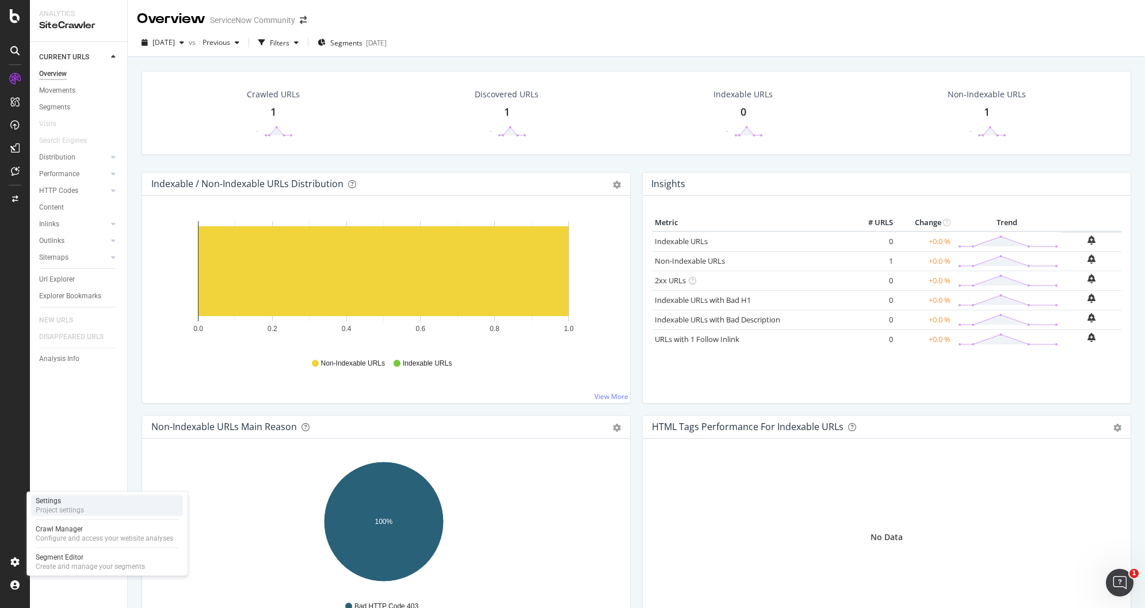
click at [67, 502] on div "Settings" at bounding box center [60, 500] width 48 height 9
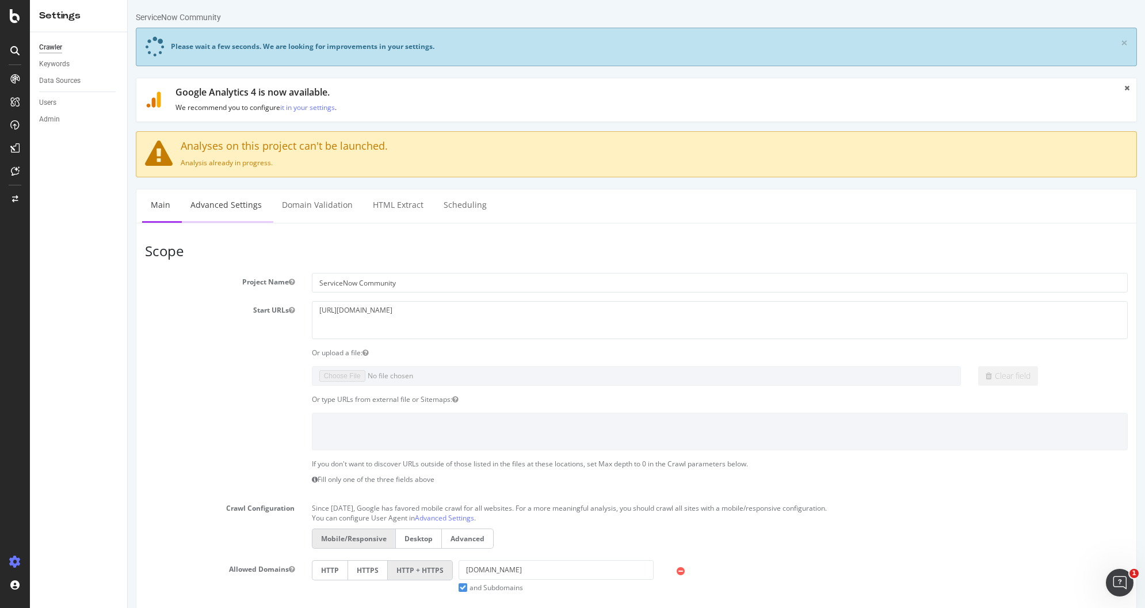
click at [207, 209] on link "Advanced Settings" at bounding box center [226, 205] width 89 height 32
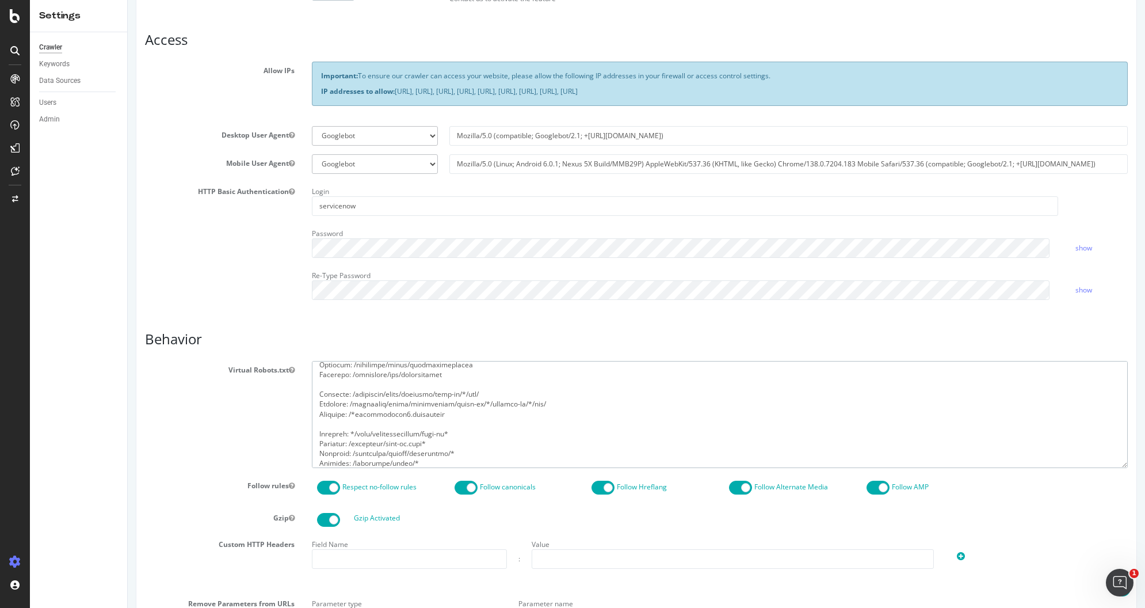
scroll to position [758, 0]
drag, startPoint x: 318, startPoint y: 371, endPoint x: 563, endPoint y: 521, distance: 287.5
click at [563, 521] on section "Virtual Robots.txt Follow rules Respect no-follow rules Follow canonicals Follo…" at bounding box center [636, 551] width 983 height 380
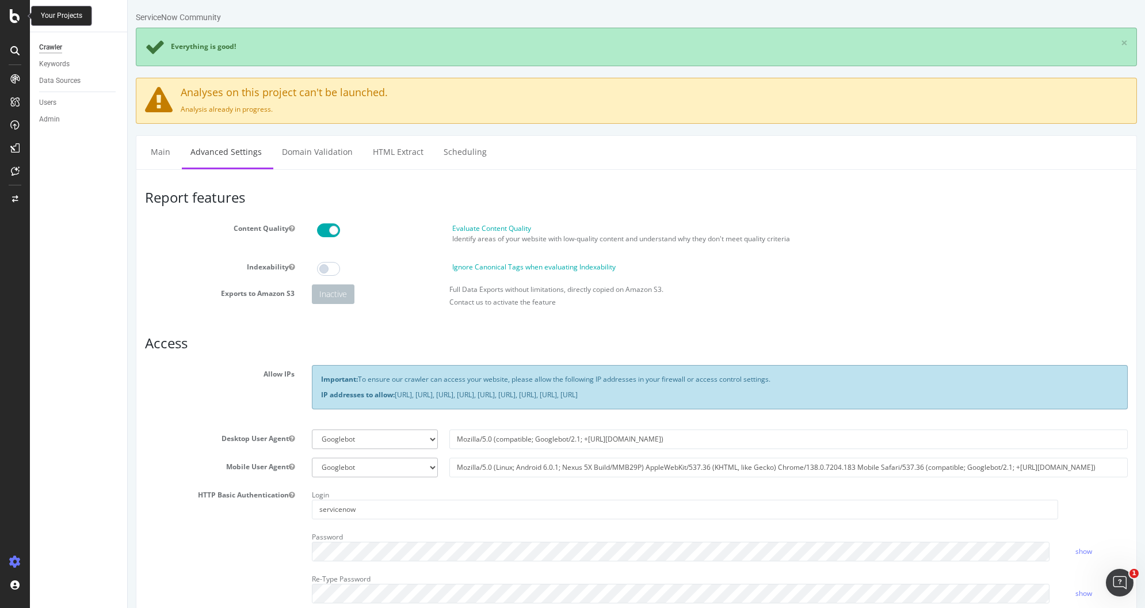
click at [10, 12] on icon at bounding box center [15, 16] width 10 height 14
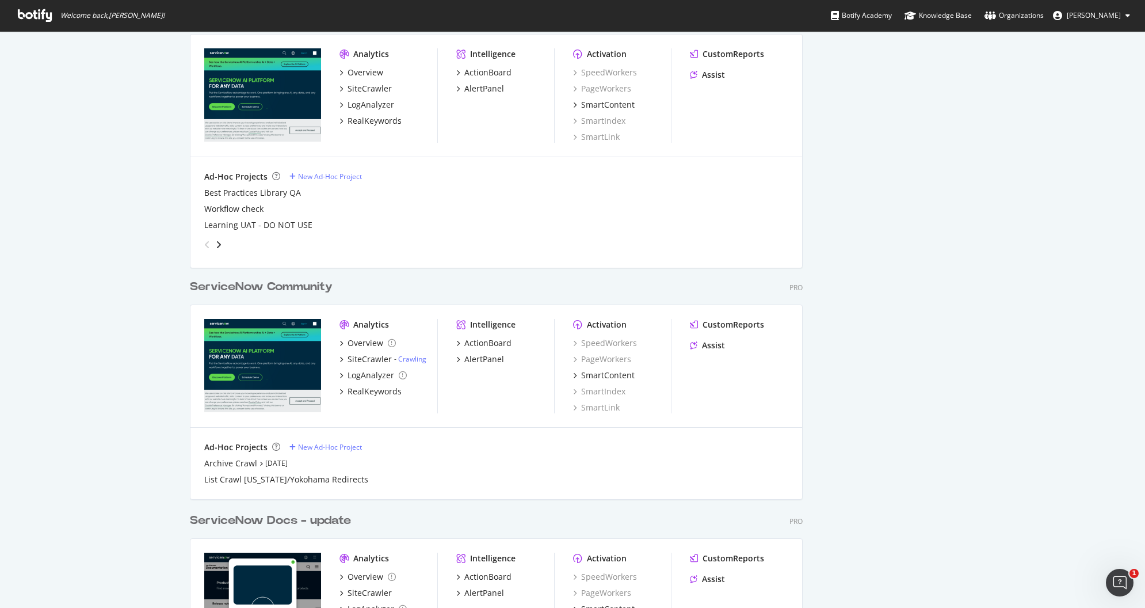
scroll to position [525, 0]
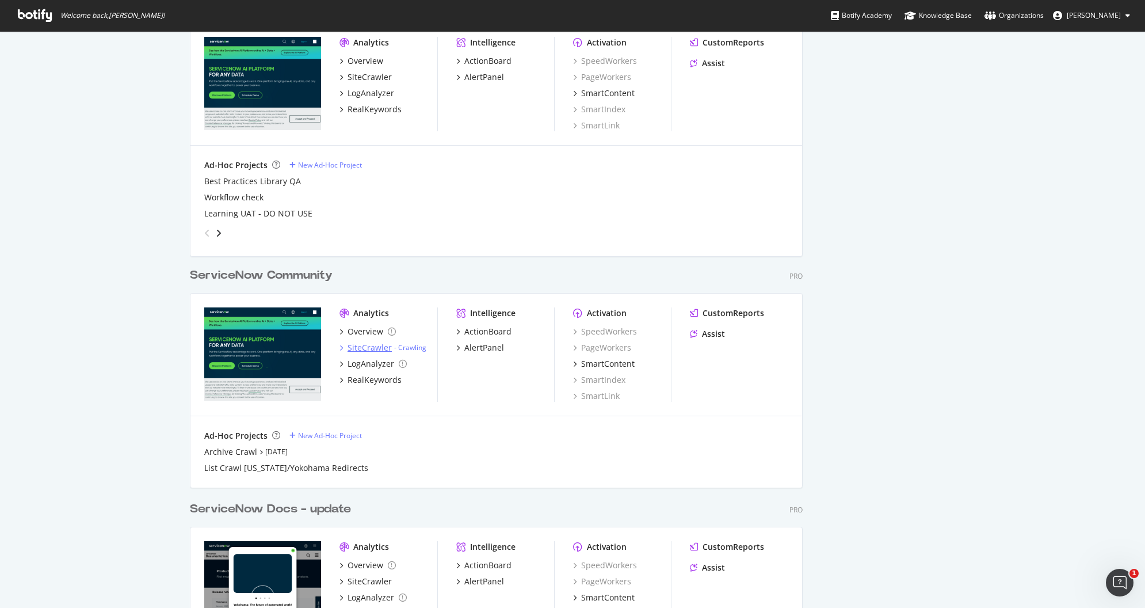
click at [369, 348] on div "SiteCrawler" at bounding box center [370, 348] width 44 height 12
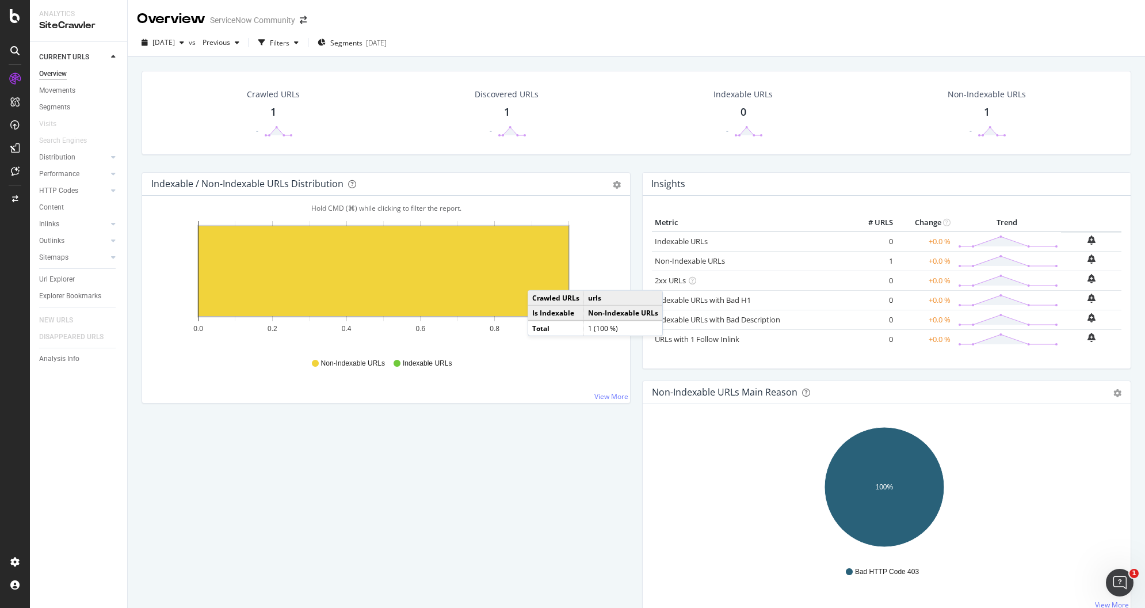
click at [137, 94] on div "Crawled URLs 1 - Discovered URLs 1 - Indexable URLs 0 - Non-Indexable URLs 1 -" at bounding box center [636, 121] width 1001 height 101
click at [66, 509] on div "Project settings" at bounding box center [60, 509] width 48 height 9
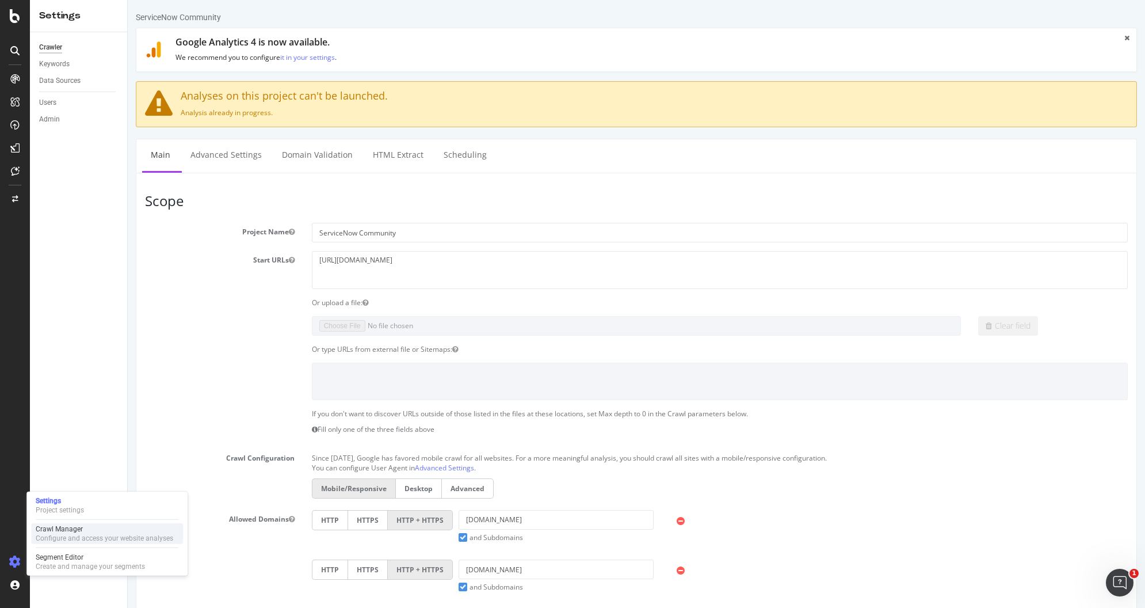
click at [85, 537] on div "Configure and access your website analyses" at bounding box center [105, 537] width 138 height 9
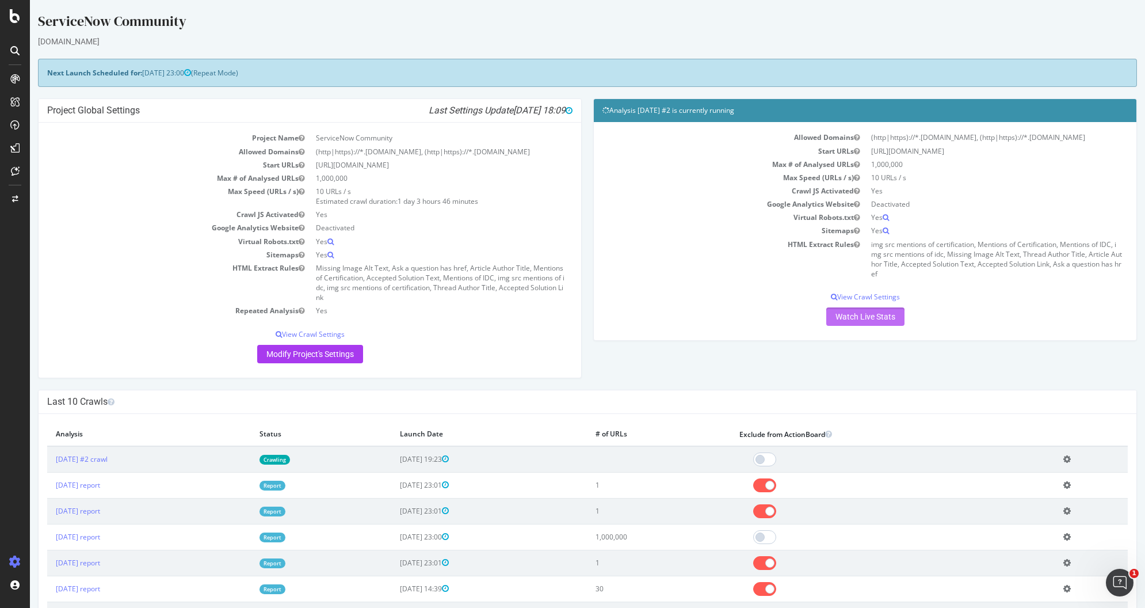
click at [856, 326] on link "Watch Live Stats" at bounding box center [865, 316] width 78 height 18
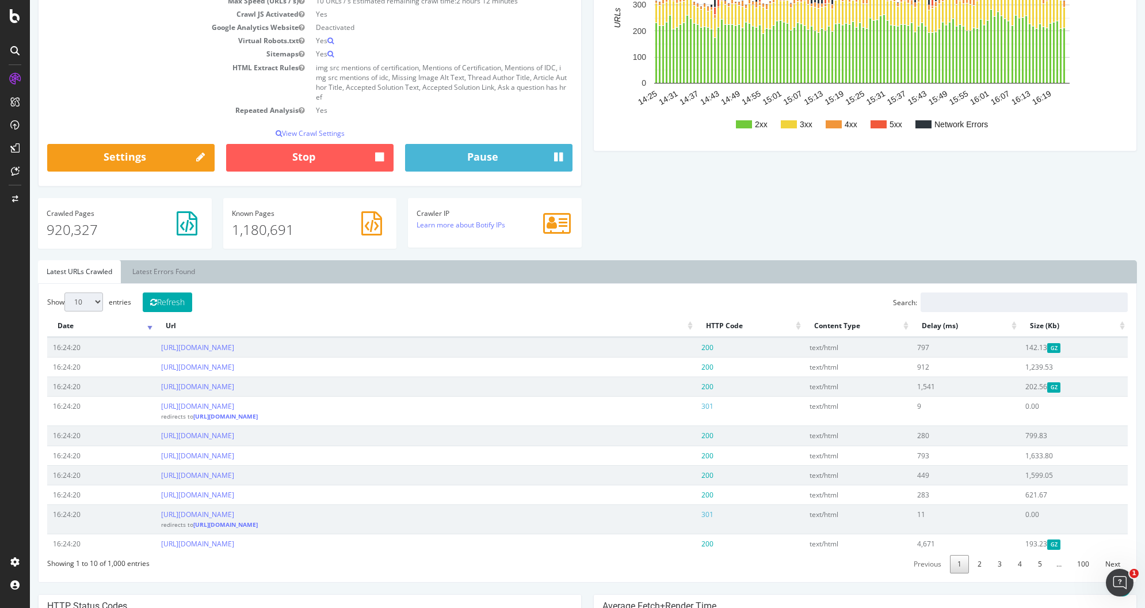
scroll to position [211, 0]
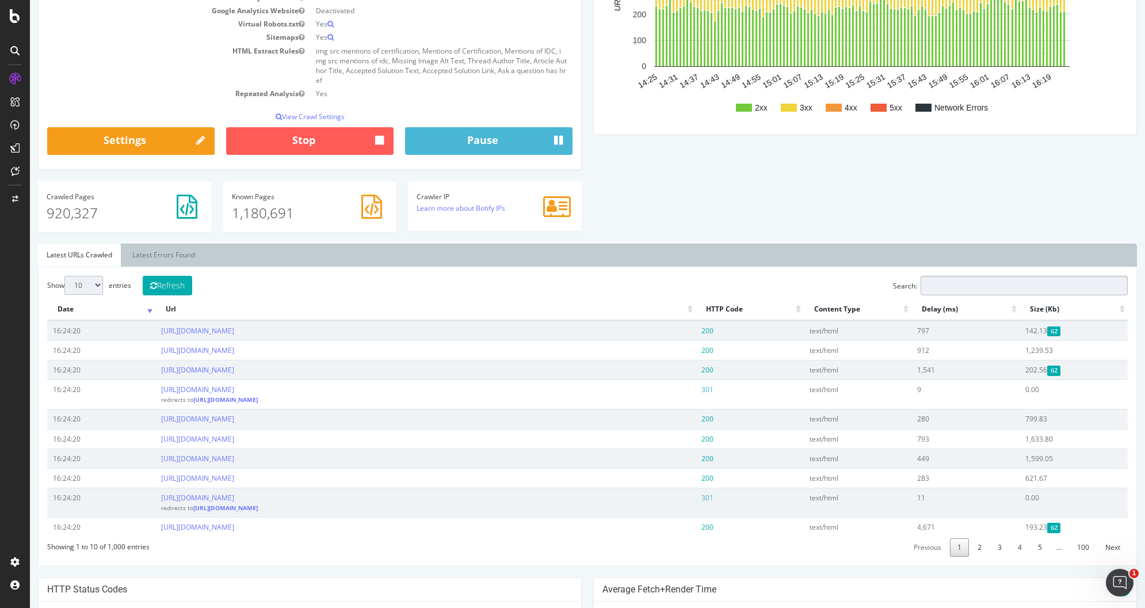
click at [976, 289] on input "Search:" at bounding box center [1024, 286] width 207 height 20
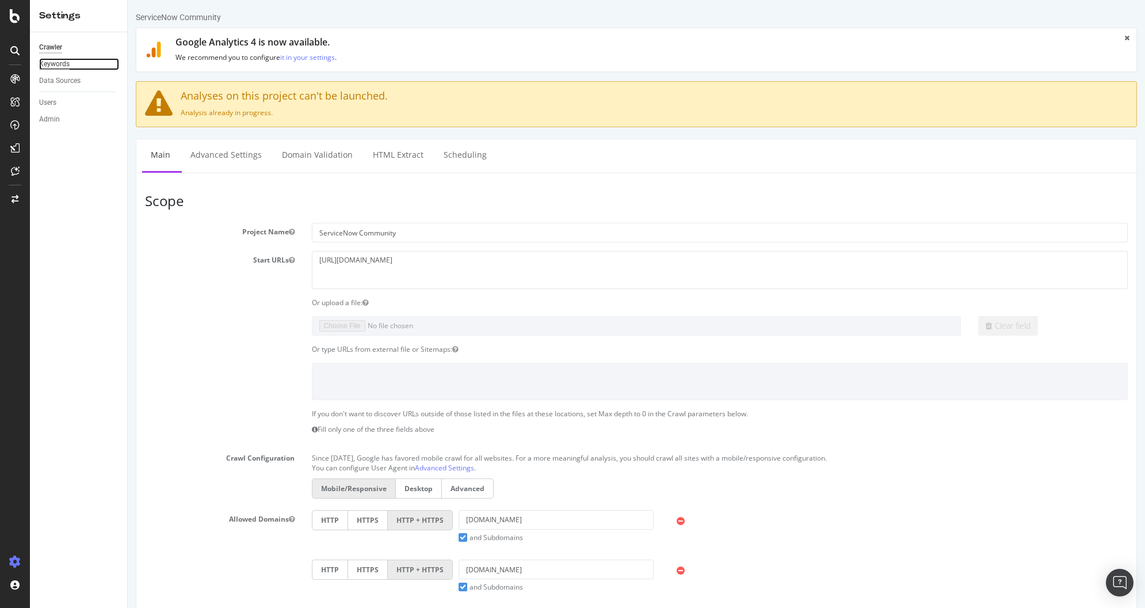
click at [59, 61] on div "Keywords" at bounding box center [54, 64] width 30 height 12
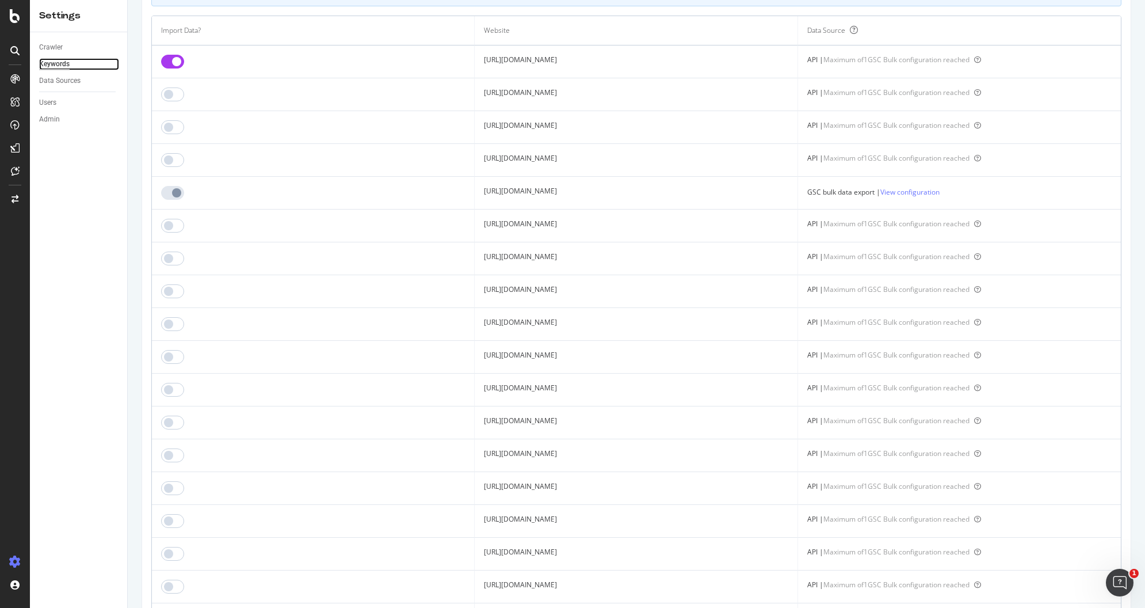
scroll to position [142, 0]
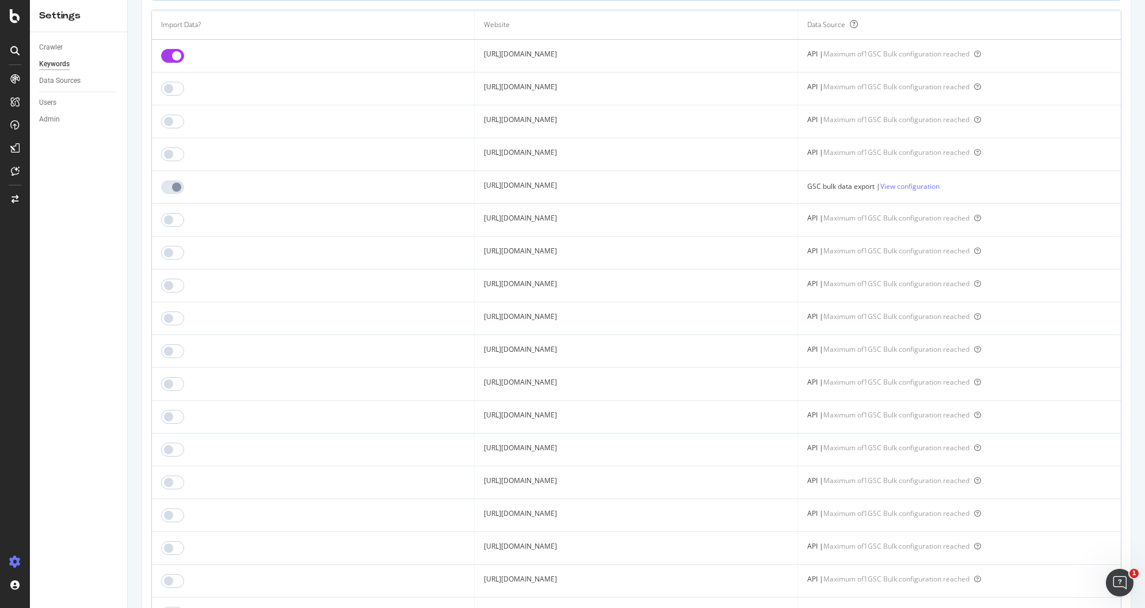
click at [519, 183] on td "[URL][DOMAIN_NAME]" at bounding box center [636, 187] width 323 height 33
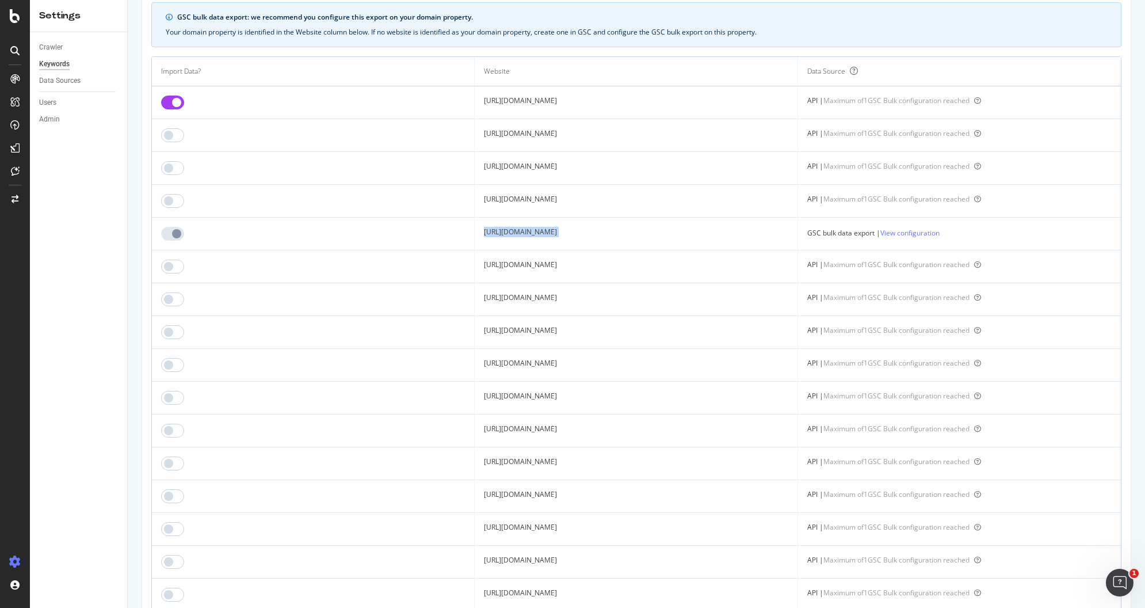
scroll to position [0, 0]
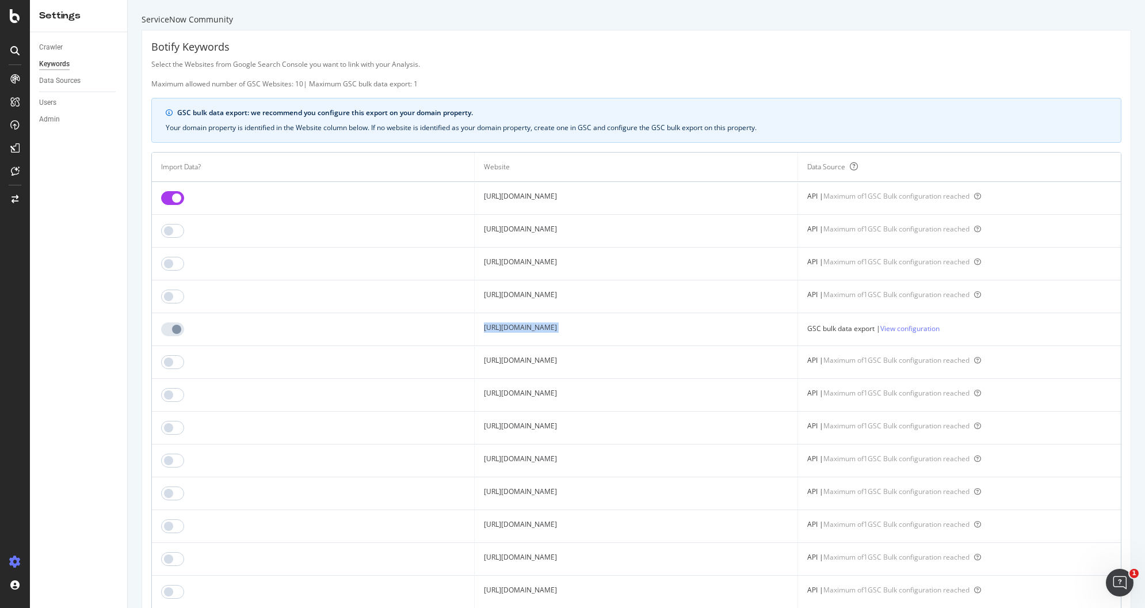
click at [475, 329] on td "[URL][DOMAIN_NAME]" at bounding box center [636, 329] width 323 height 33
drag, startPoint x: 428, startPoint y: 329, endPoint x: 440, endPoint y: 329, distance: 12.1
click at [475, 329] on td "[URL][DOMAIN_NAME]" at bounding box center [636, 329] width 323 height 33
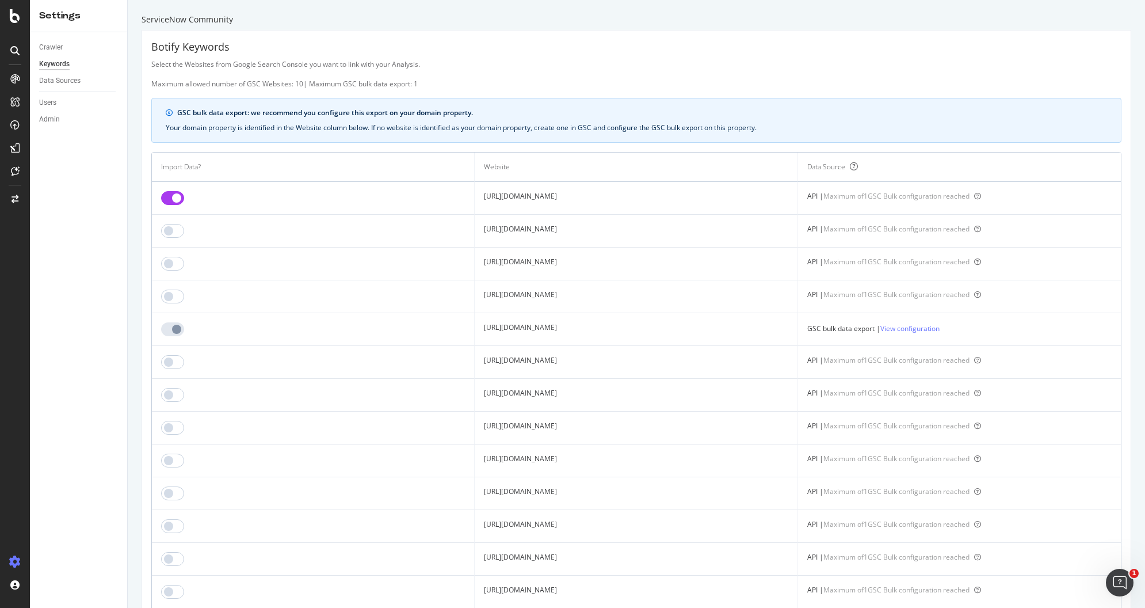
click at [483, 197] on td "https://community.servicenow.com/" at bounding box center [636, 198] width 323 height 33
click at [525, 335] on td "[URL][DOMAIN_NAME]" at bounding box center [636, 329] width 323 height 33
click at [525, 335] on td "https://www.servicenow.com/community/" at bounding box center [636, 329] width 323 height 33
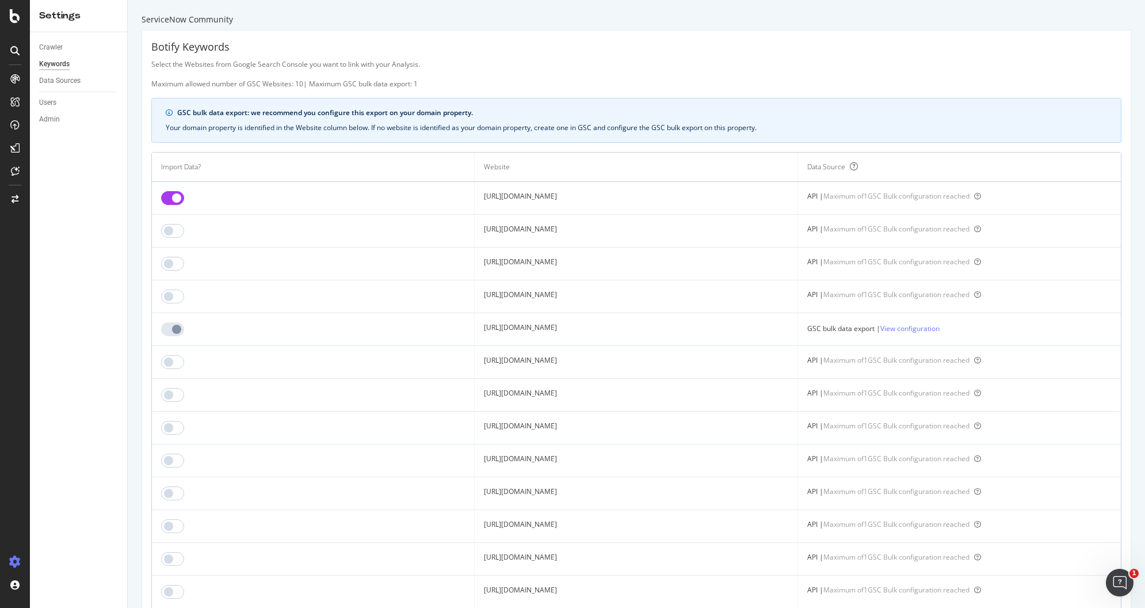
click at [526, 332] on td "https://www.servicenow.com/community/" at bounding box center [636, 329] width 323 height 33
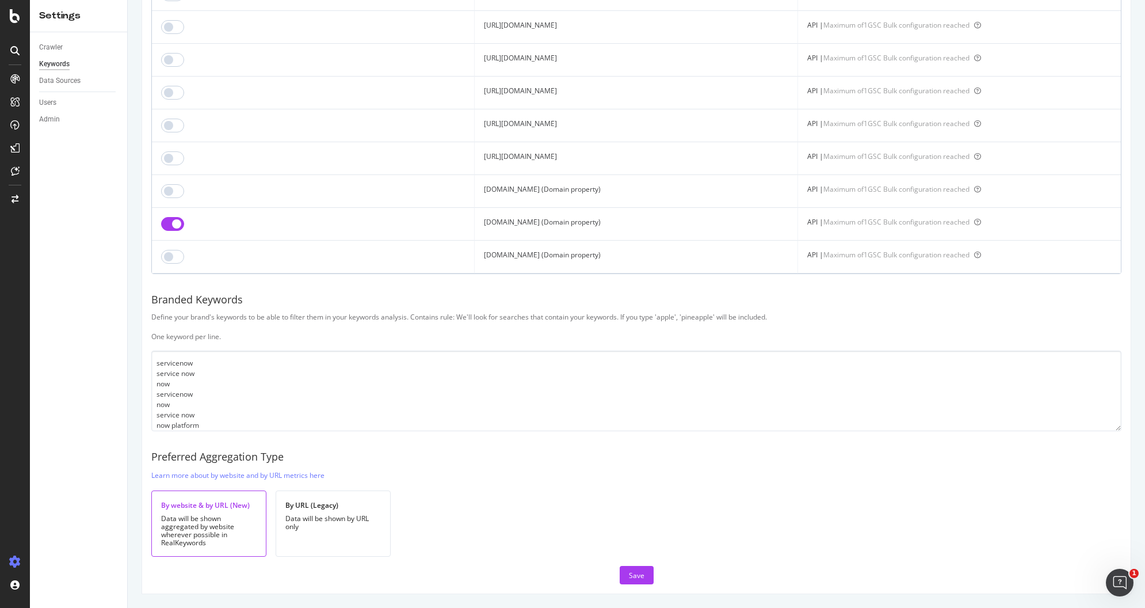
click at [475, 222] on td "community.servicenow.com (Domain property)" at bounding box center [636, 224] width 323 height 33
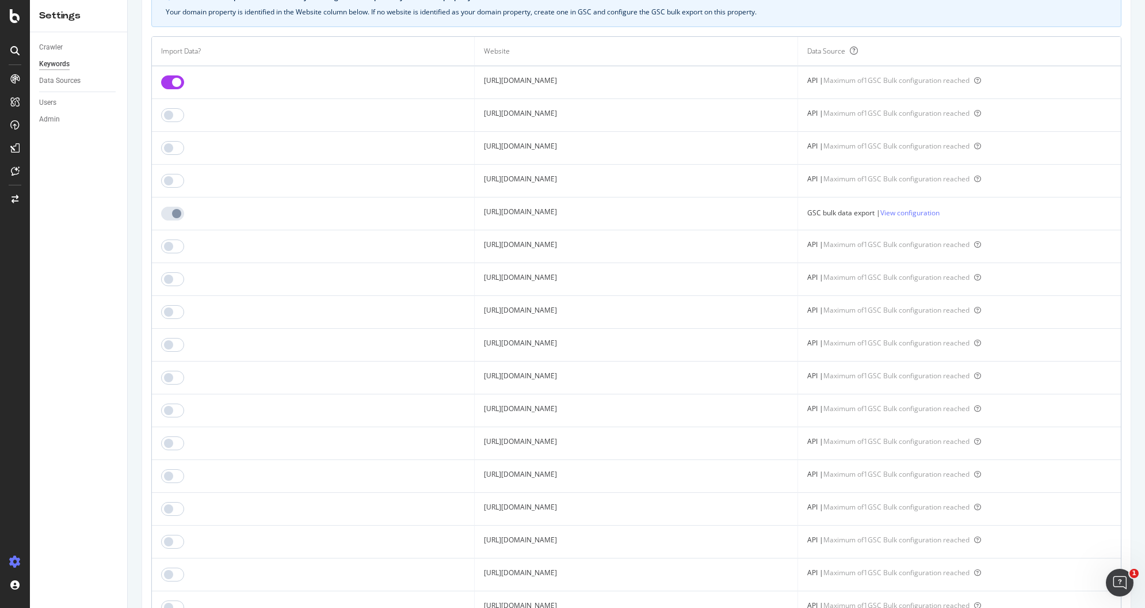
scroll to position [0, 0]
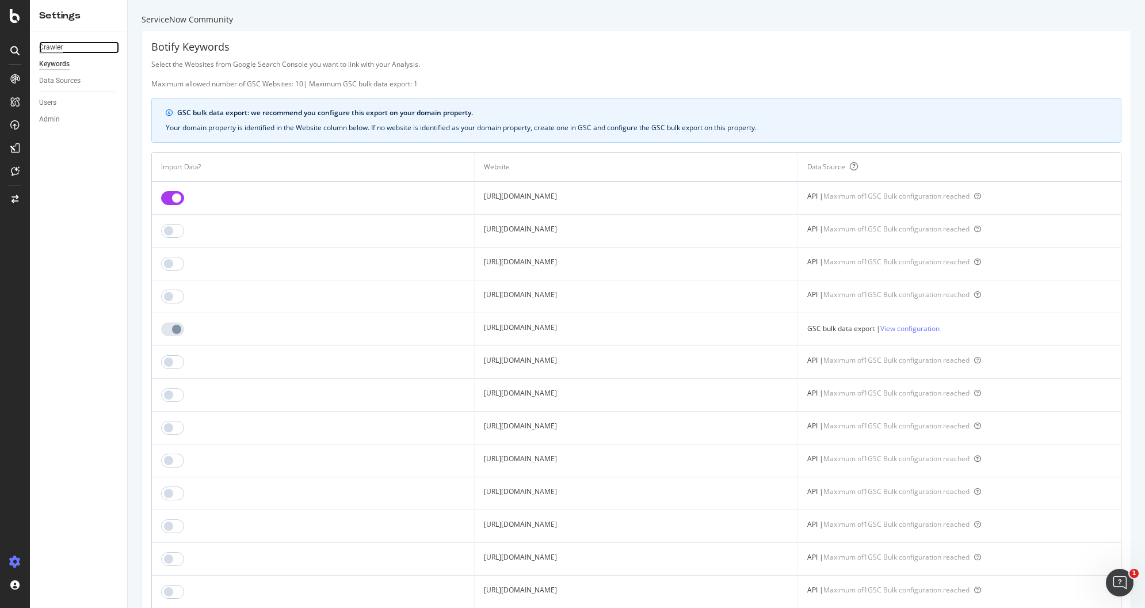
click at [51, 45] on div "Crawler" at bounding box center [51, 47] width 24 height 12
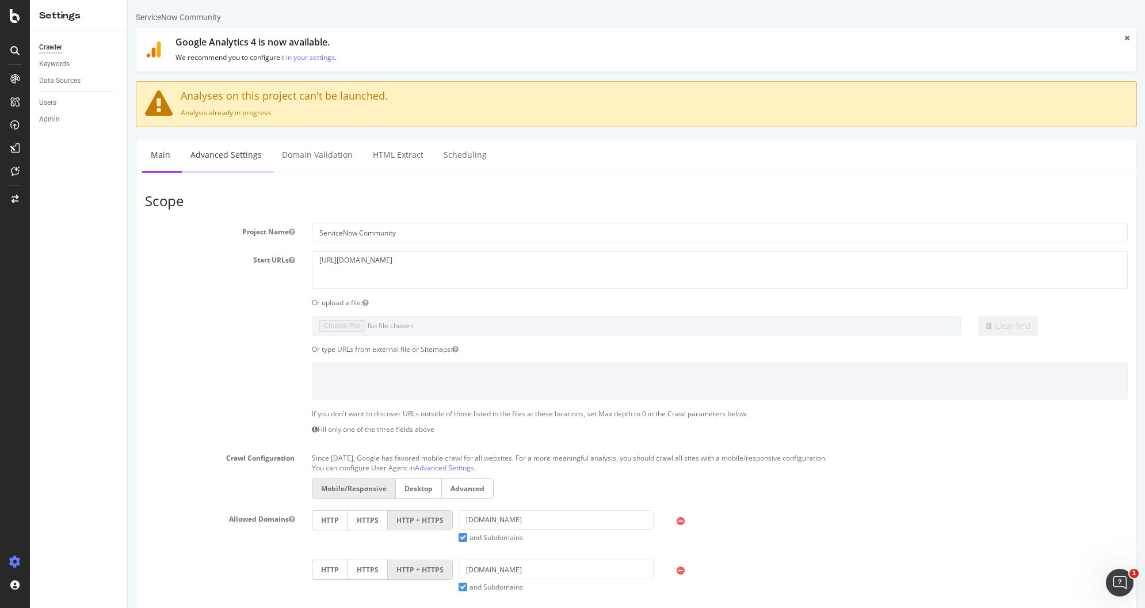
click at [238, 157] on link "Advanced Settings" at bounding box center [226, 155] width 89 height 32
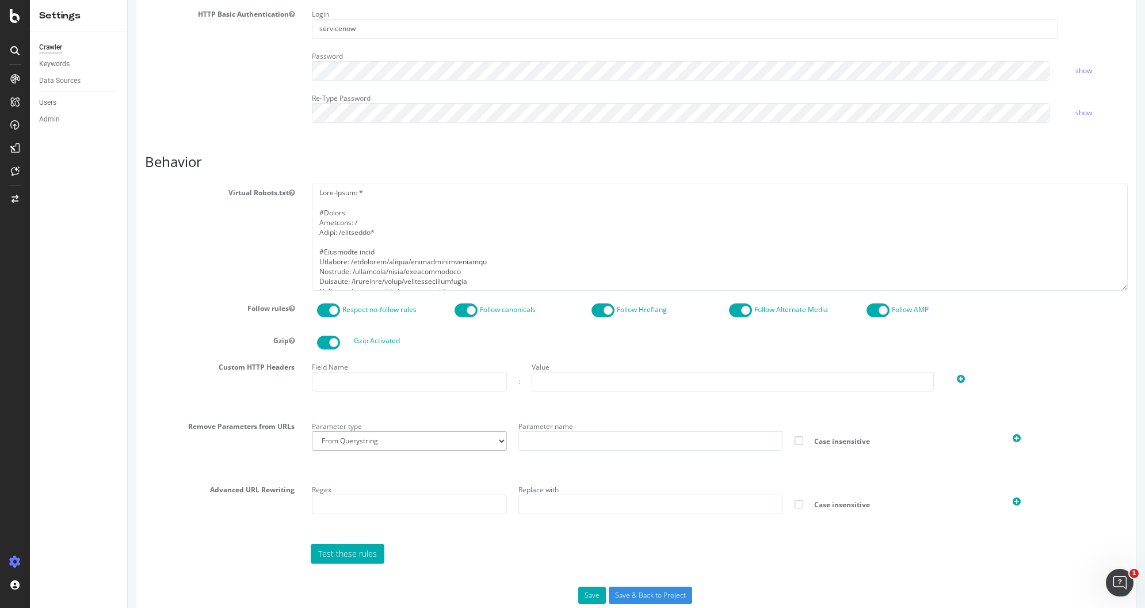
scroll to position [457, 0]
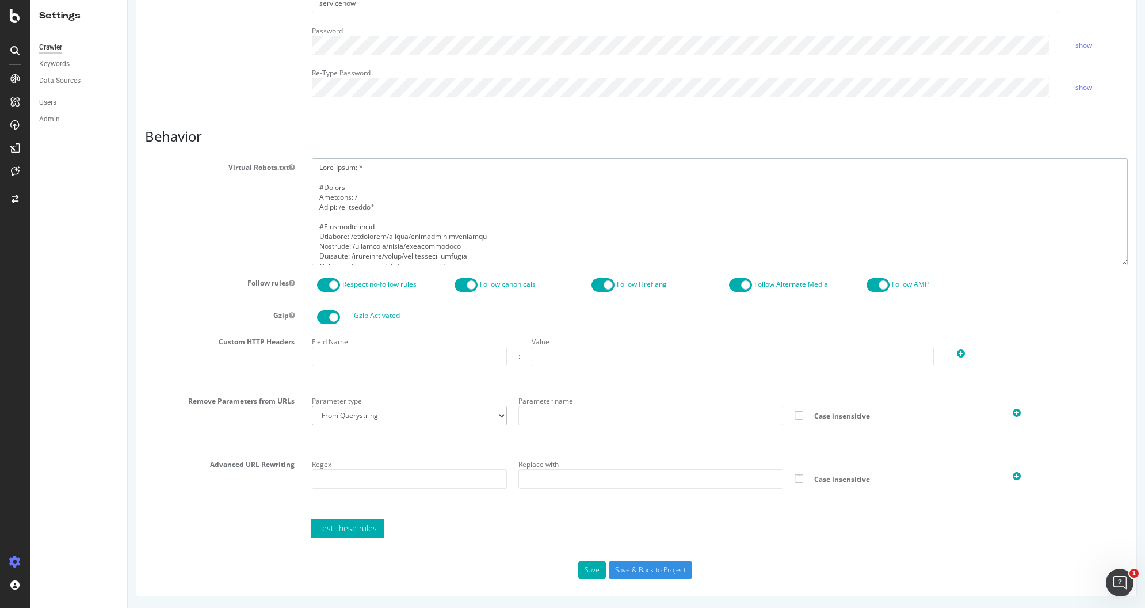
drag, startPoint x: 357, startPoint y: 196, endPoint x: 310, endPoint y: 196, distance: 46.6
click at [312, 196] on textarea at bounding box center [720, 211] width 816 height 106
drag, startPoint x: 387, startPoint y: 205, endPoint x: 298, endPoint y: 207, distance: 89.8
click at [298, 207] on div "Virtual Robots.txt" at bounding box center [636, 211] width 1000 height 106
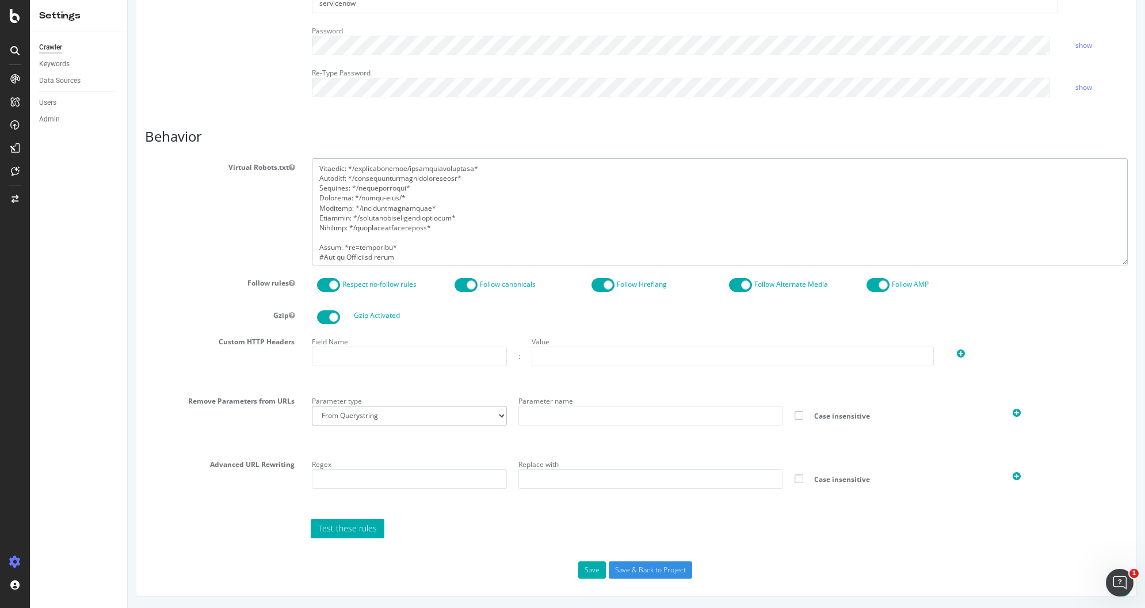
drag, startPoint x: 317, startPoint y: 226, endPoint x: 482, endPoint y: 265, distance: 169.6
click at [482, 265] on section "Virtual Robots.txt Follow rules Respect no-follow rules Follow canonicals Follo…" at bounding box center [636, 348] width 983 height 380
click at [470, 237] on textarea at bounding box center [720, 211] width 816 height 106
click at [392, 211] on textarea at bounding box center [720, 211] width 816 height 106
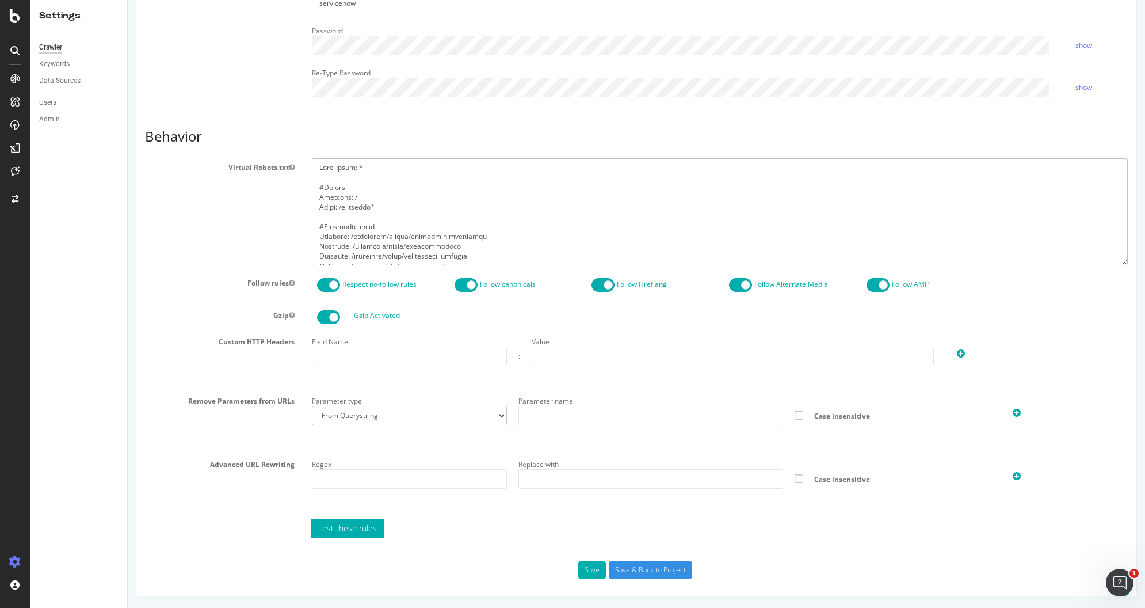
drag, startPoint x: 314, startPoint y: 189, endPoint x: 295, endPoint y: 185, distance: 19.5
click at [295, 185] on div "Virtual Robots.txt" at bounding box center [636, 211] width 1000 height 106
click at [399, 197] on textarea at bounding box center [720, 211] width 816 height 106
drag, startPoint x: 391, startPoint y: 210, endPoint x: 312, endPoint y: 189, distance: 81.7
click at [312, 189] on textarea at bounding box center [720, 211] width 816 height 106
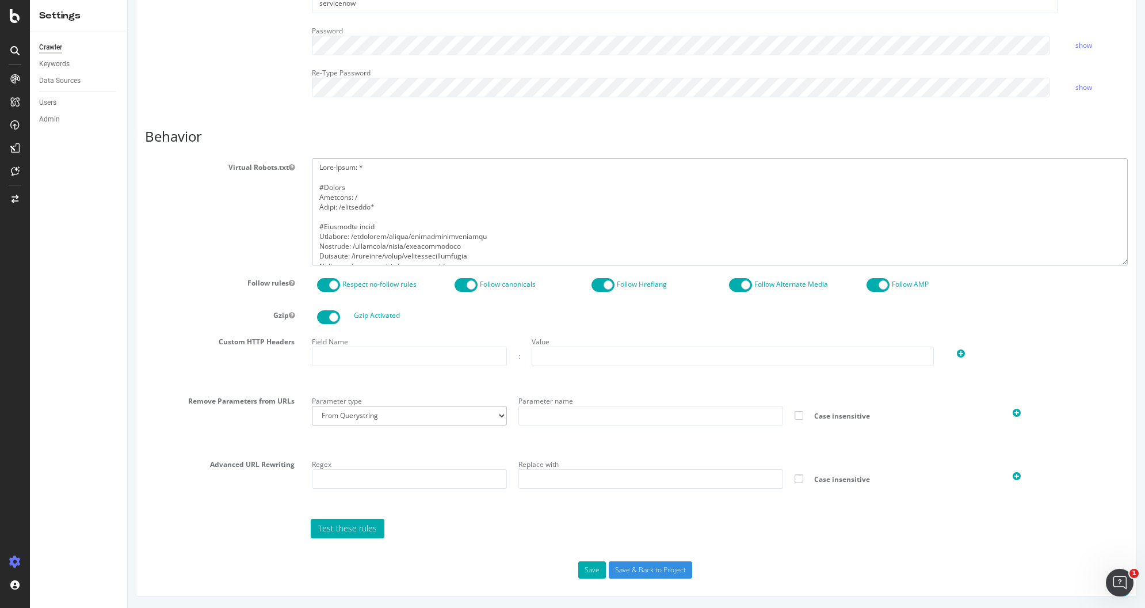
click at [363, 203] on textarea at bounding box center [720, 211] width 816 height 106
drag, startPoint x: 349, startPoint y: 196, endPoint x: 307, endPoint y: 196, distance: 41.4
click at [307, 196] on div at bounding box center [719, 211] width 833 height 106
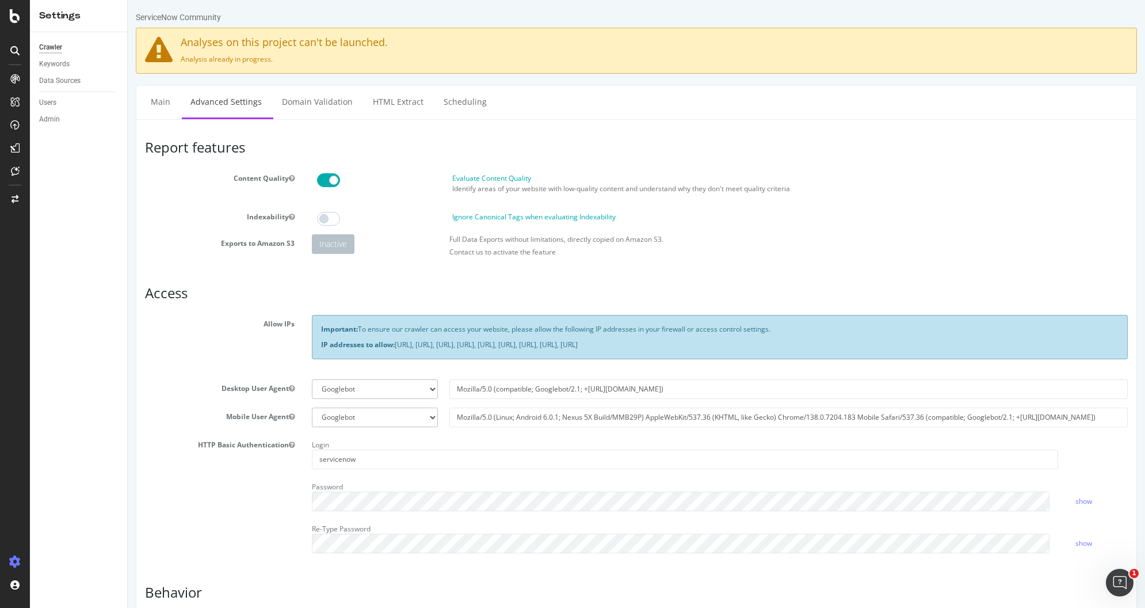
click at [157, 291] on h3 "Access" at bounding box center [636, 292] width 983 height 15
click at [62, 530] on div "Crawl Manager" at bounding box center [105, 528] width 138 height 9
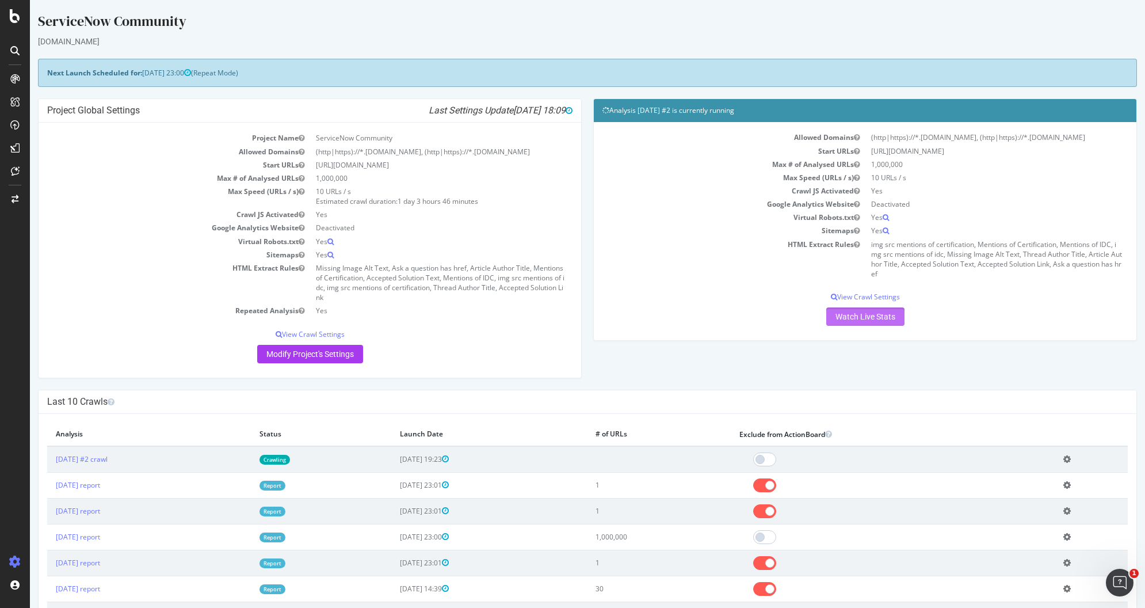
click at [872, 326] on link "Watch Live Stats" at bounding box center [865, 316] width 78 height 18
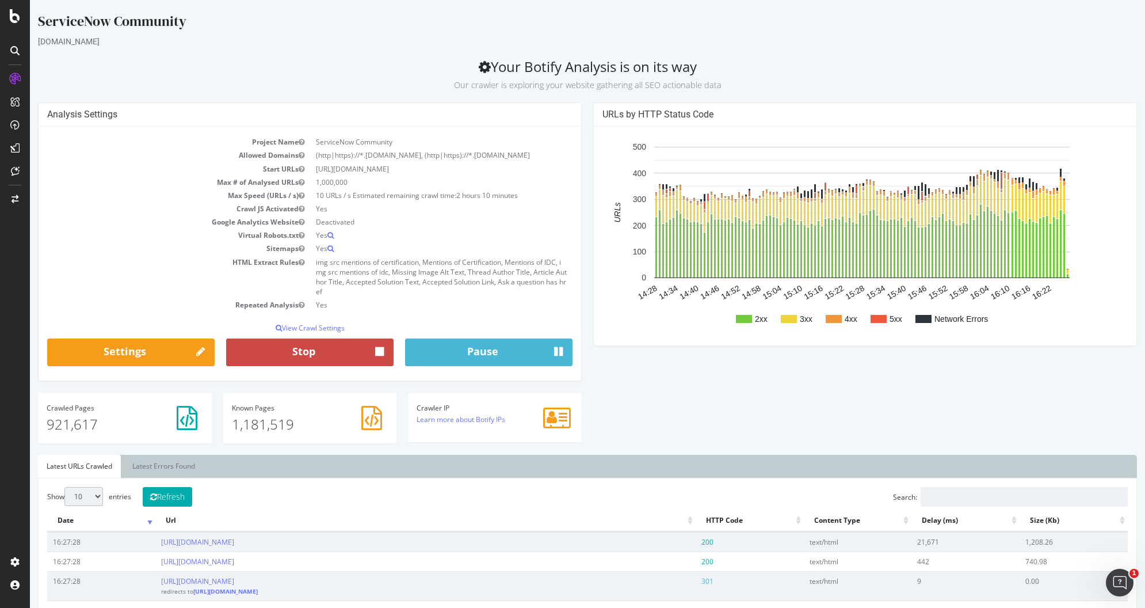
click at [310, 358] on button "Stop" at bounding box center [309, 352] width 167 height 28
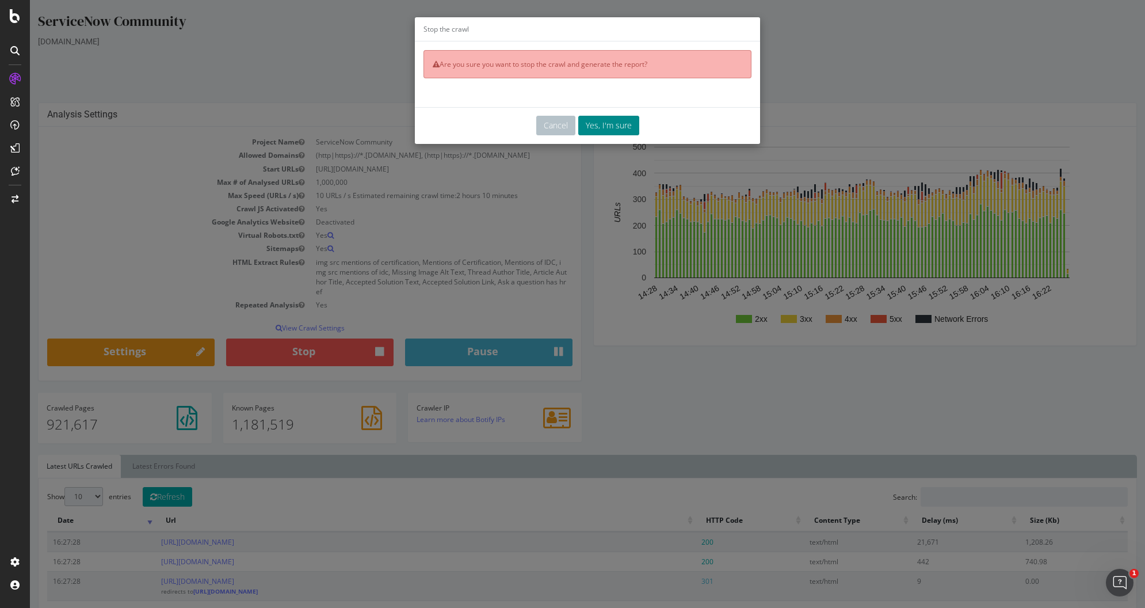
click at [600, 124] on button "Yes, I'm sure" at bounding box center [608, 126] width 61 height 20
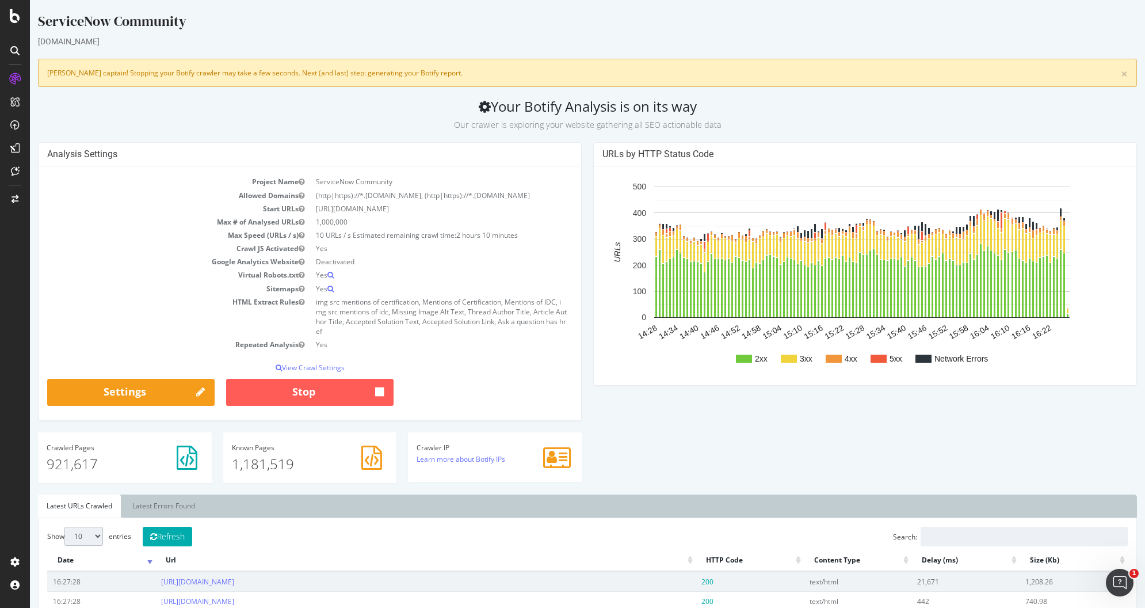
drag, startPoint x: 484, startPoint y: 108, endPoint x: 660, endPoint y: 109, distance: 176.1
click at [660, 109] on h2 "Your Botify Analysis is on its way Our crawler is exploring your website gather…" at bounding box center [587, 114] width 1099 height 32
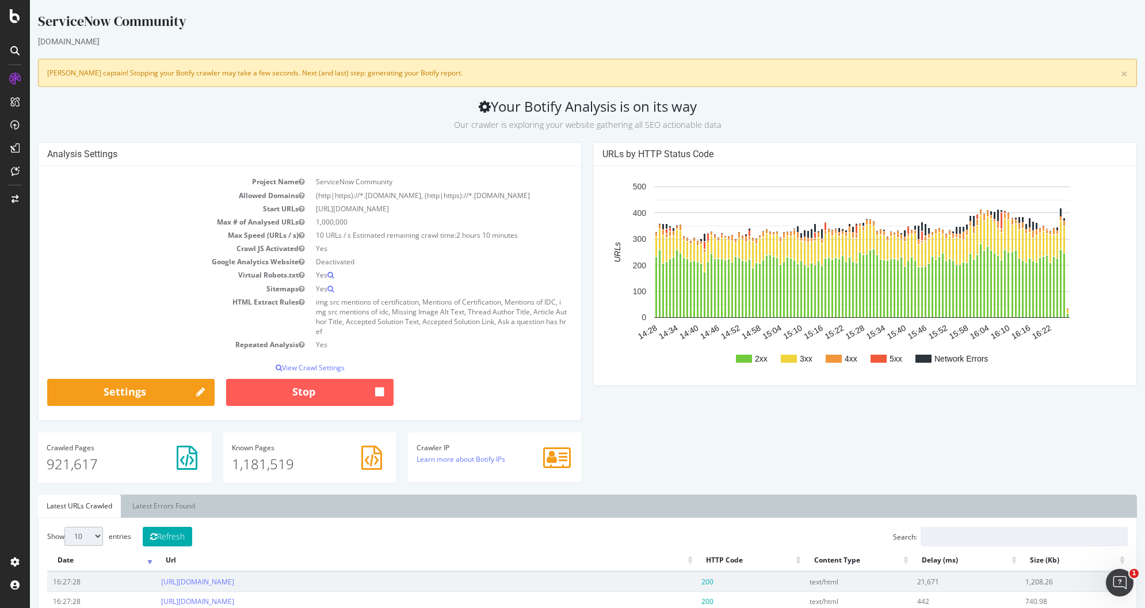
drag, startPoint x: 81, startPoint y: 472, endPoint x: 49, endPoint y: 470, distance: 31.1
click at [49, 470] on p "921,617" at bounding box center [125, 464] width 157 height 20
click at [43, 505] on link "Latest URLs Crawled" at bounding box center [79, 505] width 83 height 23
click at [94, 494] on div "Crawled Pages 921,617" at bounding box center [124, 463] width 185 height 62
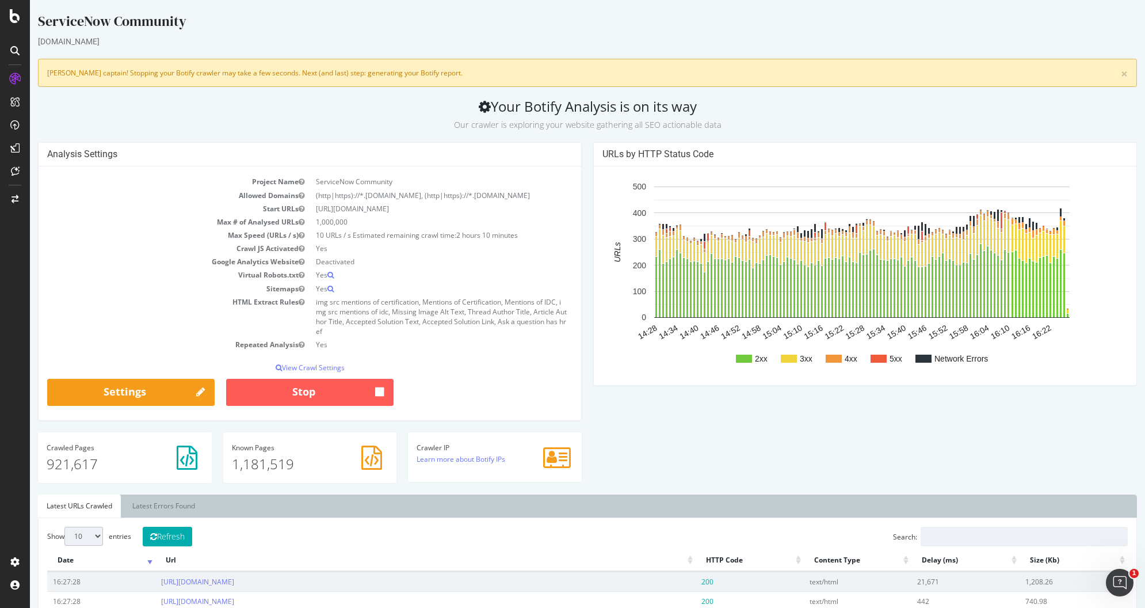
click at [82, 474] on p "921,617" at bounding box center [125, 464] width 157 height 20
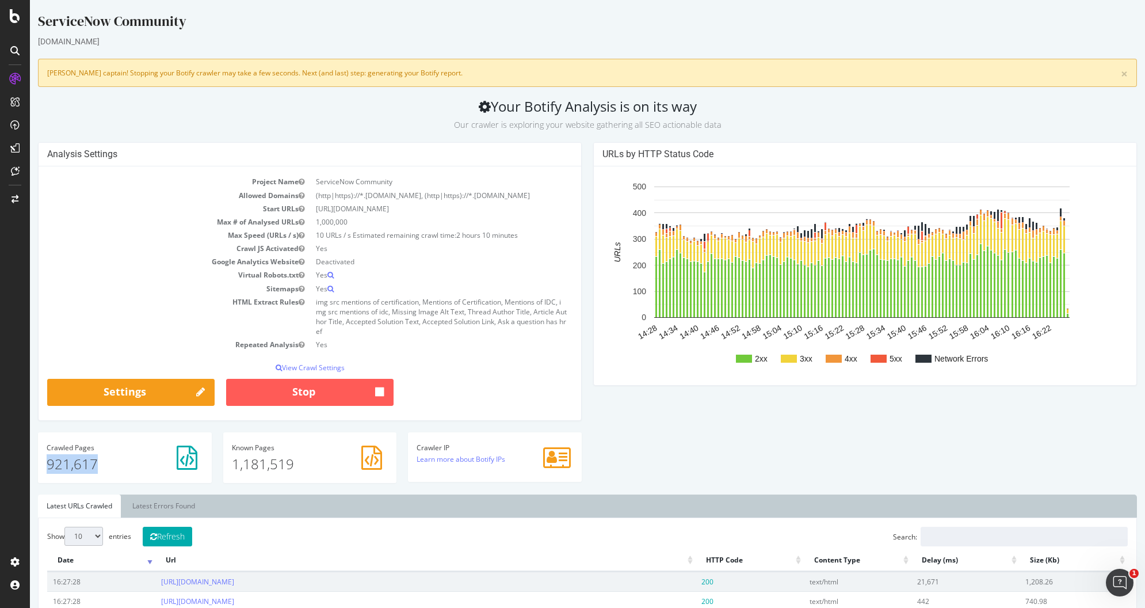
click at [82, 474] on p "921,617" at bounding box center [125, 464] width 157 height 20
click at [706, 478] on div "Analysis Settings Project Name ServiceNow Community Allowed Domains (http|https…" at bounding box center [587, 318] width 1111 height 352
click at [537, 116] on p "Our crawler is exploring your website gathering all SEO actionable data" at bounding box center [587, 123] width 1099 height 16
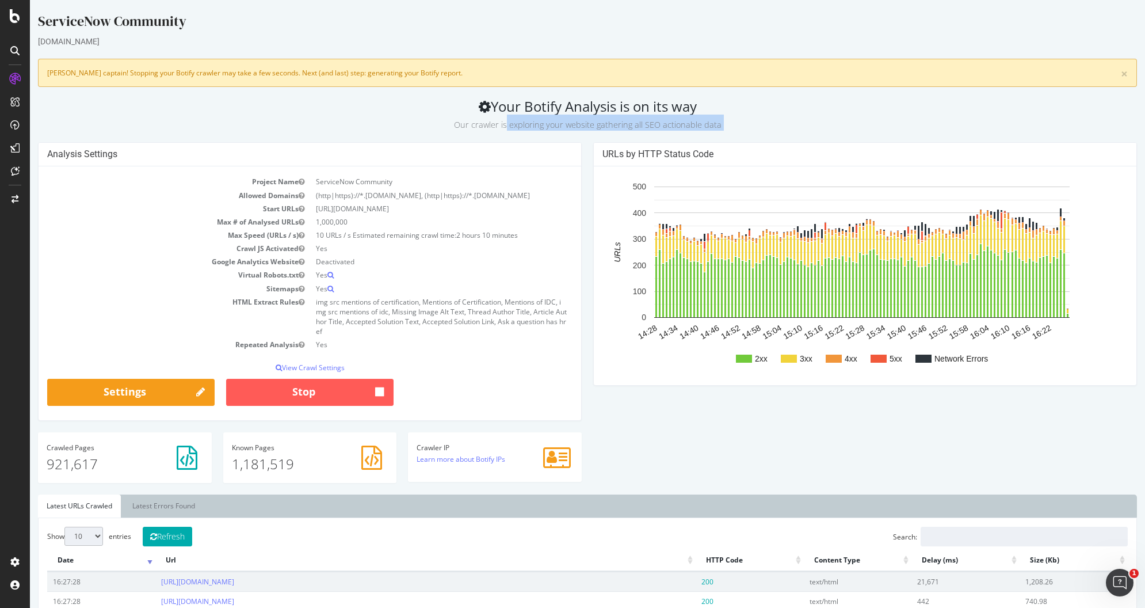
click at [537, 116] on p "Our crawler is exploring your website gathering all SEO actionable data" at bounding box center [587, 123] width 1099 height 16
click at [538, 113] on h2 "Your Botify Analysis is on its way Our crawler is exploring your website gather…" at bounding box center [587, 114] width 1099 height 32
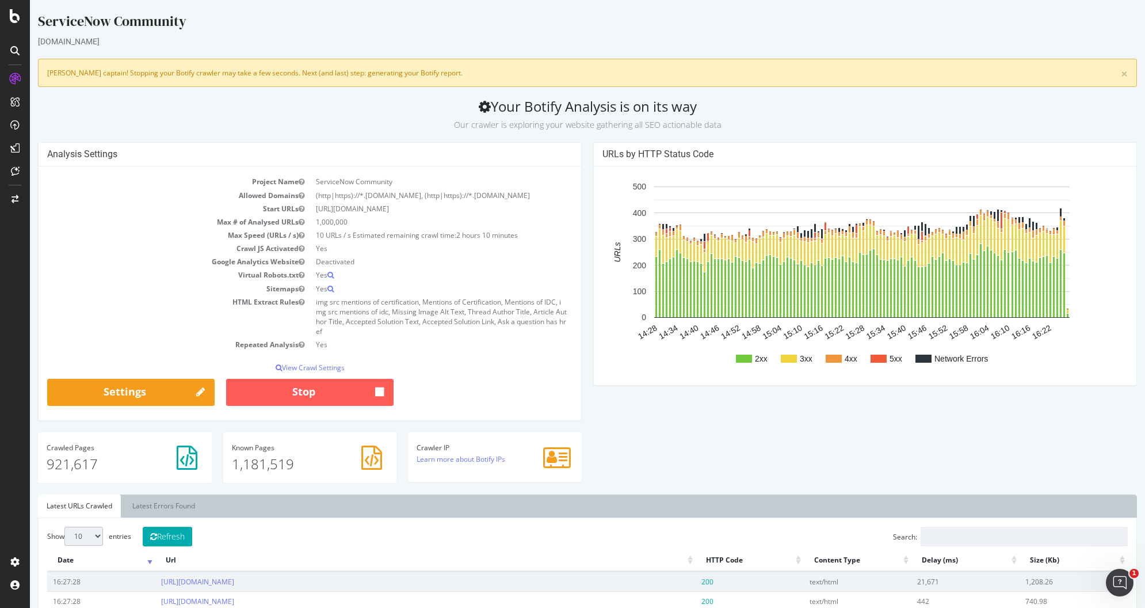
click at [538, 116] on p "Our crawler is exploring your website gathering all SEO actionable data" at bounding box center [587, 123] width 1099 height 16
click at [782, 119] on p "Our crawler is exploring your website gathering all SEO actionable data" at bounding box center [587, 123] width 1099 height 16
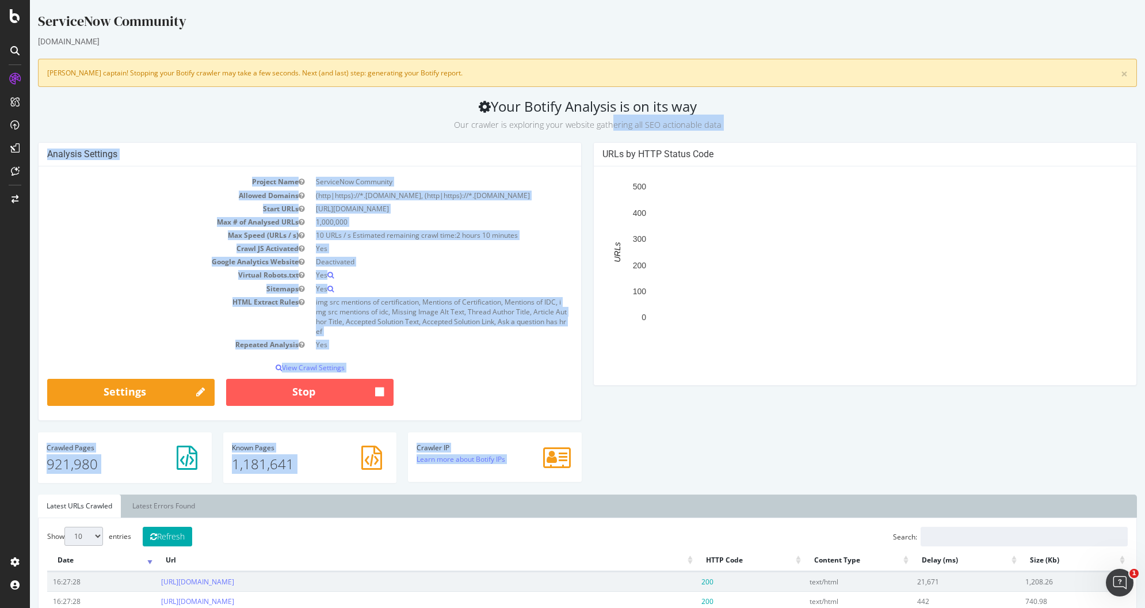
drag, startPoint x: 759, startPoint y: 131, endPoint x: 615, endPoint y: 136, distance: 144.5
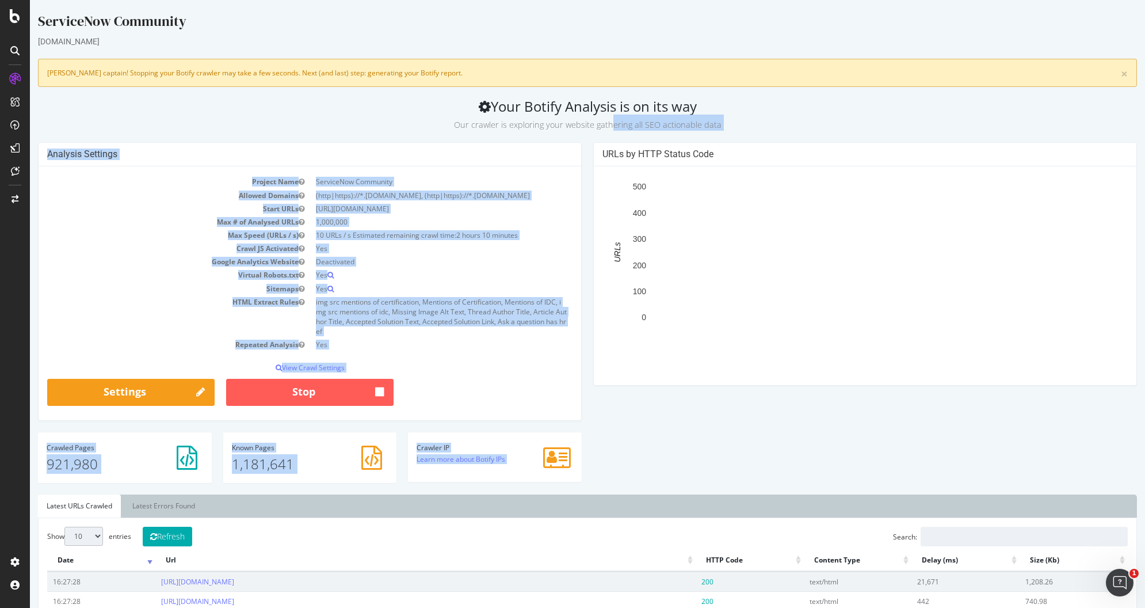
click at [677, 124] on small "Our crawler is exploring your website gathering all SEO actionable data" at bounding box center [588, 124] width 268 height 11
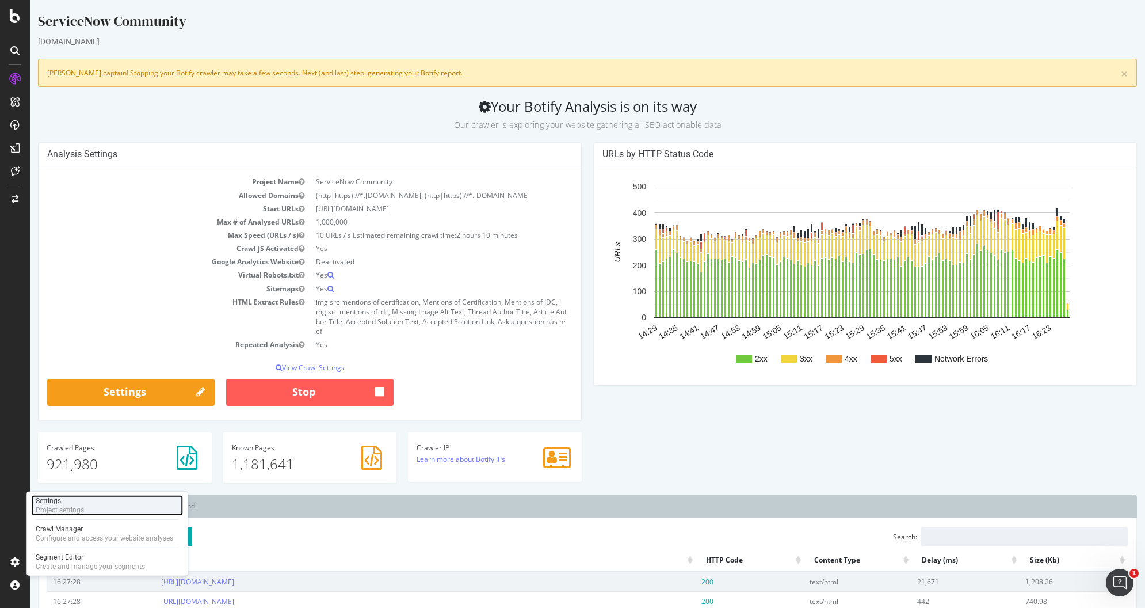
click at [67, 508] on div "Project settings" at bounding box center [60, 509] width 48 height 9
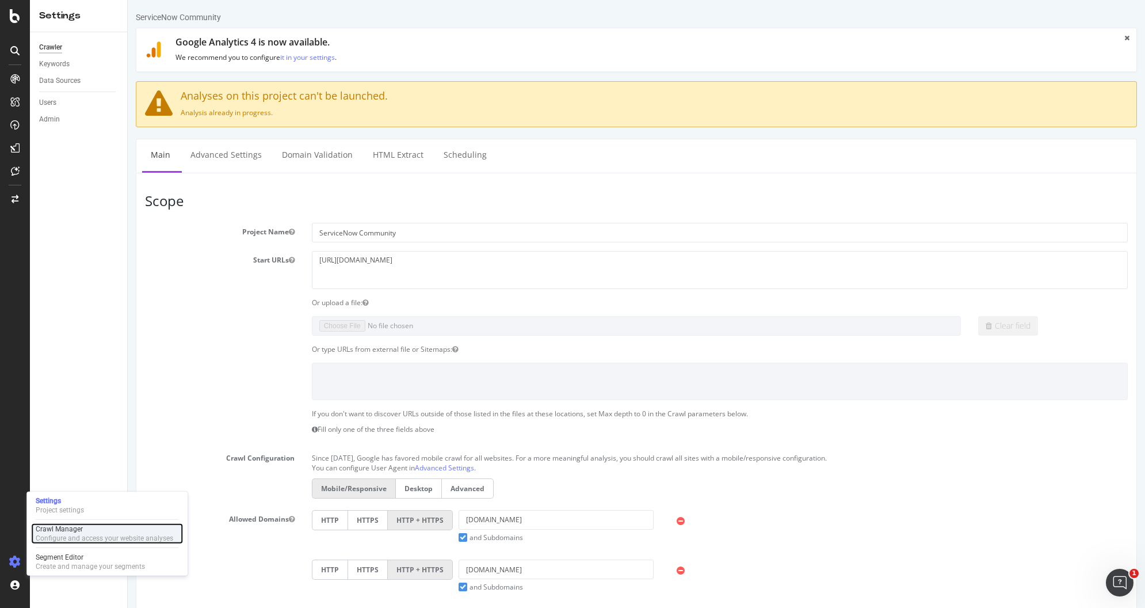
click at [67, 527] on div "Crawl Manager" at bounding box center [105, 528] width 138 height 9
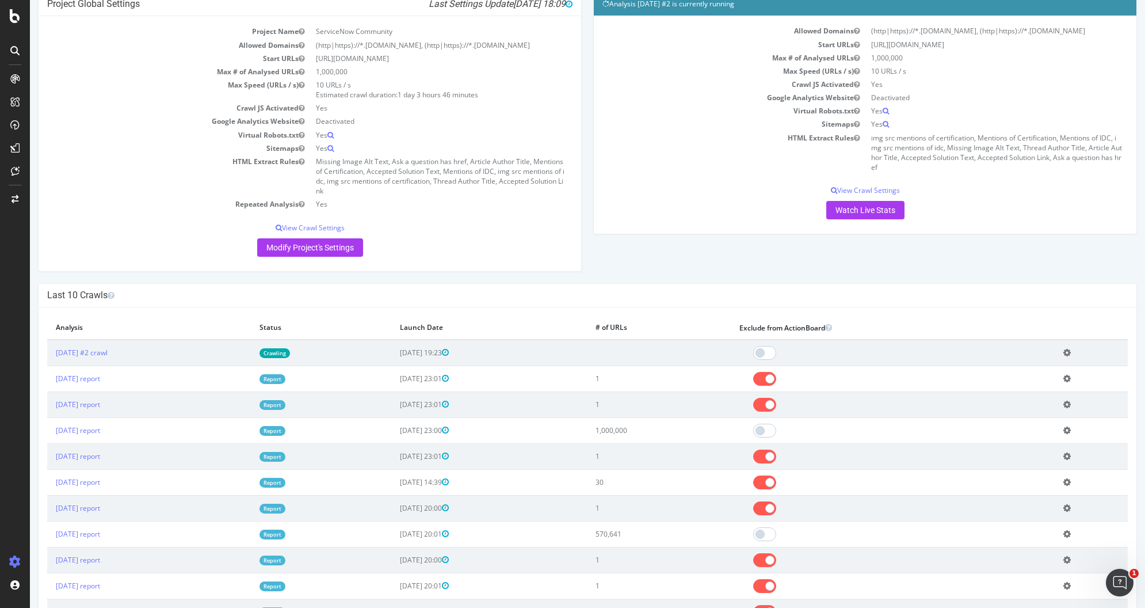
scroll to position [113, 0]
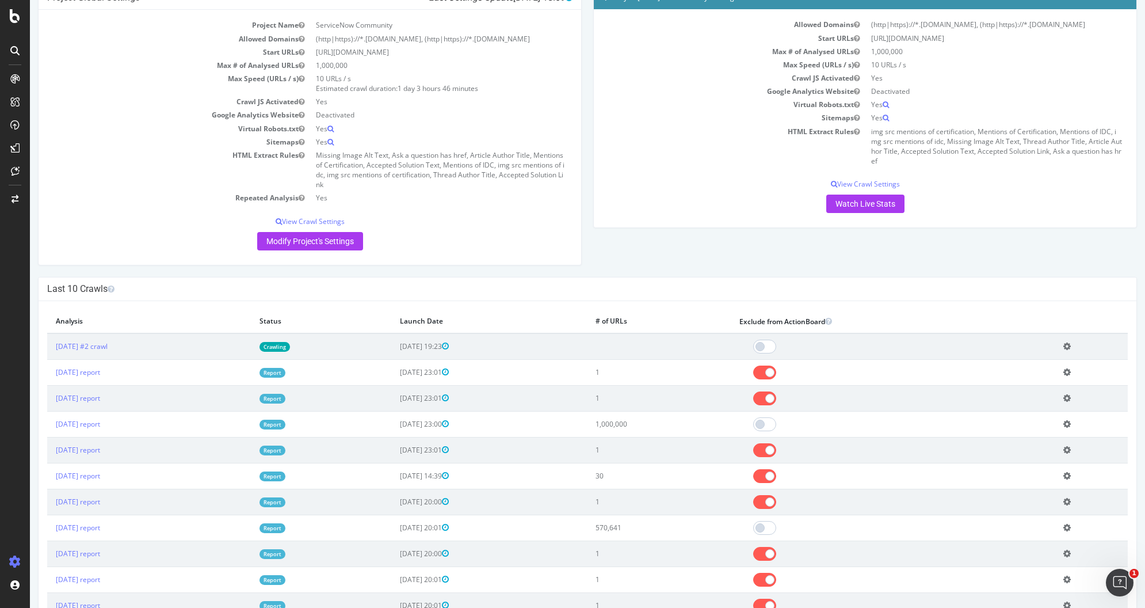
click at [1064, 350] on icon at bounding box center [1066, 346] width 7 height 9
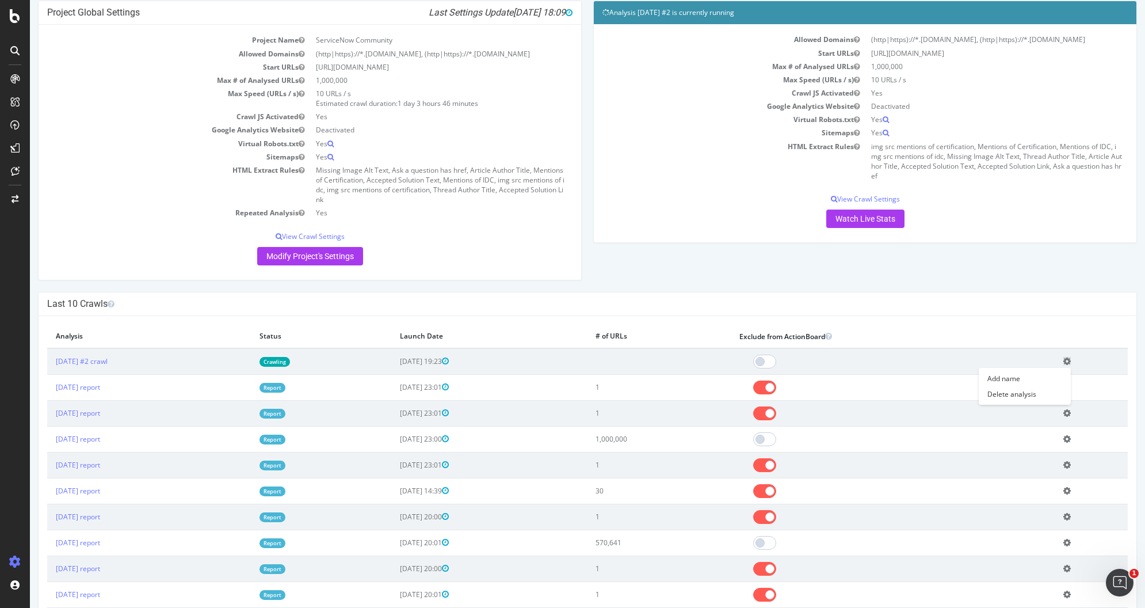
scroll to position [0, 0]
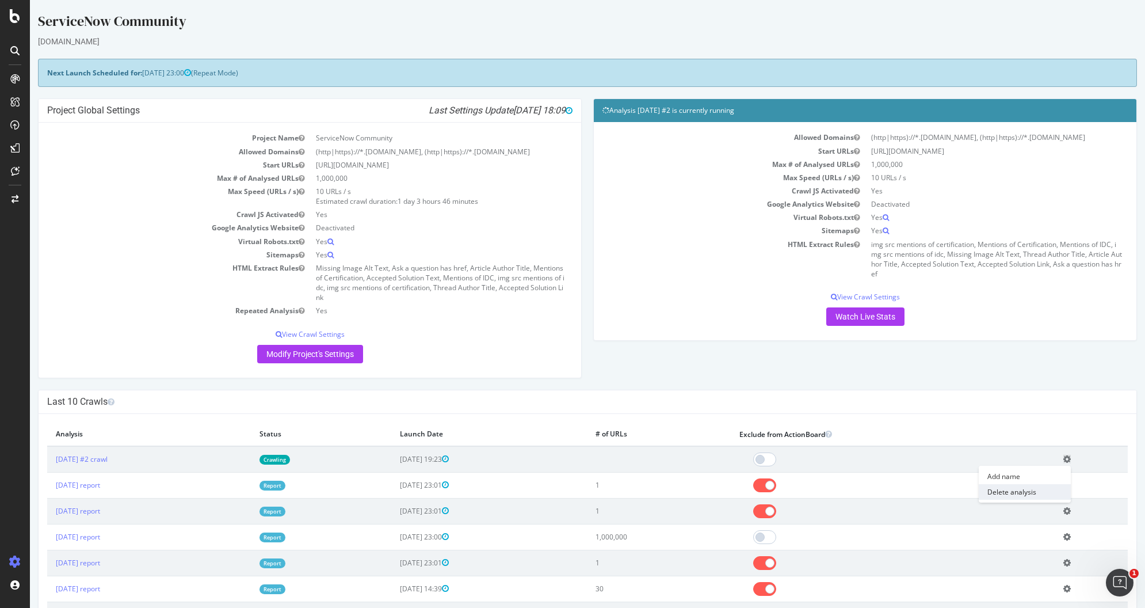
click at [1002, 500] on link "Delete analysis" at bounding box center [1025, 492] width 92 height 16
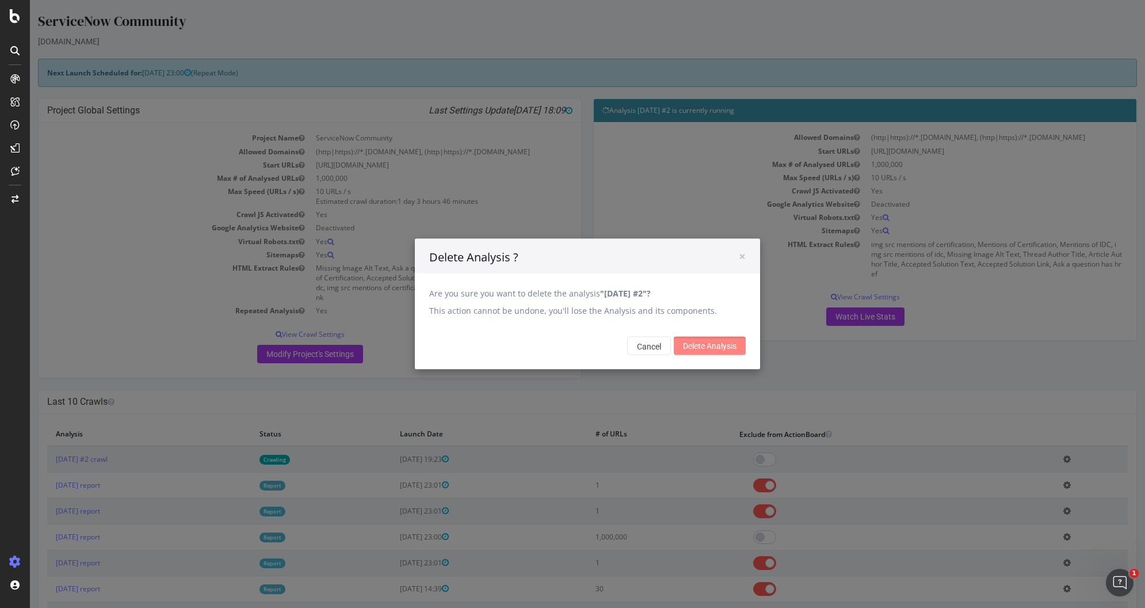
click at [731, 349] on input "Delete Analysis" at bounding box center [710, 346] width 72 height 18
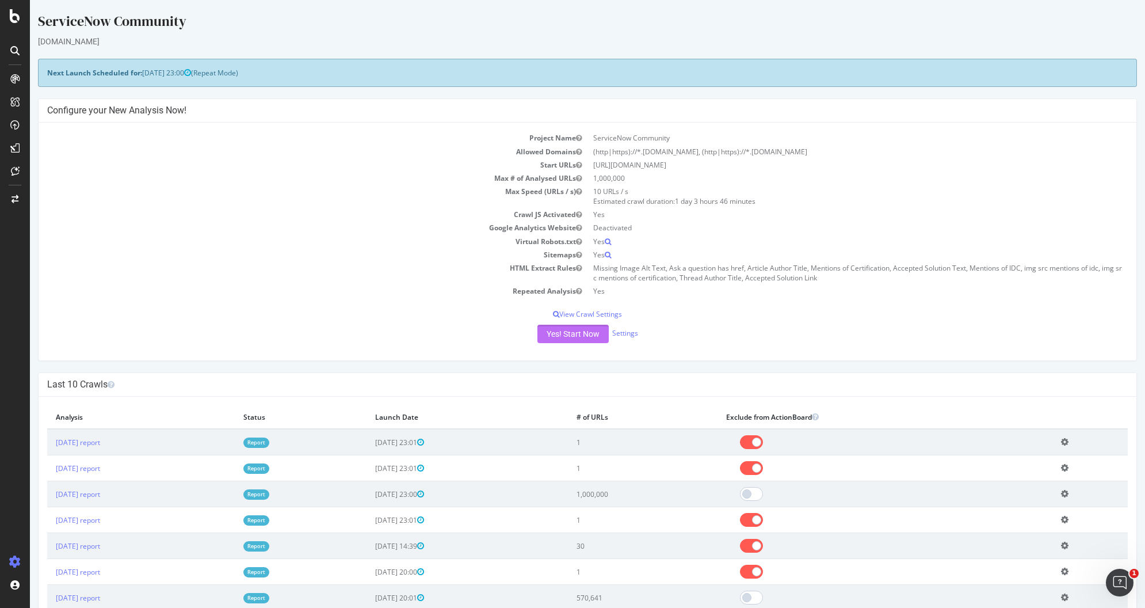
click at [574, 338] on button "Yes! Start Now" at bounding box center [572, 334] width 71 height 18
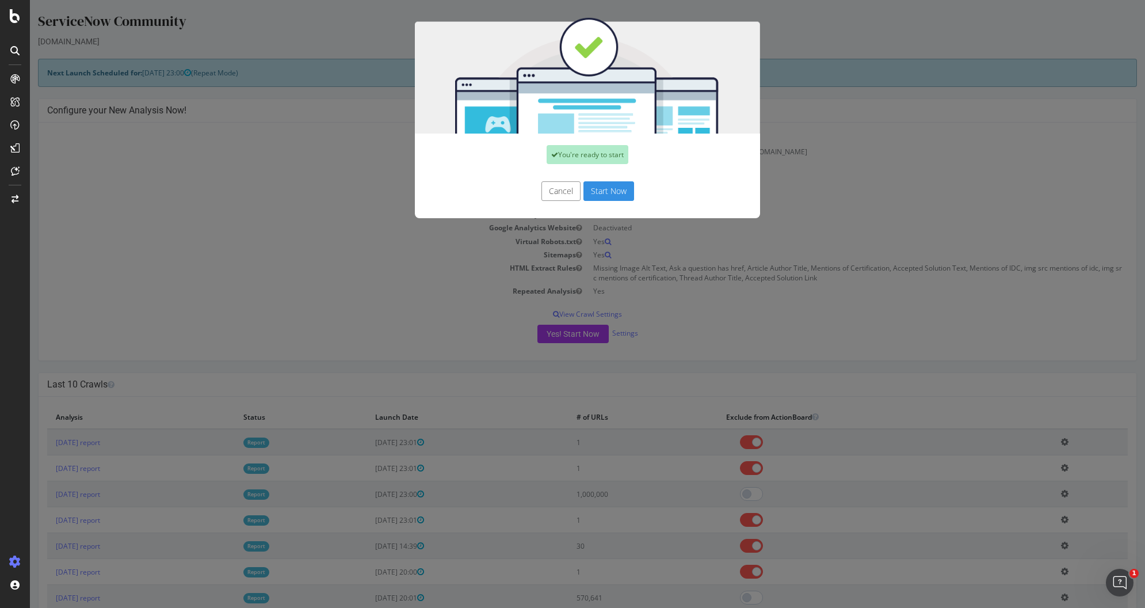
click at [597, 192] on button "Start Now" at bounding box center [609, 191] width 51 height 20
click at [596, 190] on div "Cancel Start Now" at bounding box center [588, 191] width 328 height 20
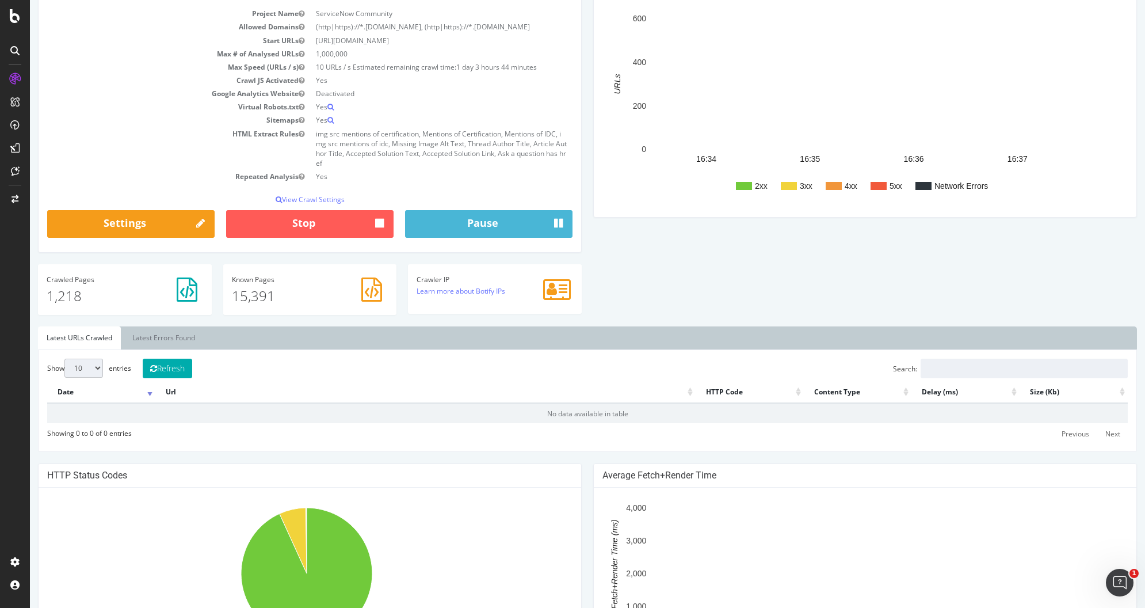
scroll to position [179, 0]
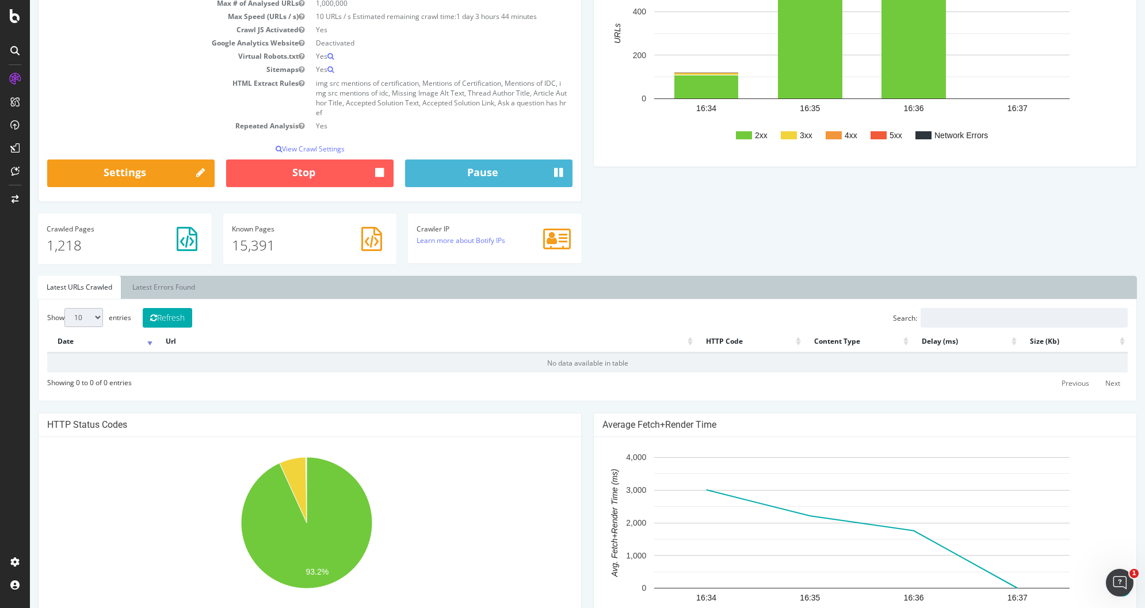
click at [101, 299] on link "Latest URLs Crawled" at bounding box center [79, 287] width 83 height 23
click at [167, 327] on button "Refresh" at bounding box center [167, 318] width 49 height 20
click at [93, 322] on select "10 25 50 100" at bounding box center [83, 317] width 39 height 19
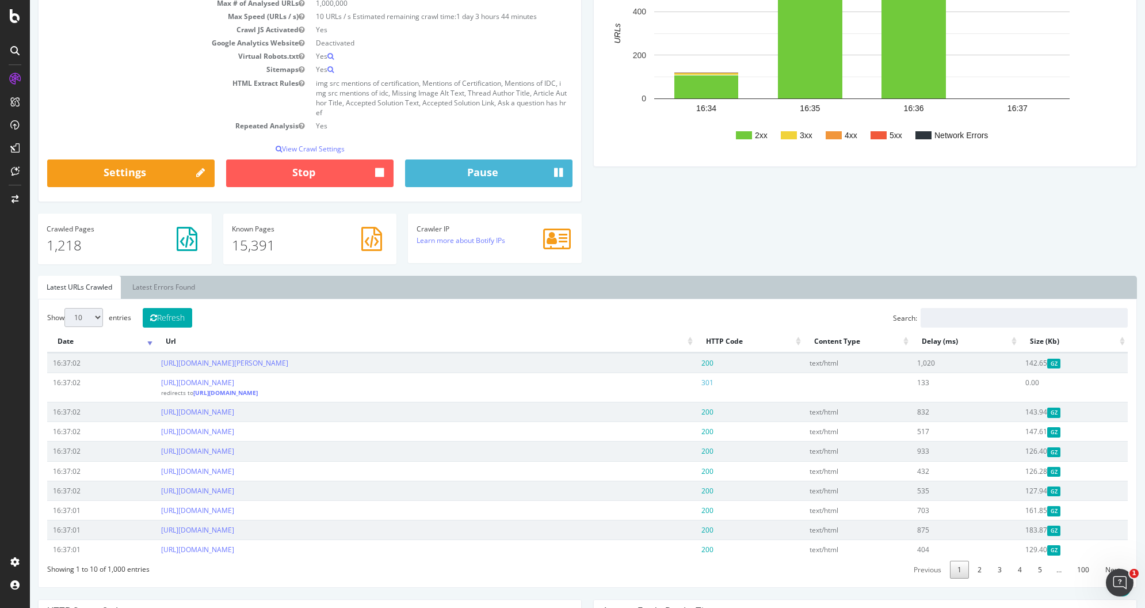
click at [94, 327] on select "10 25 50 100" at bounding box center [83, 317] width 39 height 19
select select "100"
click at [64, 318] on select "10 25 50 100" at bounding box center [83, 317] width 39 height 19
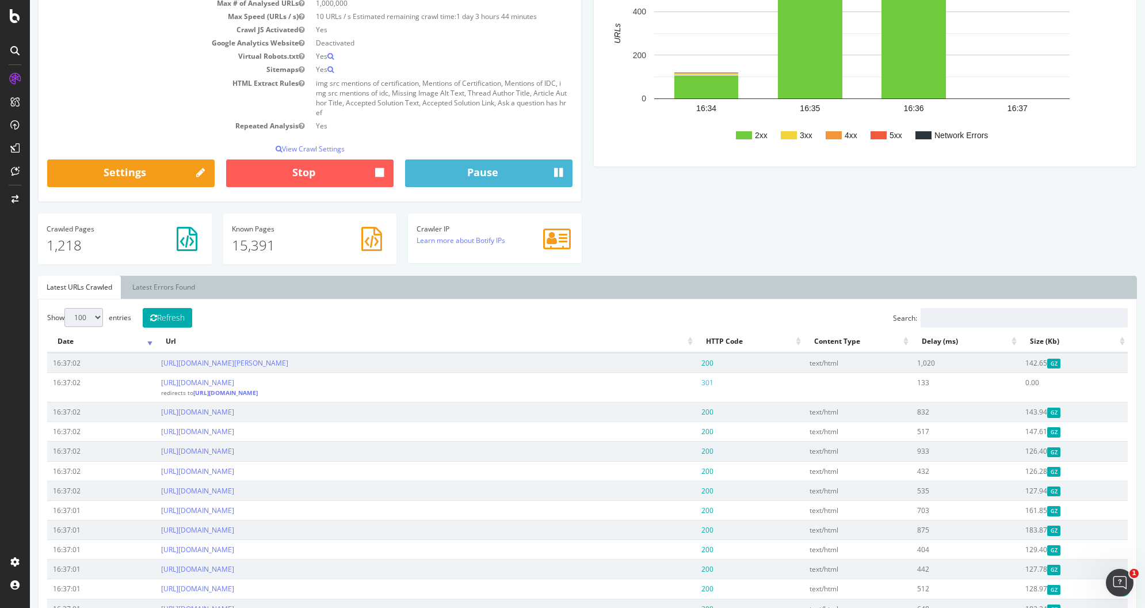
scroll to position [0, 0]
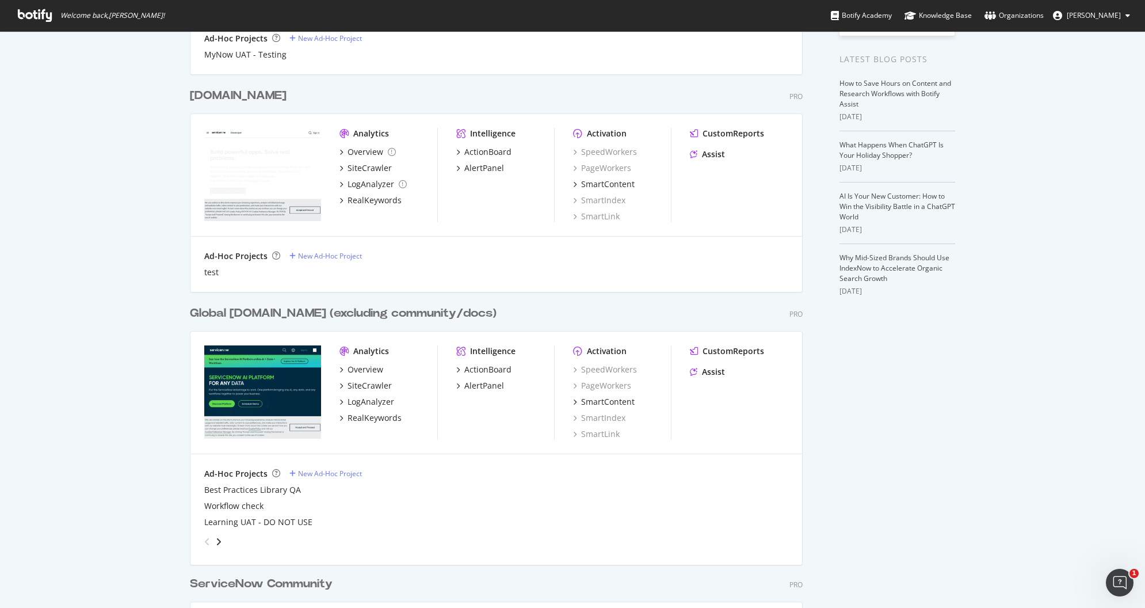
scroll to position [234, 0]
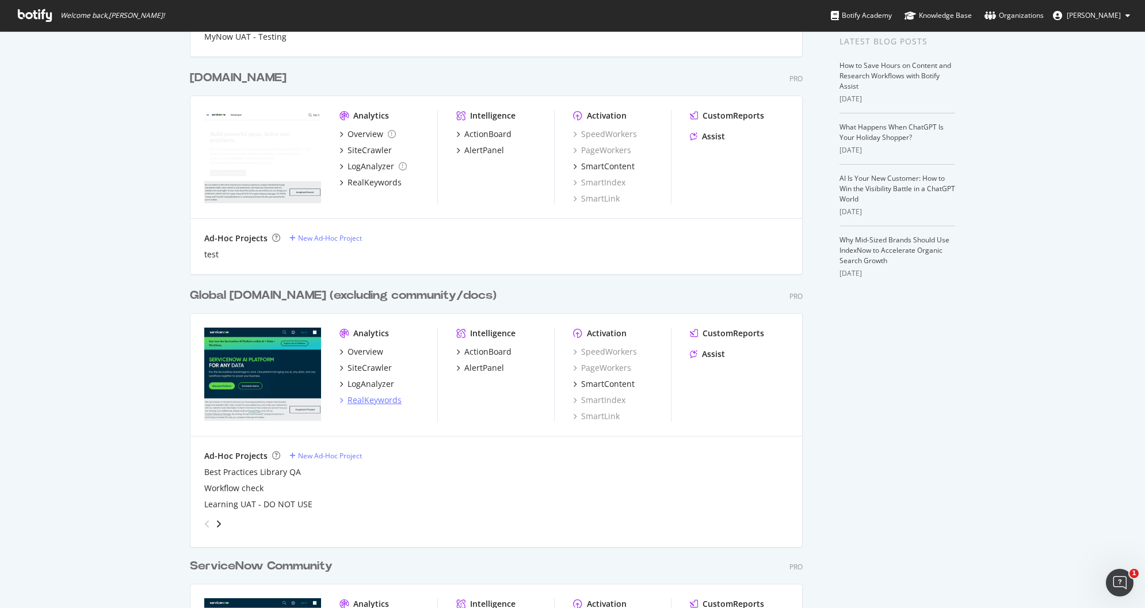
click at [368, 401] on div "RealKeywords" at bounding box center [375, 400] width 54 height 12
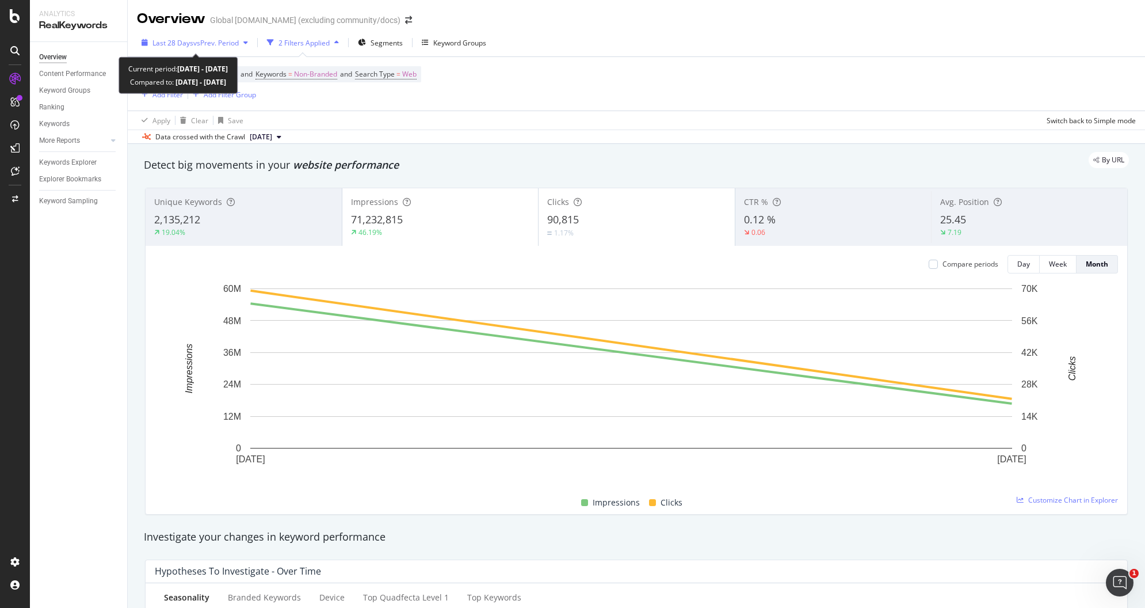
click at [193, 43] on span "vs Prev. Period" at bounding box center [215, 43] width 45 height 10
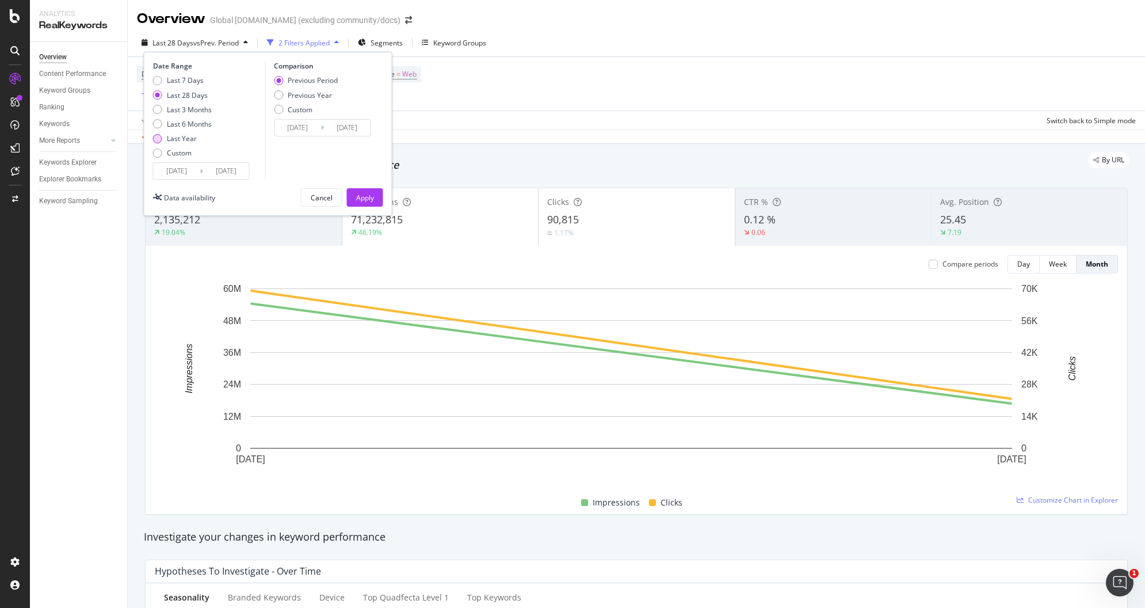
click at [187, 139] on div "Last Year" at bounding box center [182, 139] width 30 height 10
type input "[DATE]"
click at [305, 197] on button "Cancel" at bounding box center [321, 197] width 41 height 18
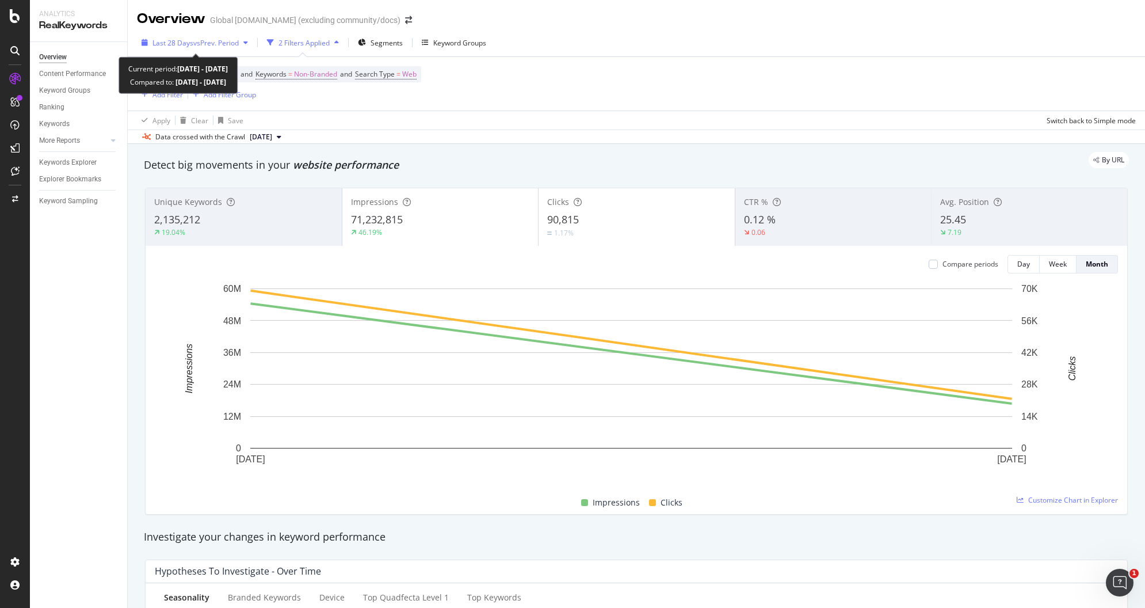
click at [190, 40] on span "Last 28 Days" at bounding box center [172, 43] width 41 height 10
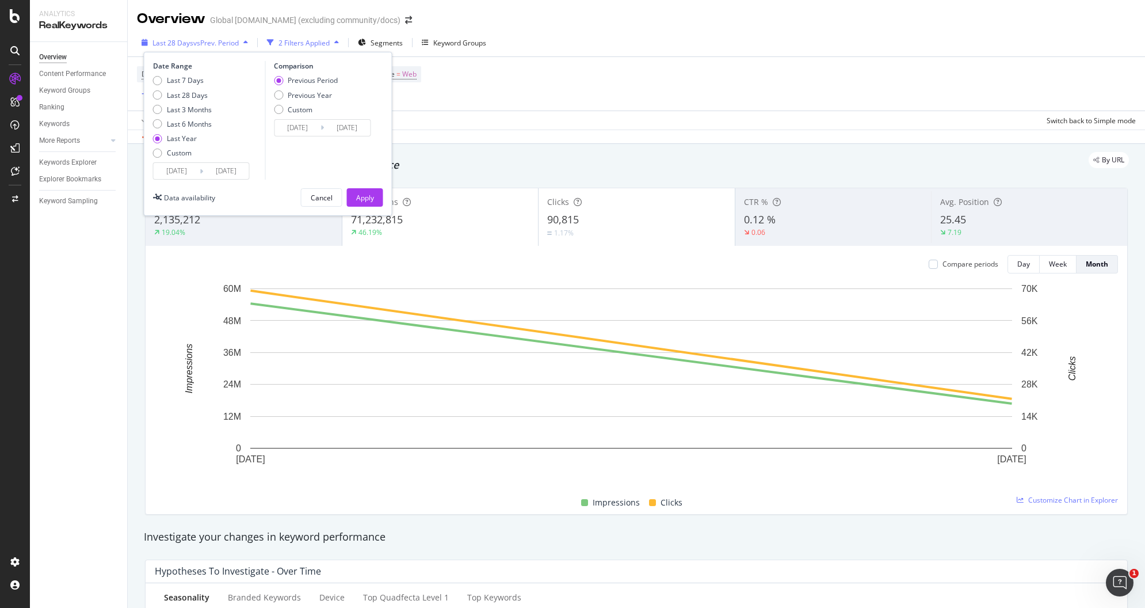
click at [167, 42] on span "Last 28 Days" at bounding box center [172, 43] width 41 height 10
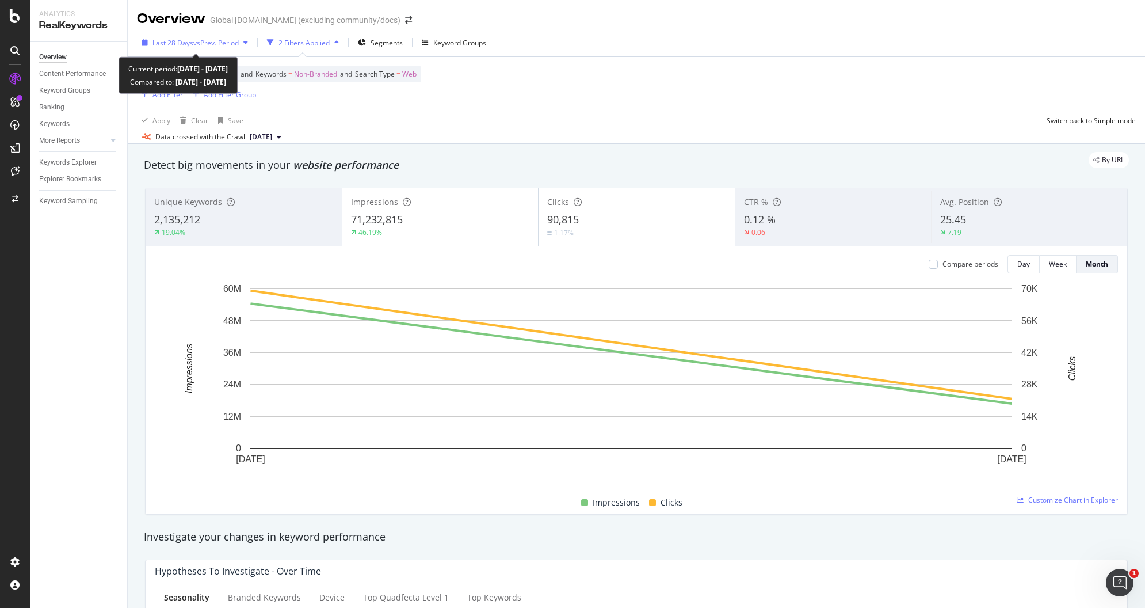
click at [188, 39] on span "Last 28 Days" at bounding box center [172, 43] width 41 height 10
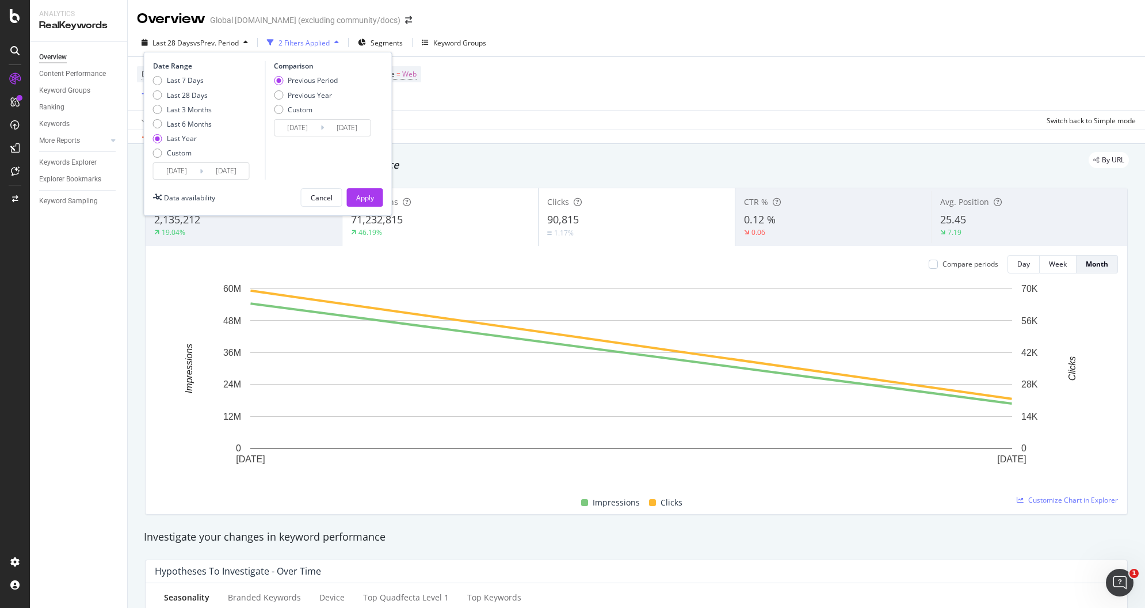
click at [181, 178] on input "[DATE]" at bounding box center [177, 171] width 46 height 16
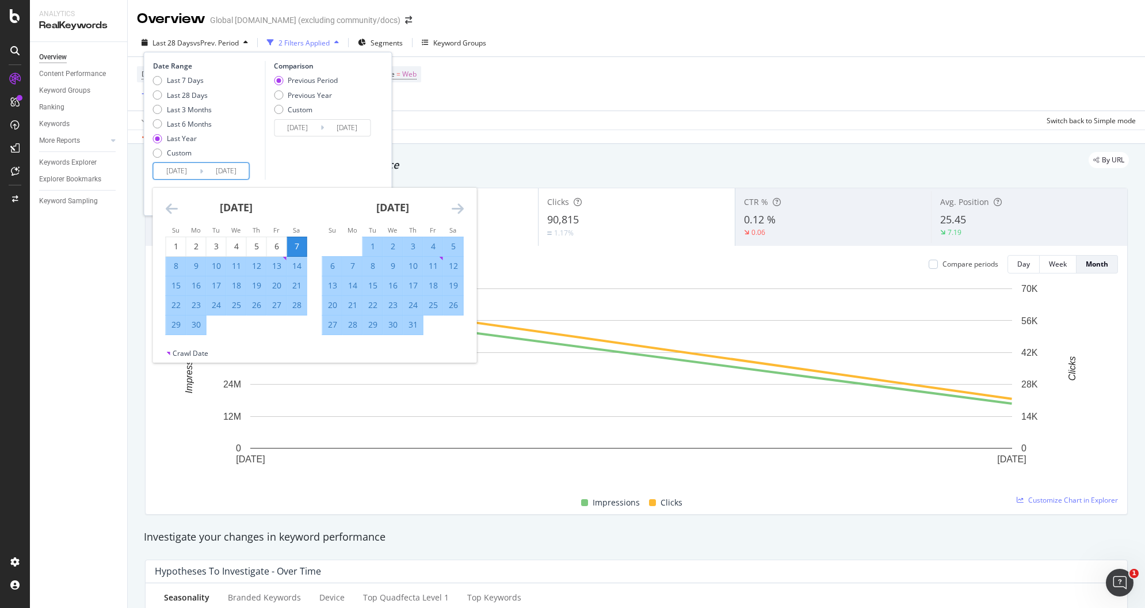
click at [166, 211] on icon "Move backward to switch to the previous month." at bounding box center [172, 208] width 12 height 14
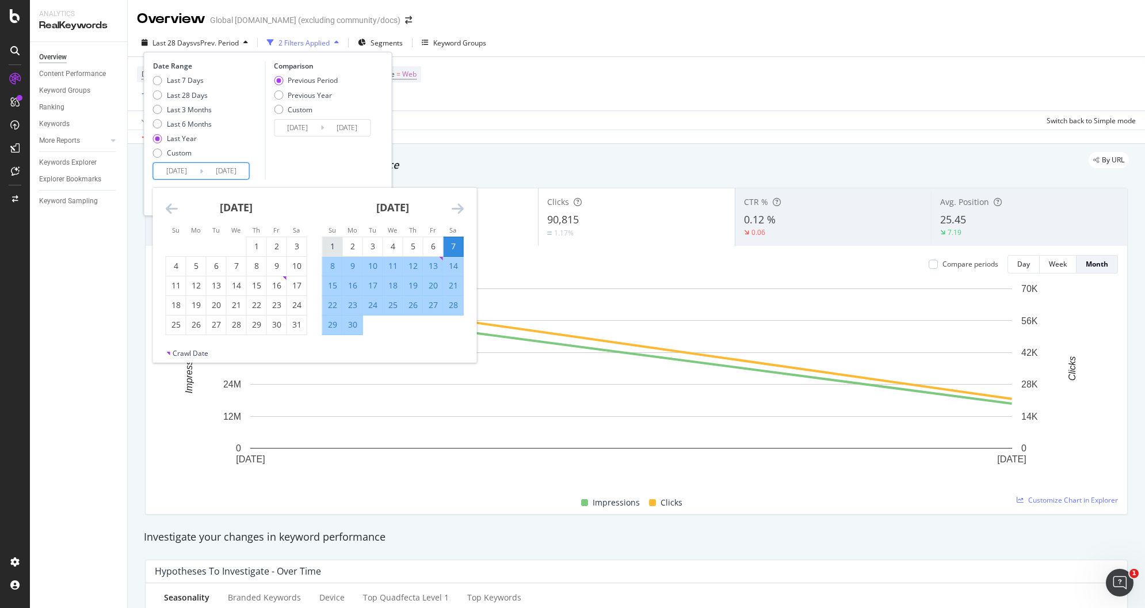
click at [330, 243] on div "1" at bounding box center [333, 247] width 20 height 12
type input "[DATE]"
click at [462, 204] on icon "Move forward to switch to the next month." at bounding box center [458, 208] width 12 height 14
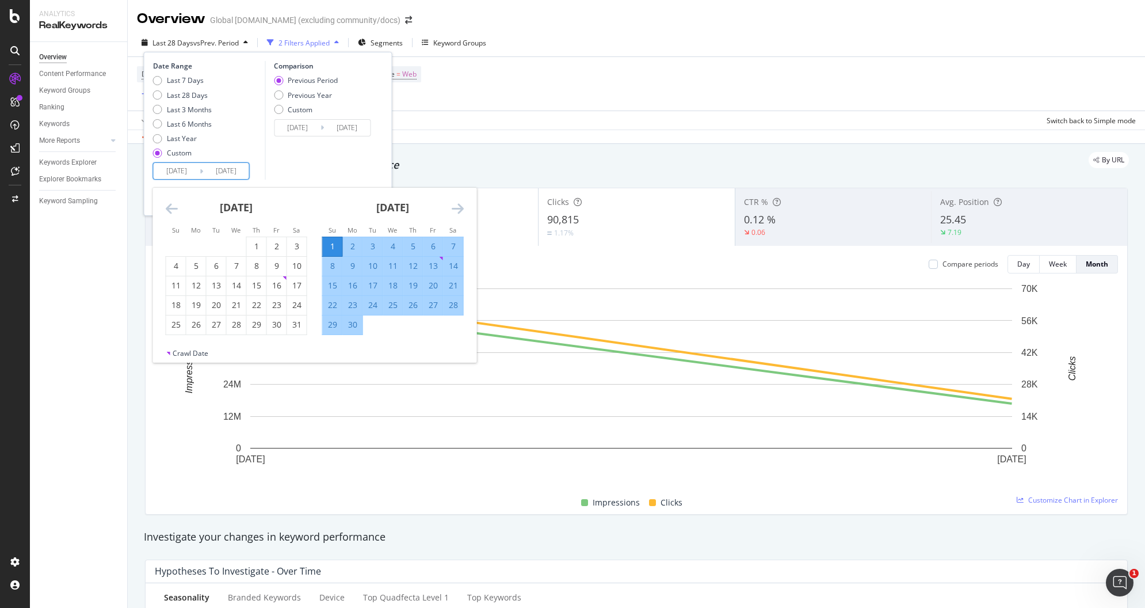
click at [462, 204] on icon "Move forward to switch to the next month." at bounding box center [458, 208] width 12 height 14
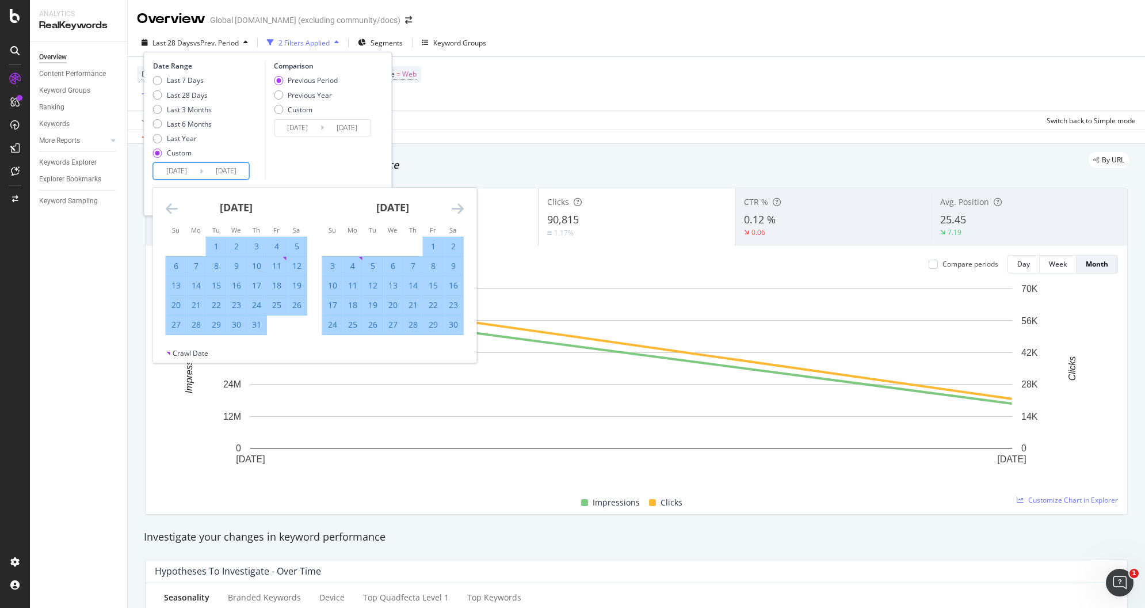
click at [462, 204] on icon "Move forward to switch to the next month." at bounding box center [458, 208] width 12 height 14
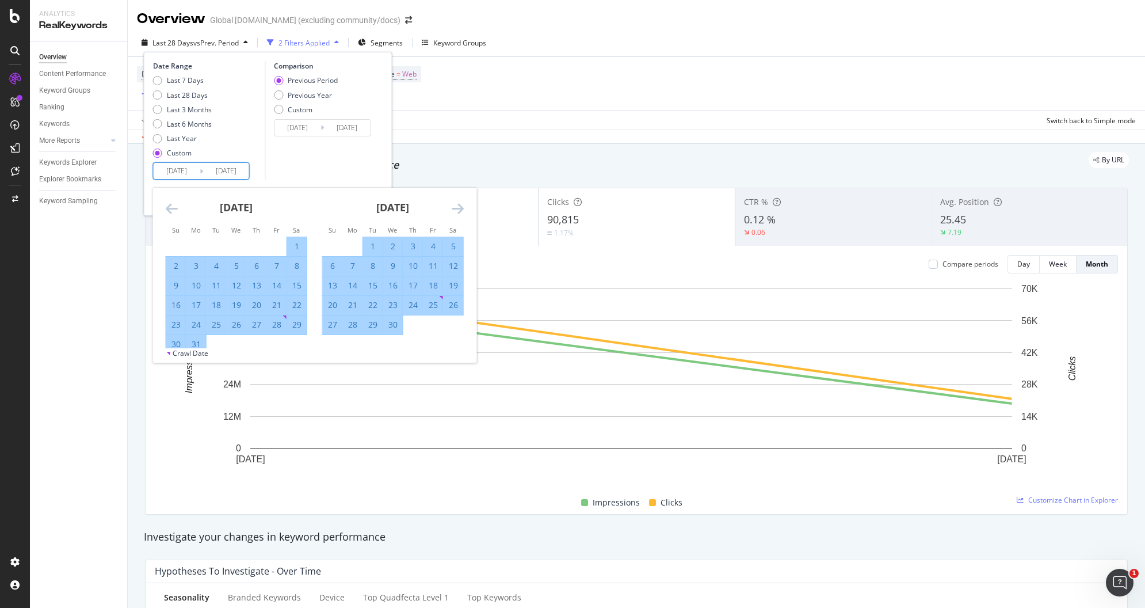
click at [462, 204] on icon "Move forward to switch to the next month." at bounding box center [458, 208] width 12 height 14
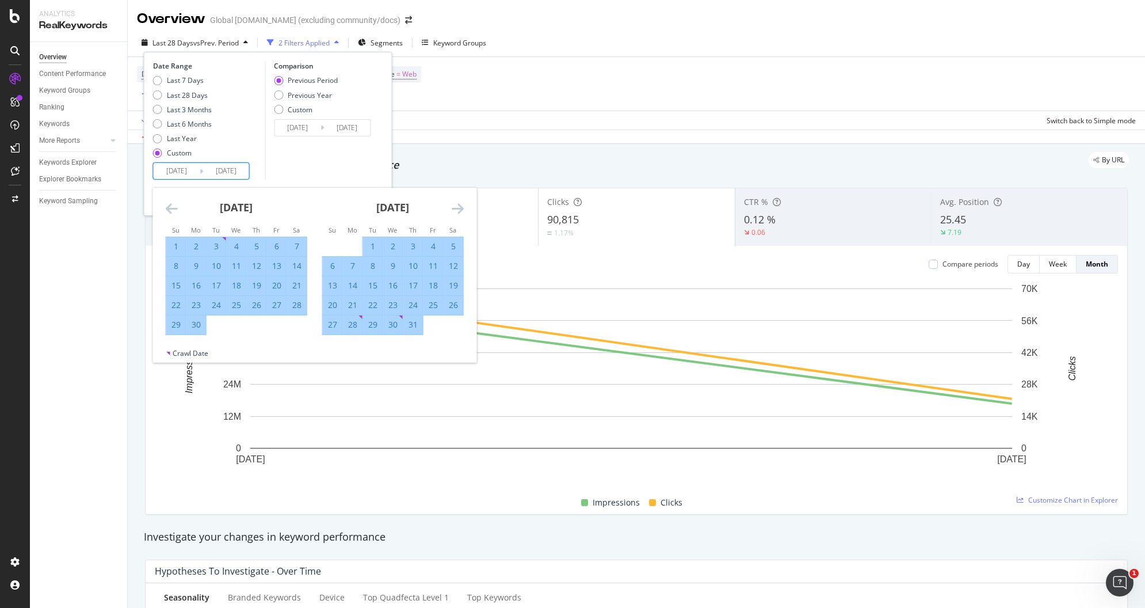
click at [462, 204] on icon "Move forward to switch to the next month." at bounding box center [458, 208] width 12 height 14
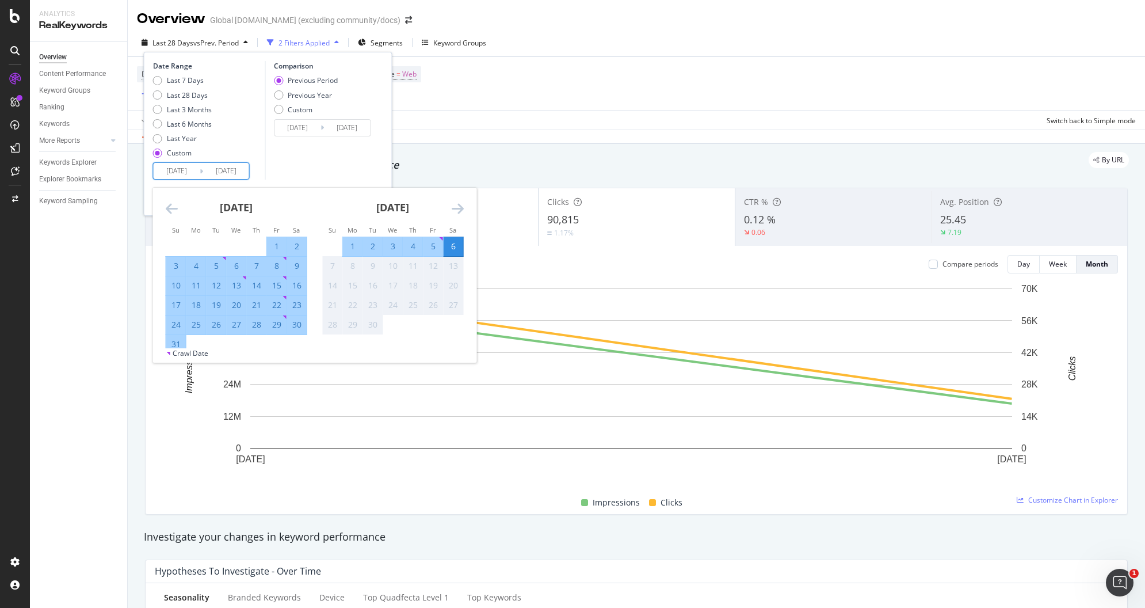
click at [462, 204] on icon "Move forward to switch to the next month." at bounding box center [458, 208] width 12 height 14
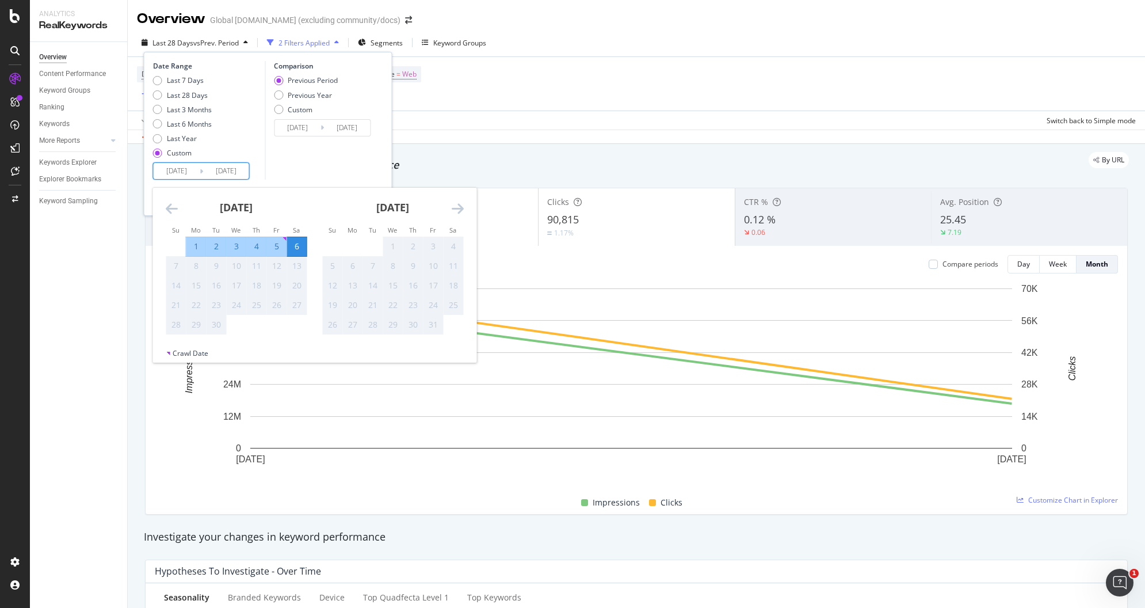
click at [462, 204] on icon "Move forward to switch to the next month." at bounding box center [458, 208] width 12 height 14
click at [183, 205] on div "[DATE]" at bounding box center [237, 212] width 142 height 49
click at [180, 205] on div "[DATE]" at bounding box center [237, 212] width 142 height 49
click at [176, 207] on icon "Move backward to switch to the previous month." at bounding box center [172, 208] width 12 height 14
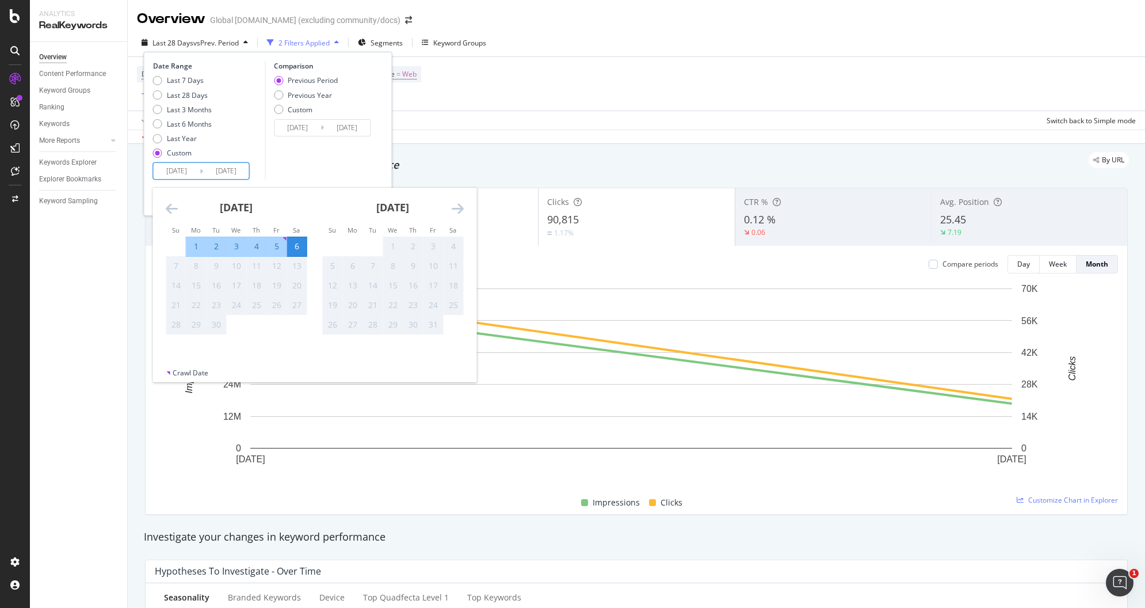
click at [174, 207] on icon "Move backward to switch to the previous month." at bounding box center [172, 208] width 12 height 14
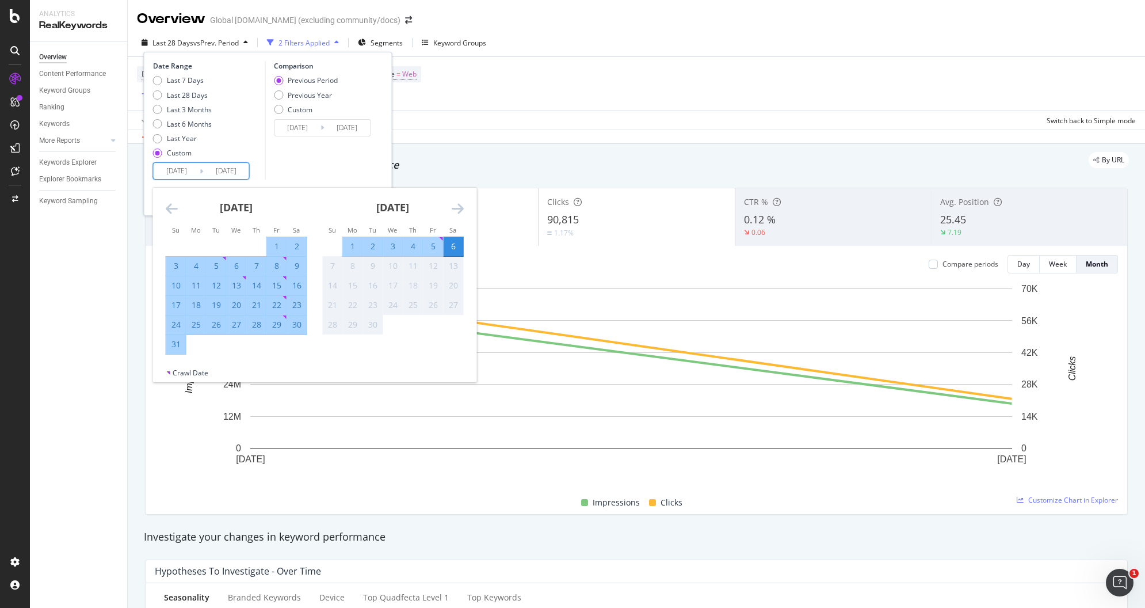
drag, startPoint x: 174, startPoint y: 346, endPoint x: 247, endPoint y: 330, distance: 75.0
click at [175, 346] on div "31" at bounding box center [176, 344] width 20 height 12
type input "[DATE]"
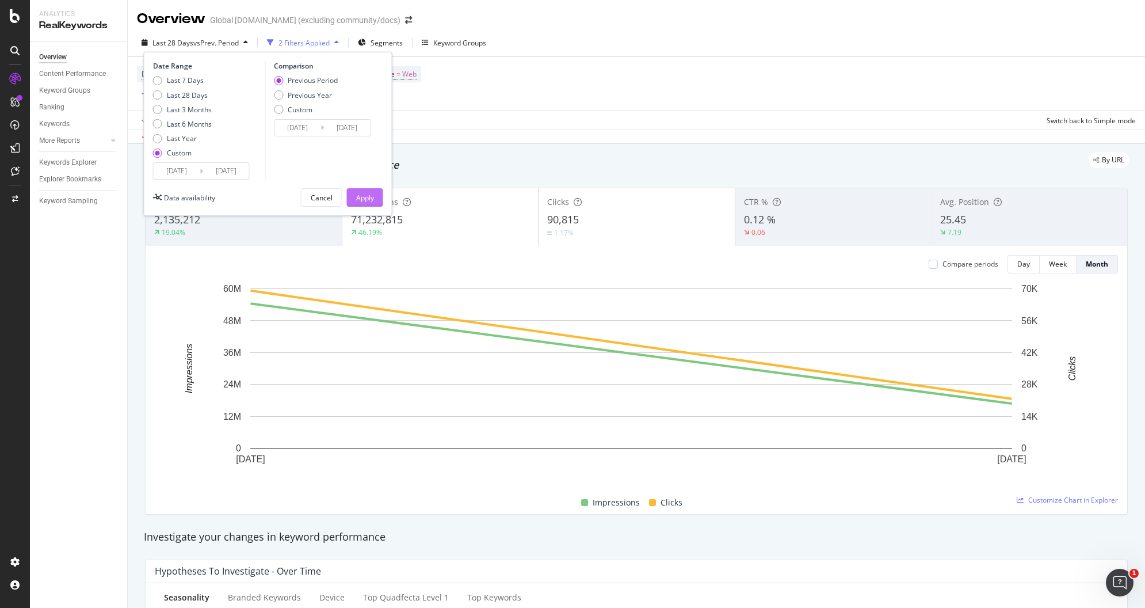
click at [368, 193] on div "Apply" at bounding box center [365, 198] width 18 height 10
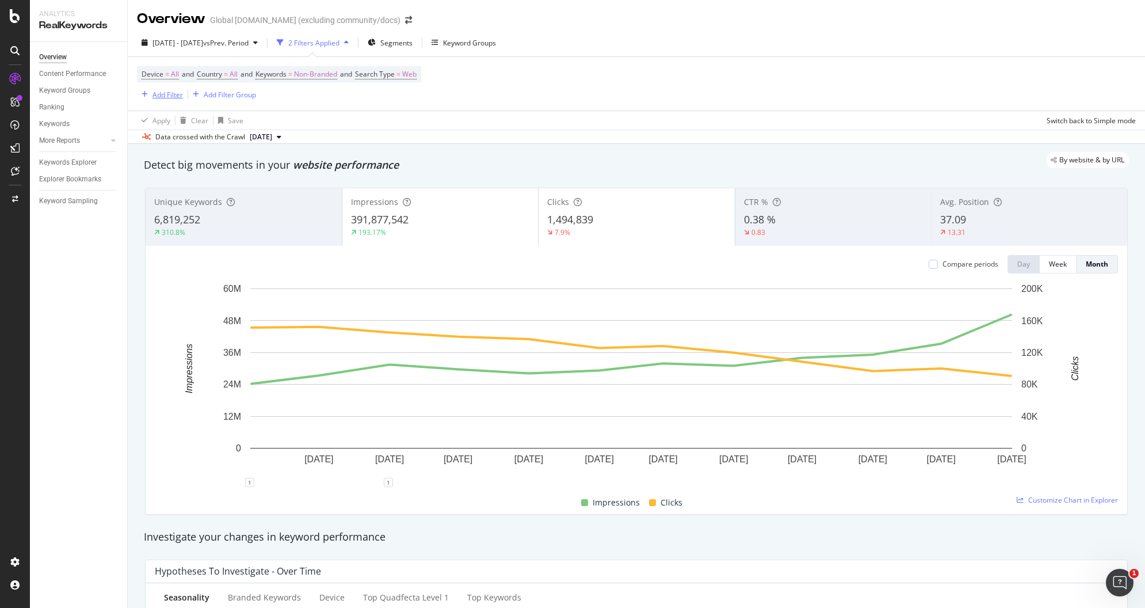
click at [167, 94] on div "Add Filter" at bounding box center [167, 95] width 30 height 10
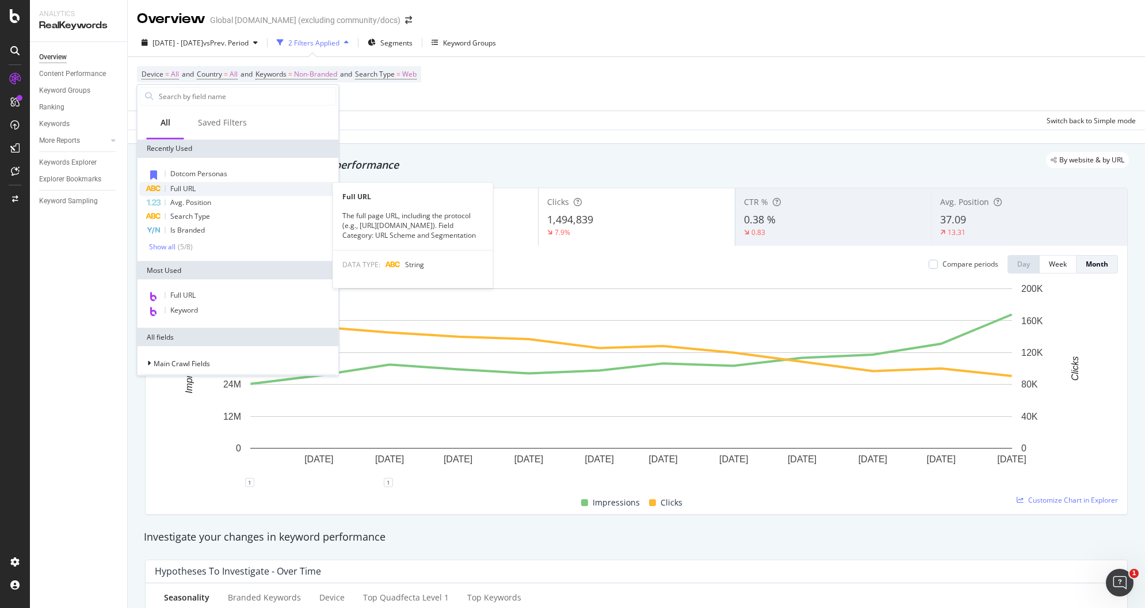
click at [203, 189] on div "Full URL" at bounding box center [238, 189] width 197 height 14
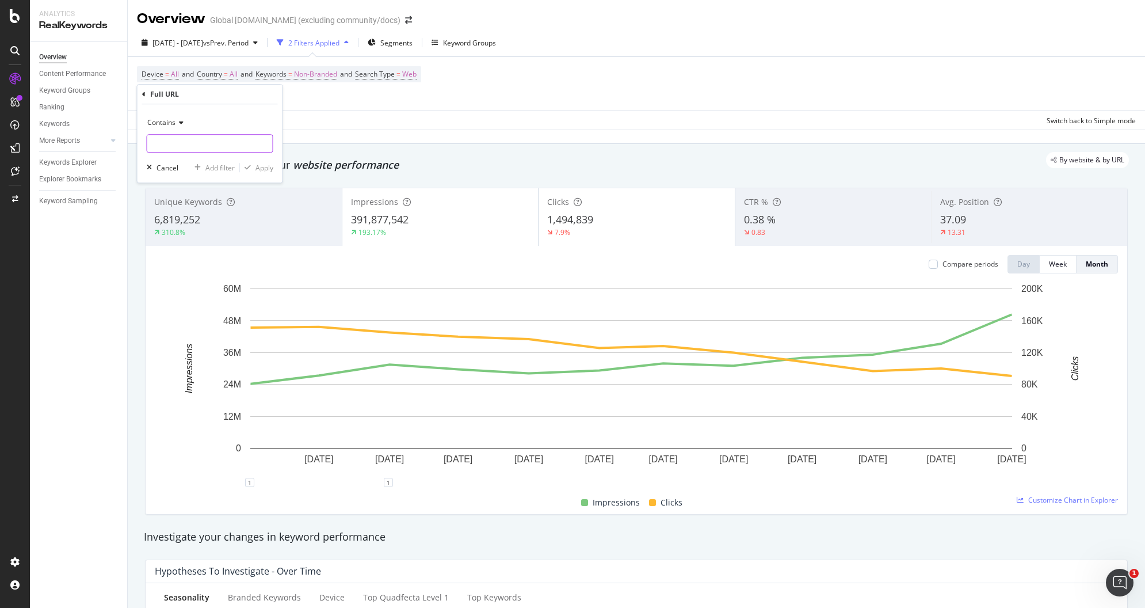
click at [216, 146] on input "text" at bounding box center [209, 143] width 125 height 18
type input "/now-platform"
drag, startPoint x: 259, startPoint y: 170, endPoint x: 597, endPoint y: 158, distance: 338.0
click at [259, 169] on div "Apply" at bounding box center [265, 168] width 18 height 10
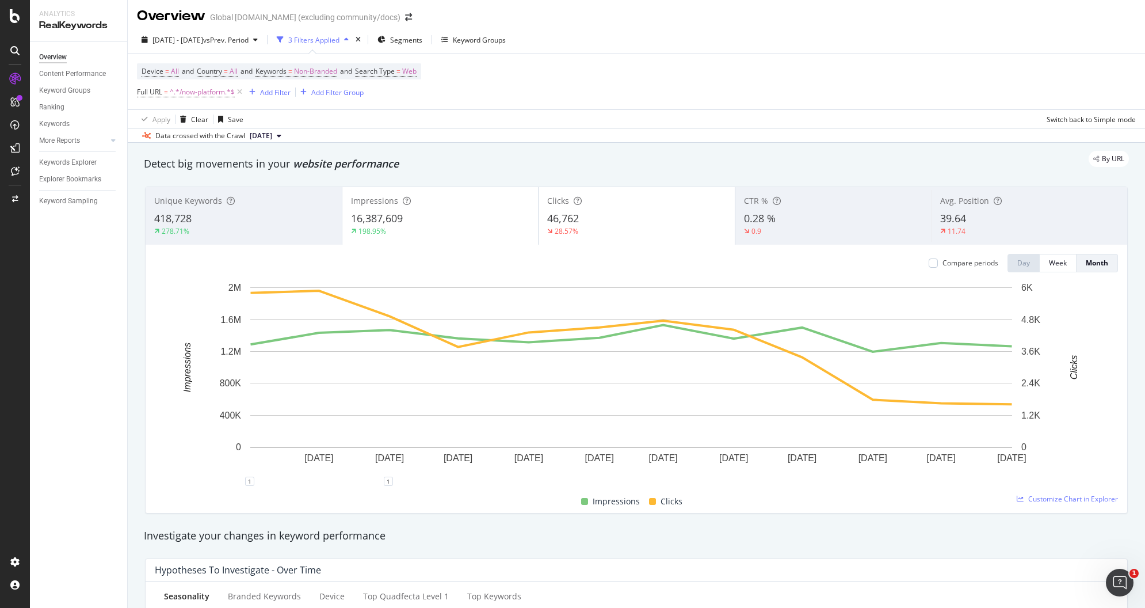
scroll to position [6, 0]
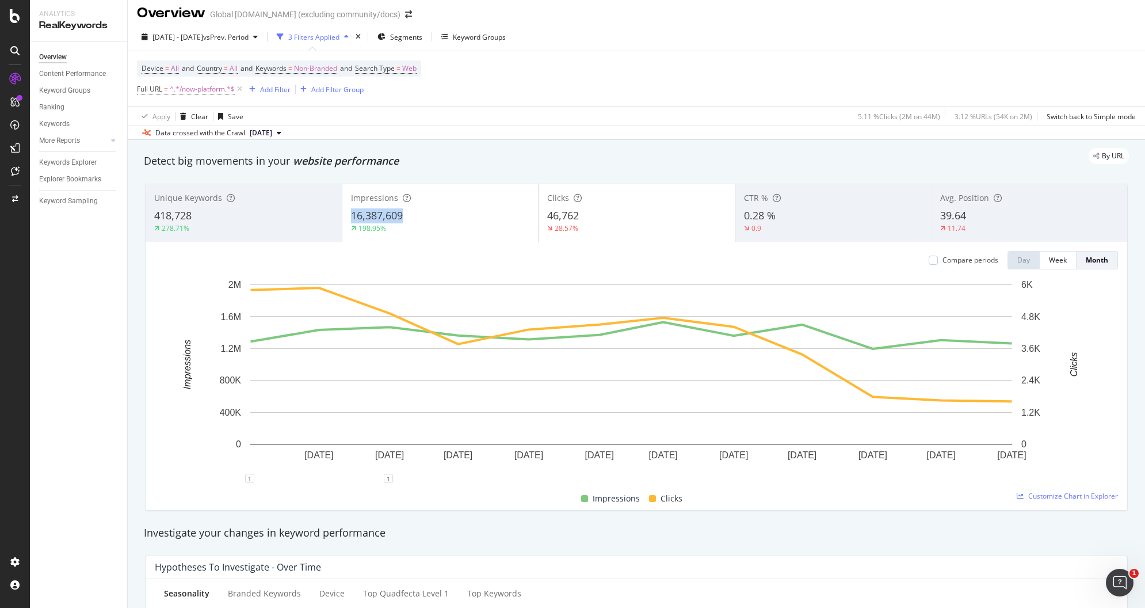
copy span "16,387,609"
drag, startPoint x: 373, startPoint y: 213, endPoint x: 348, endPoint y: 216, distance: 25.4
click at [351, 216] on div "16,387,609" at bounding box center [440, 215] width 179 height 15
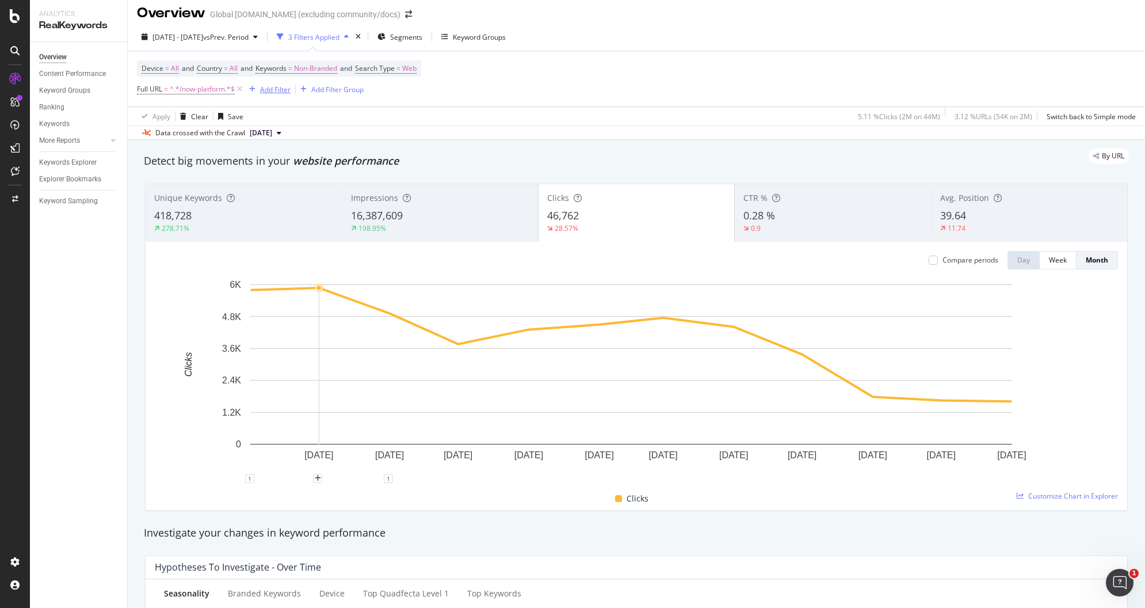
click at [264, 86] on div "Add Filter" at bounding box center [275, 90] width 30 height 10
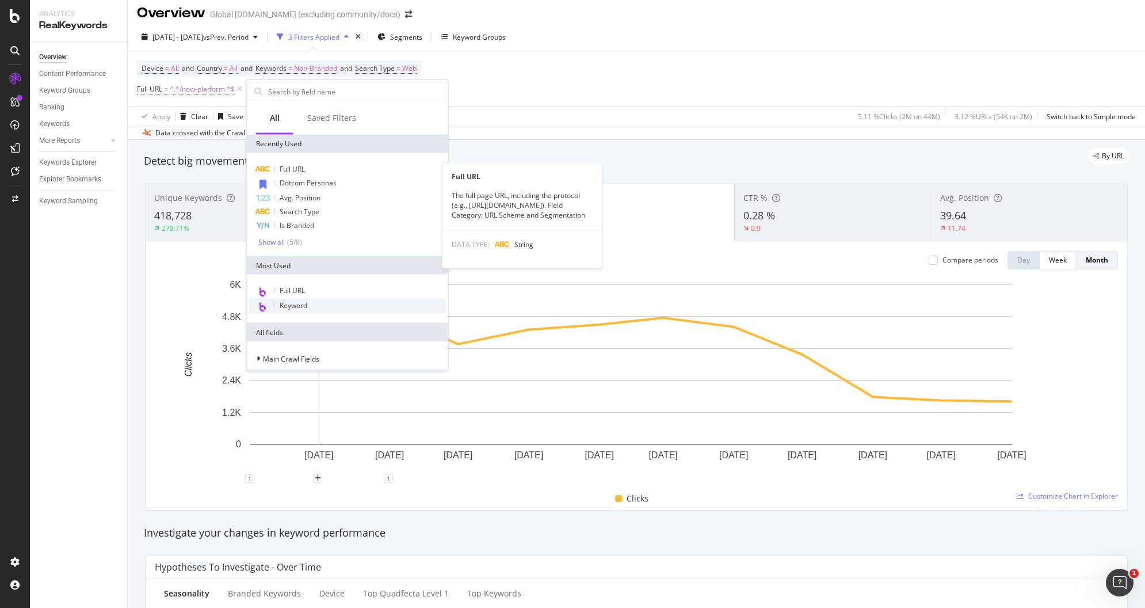
click at [327, 167] on div "Full URL" at bounding box center [347, 169] width 197 height 14
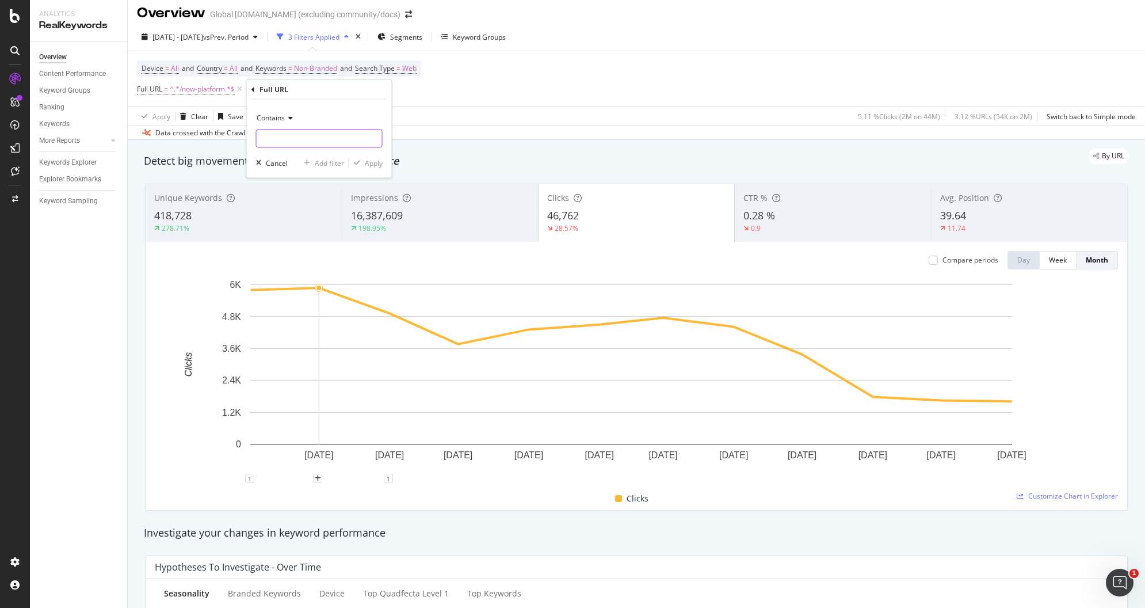
click at [296, 139] on input "text" at bounding box center [319, 138] width 125 height 18
type input "/what"
click at [367, 162] on div "Apply" at bounding box center [374, 163] width 18 height 10
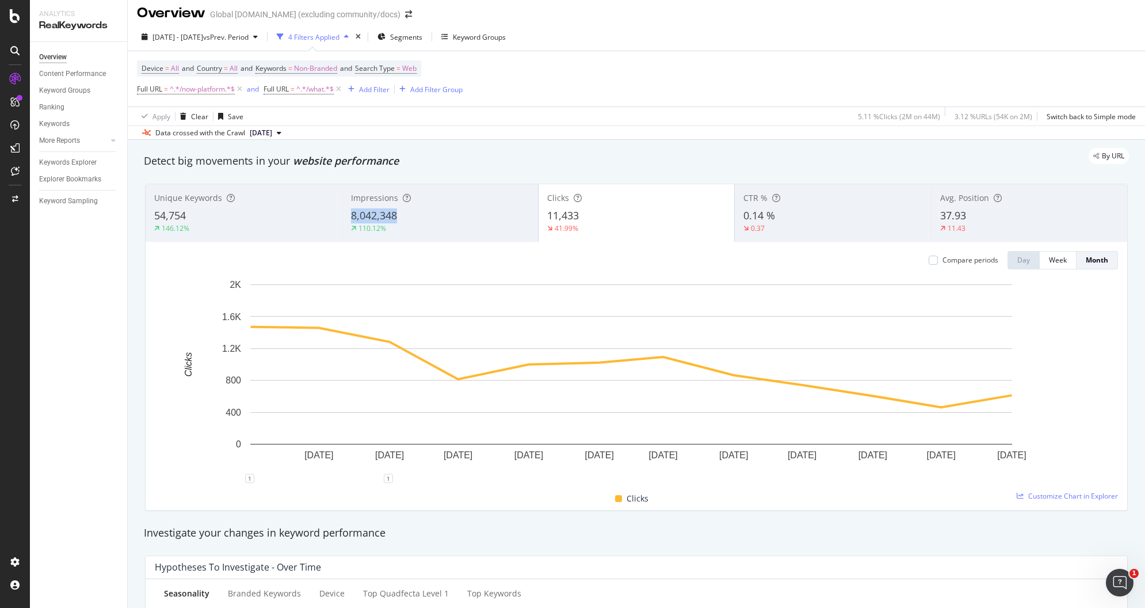
copy span "8,042,348"
drag, startPoint x: 409, startPoint y: 220, endPoint x: 344, endPoint y: 217, distance: 65.1
click at [344, 217] on div "Impressions 8,042,348 110.12%" at bounding box center [440, 213] width 196 height 52
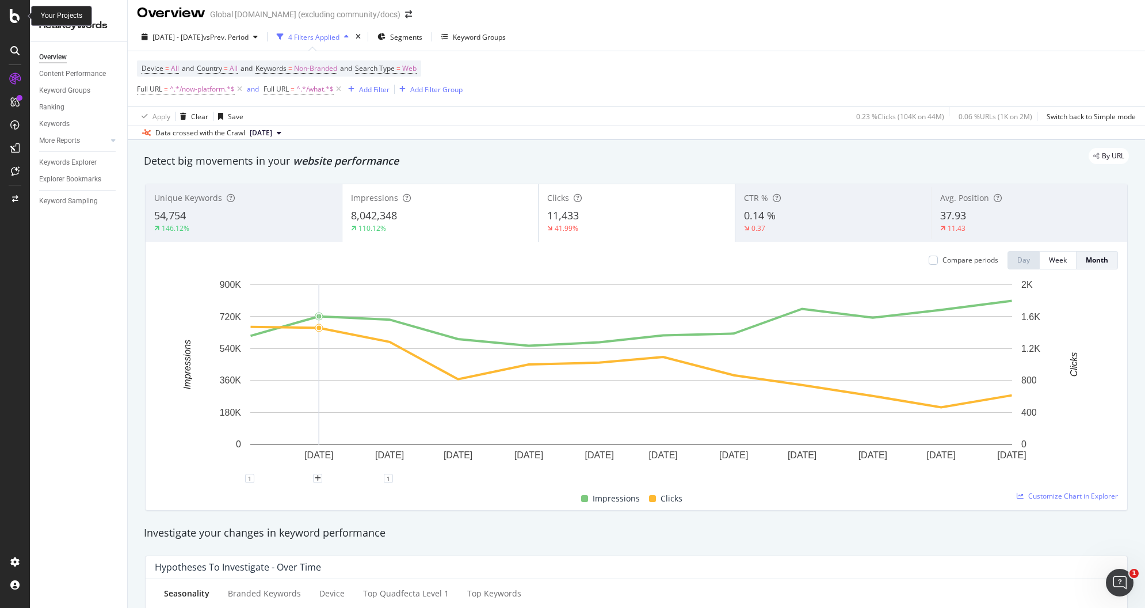
click at [13, 21] on icon at bounding box center [15, 16] width 10 height 14
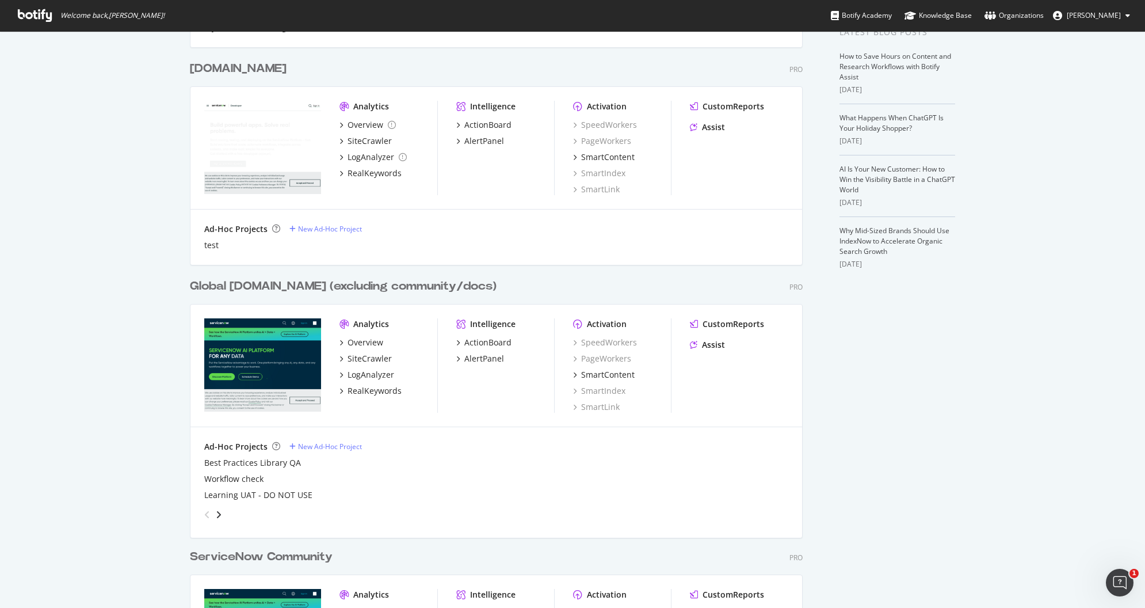
scroll to position [255, 0]
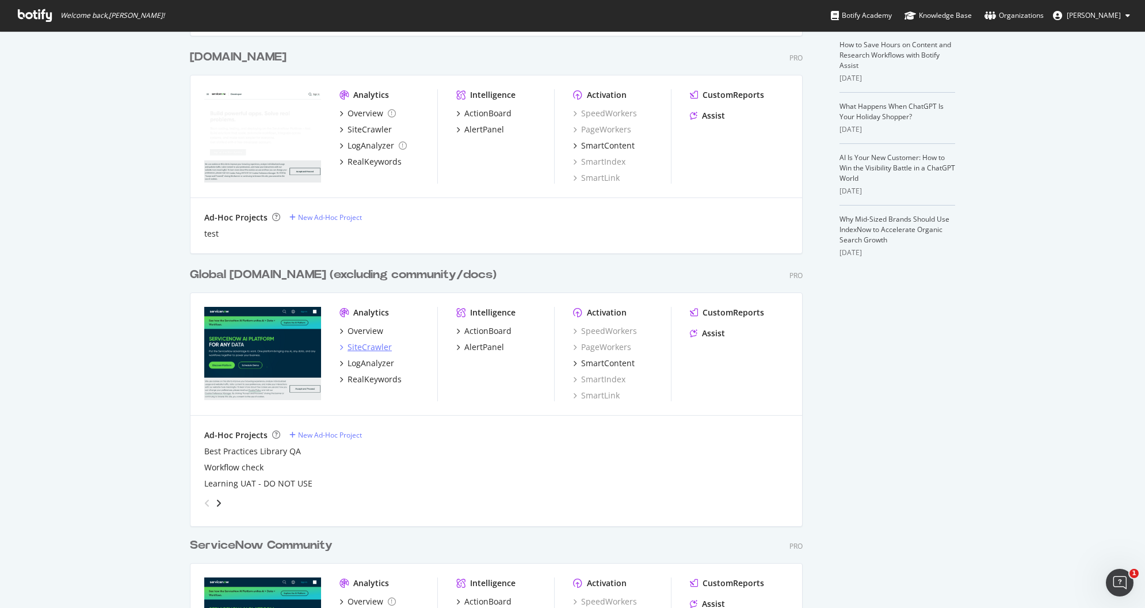
click at [370, 348] on div "SiteCrawler" at bounding box center [370, 347] width 44 height 12
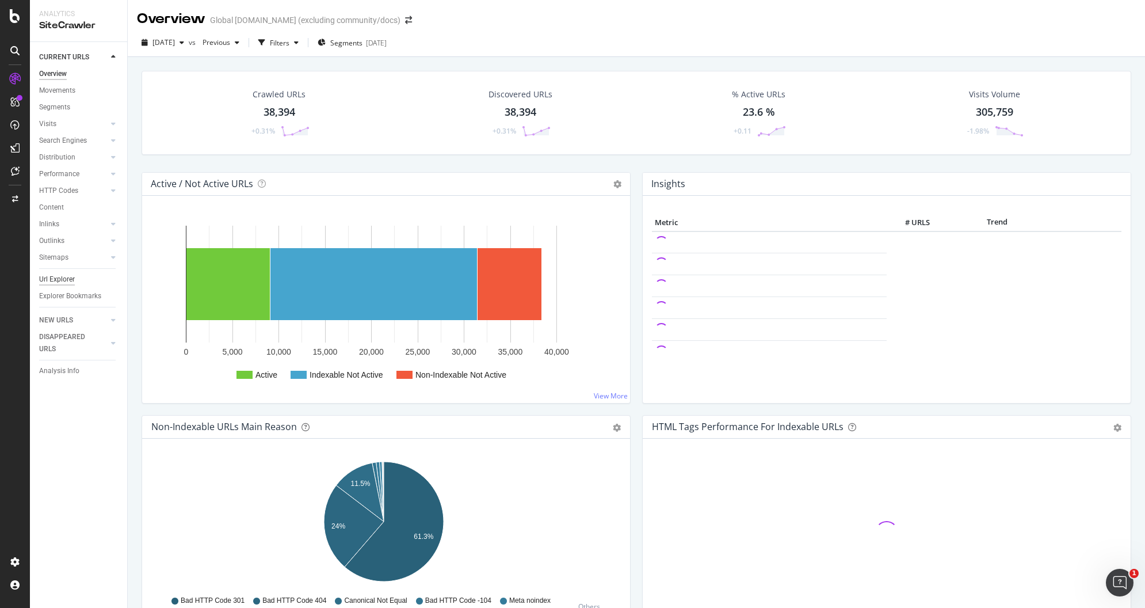
click at [58, 278] on div "Url Explorer" at bounding box center [57, 279] width 36 height 12
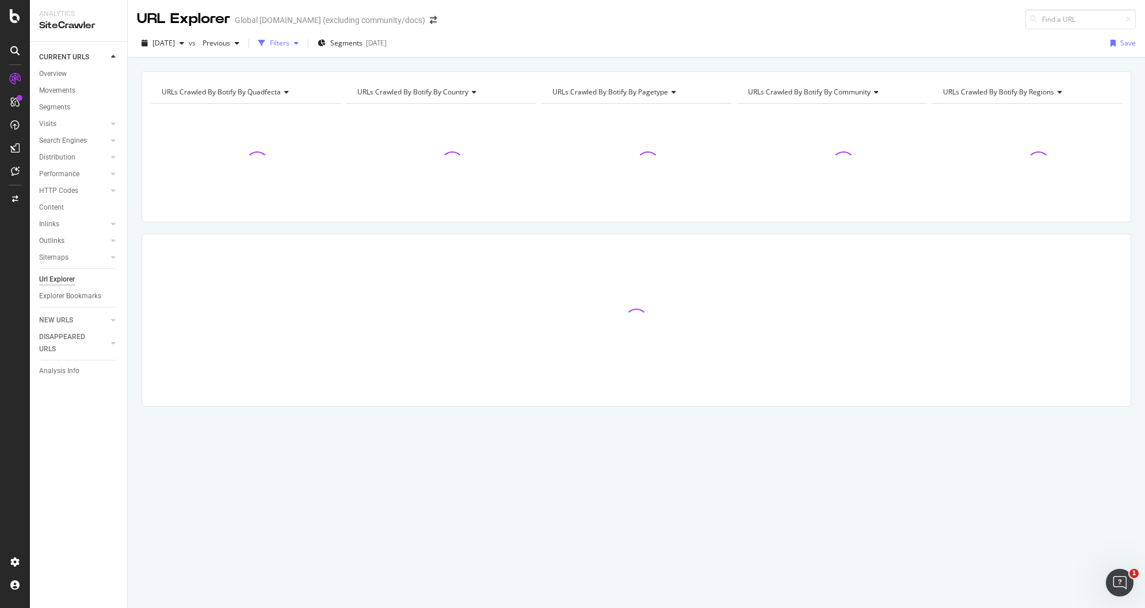
click at [270, 48] on div "button" at bounding box center [262, 43] width 16 height 16
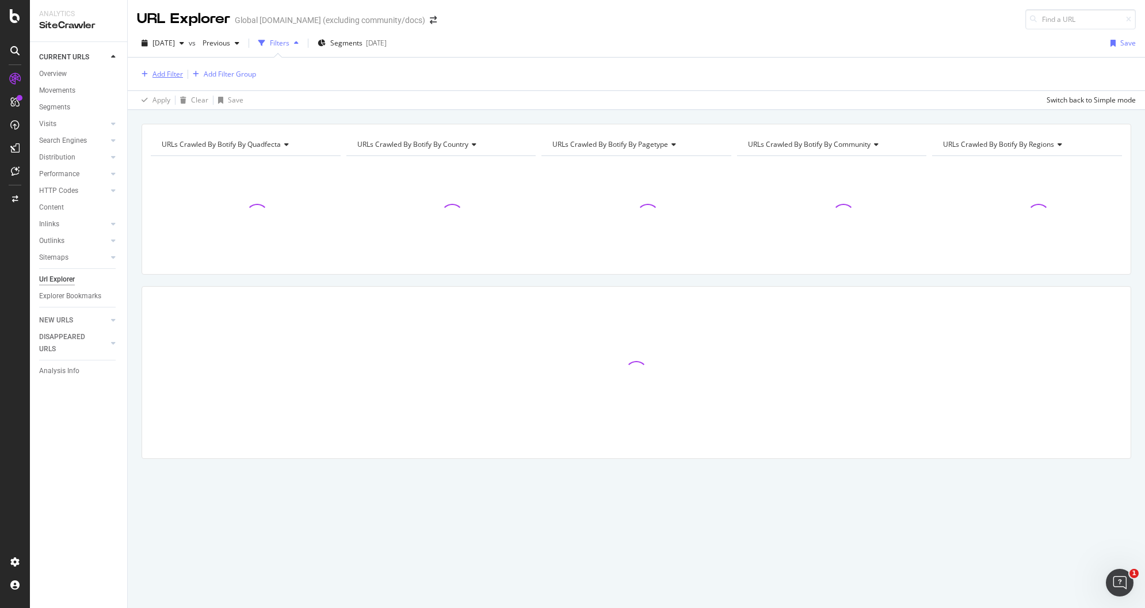
click at [169, 74] on div "Add Filter" at bounding box center [167, 74] width 30 height 10
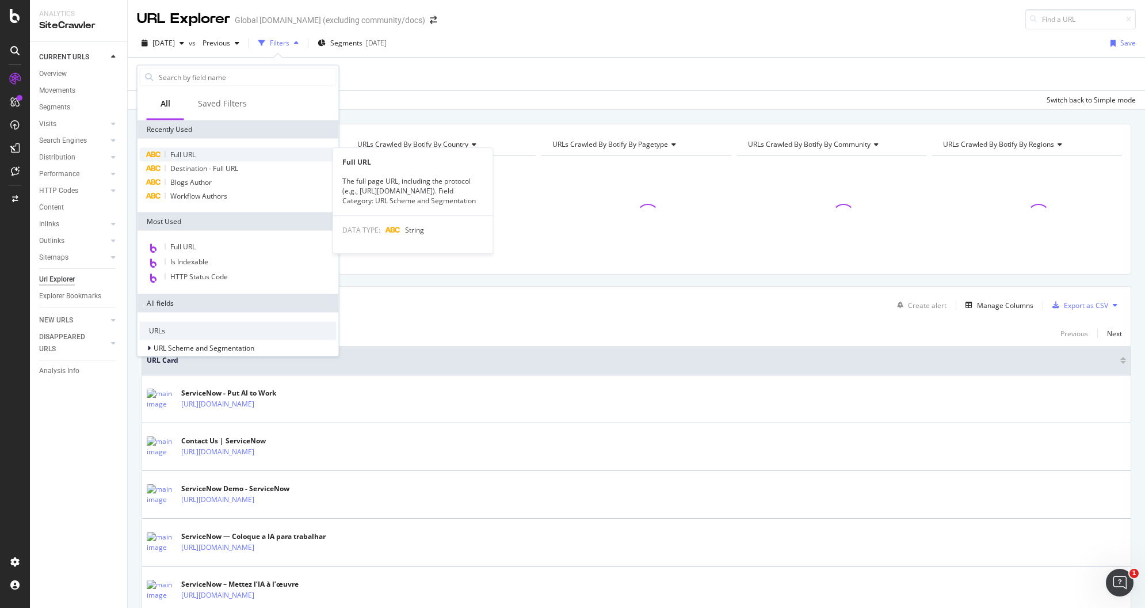
click at [189, 155] on span "Full URL" at bounding box center [182, 155] width 25 height 10
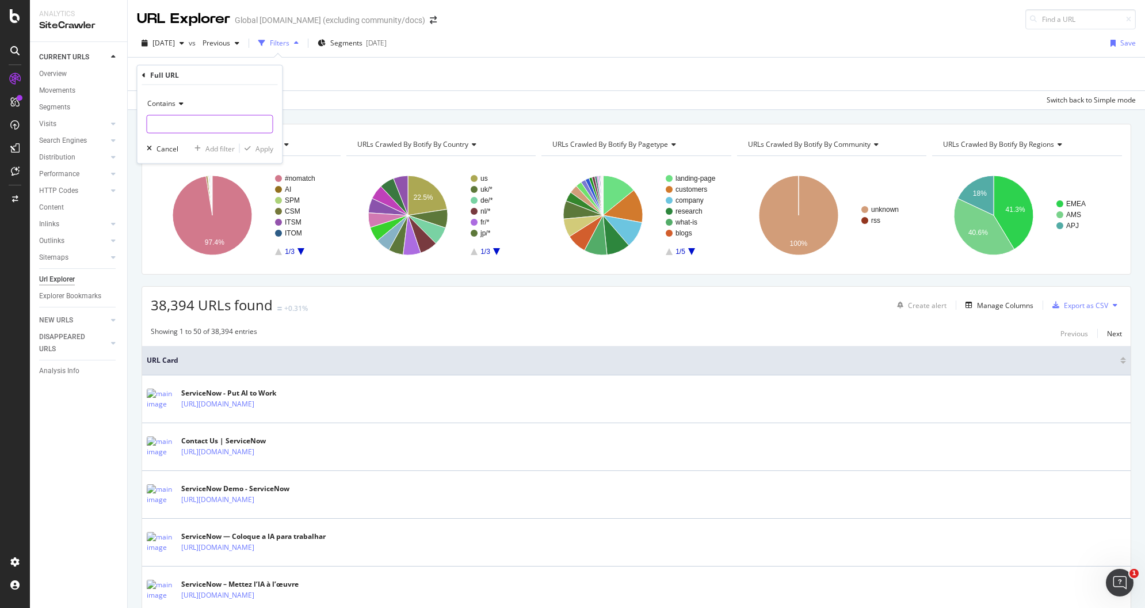
click at [188, 126] on input "text" at bounding box center [209, 124] width 125 height 18
type input "/now-platform"
click at [262, 151] on div "Apply" at bounding box center [265, 148] width 18 height 10
